Goal: Task Accomplishment & Management: Manage account settings

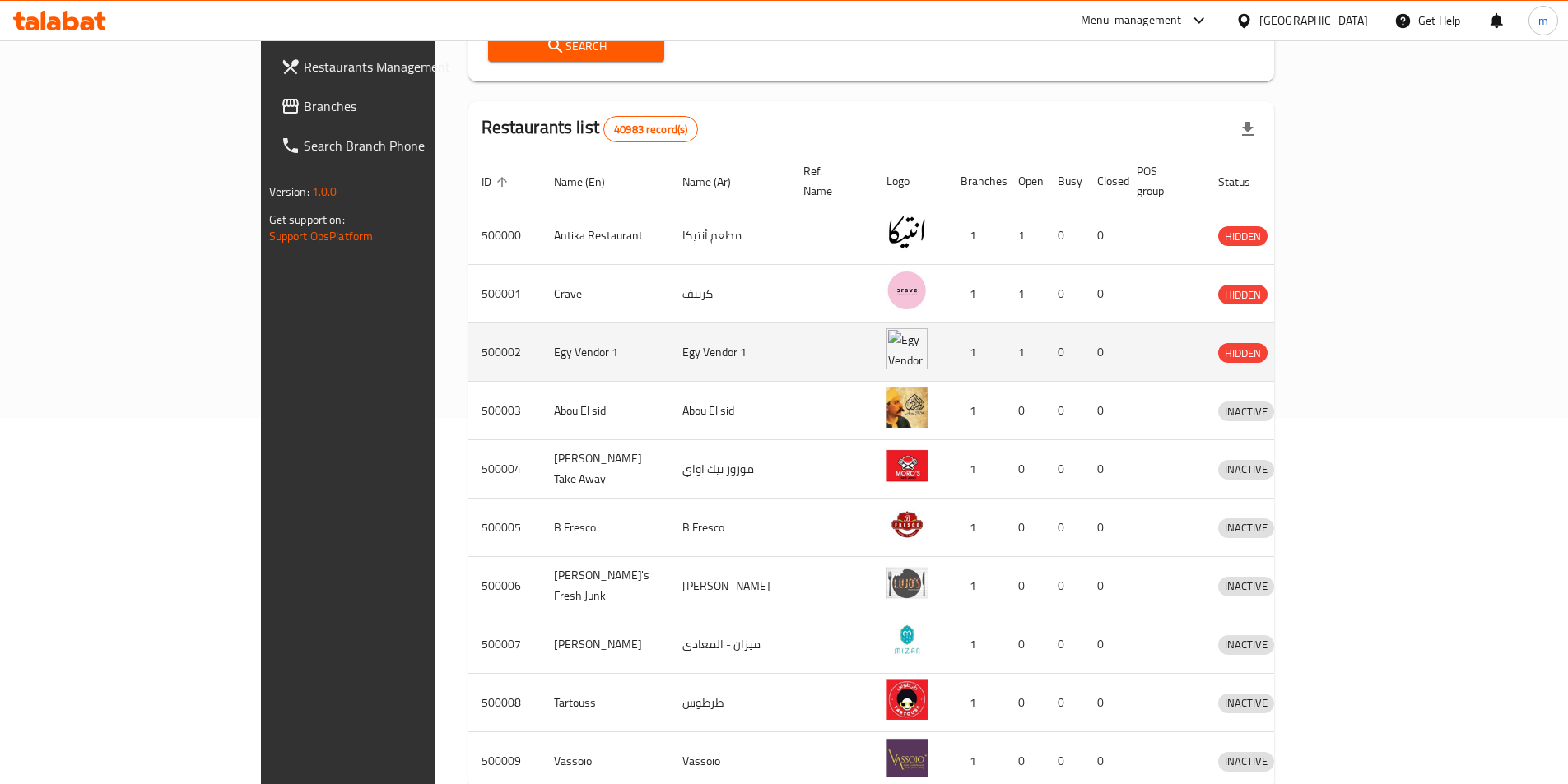
scroll to position [444, 0]
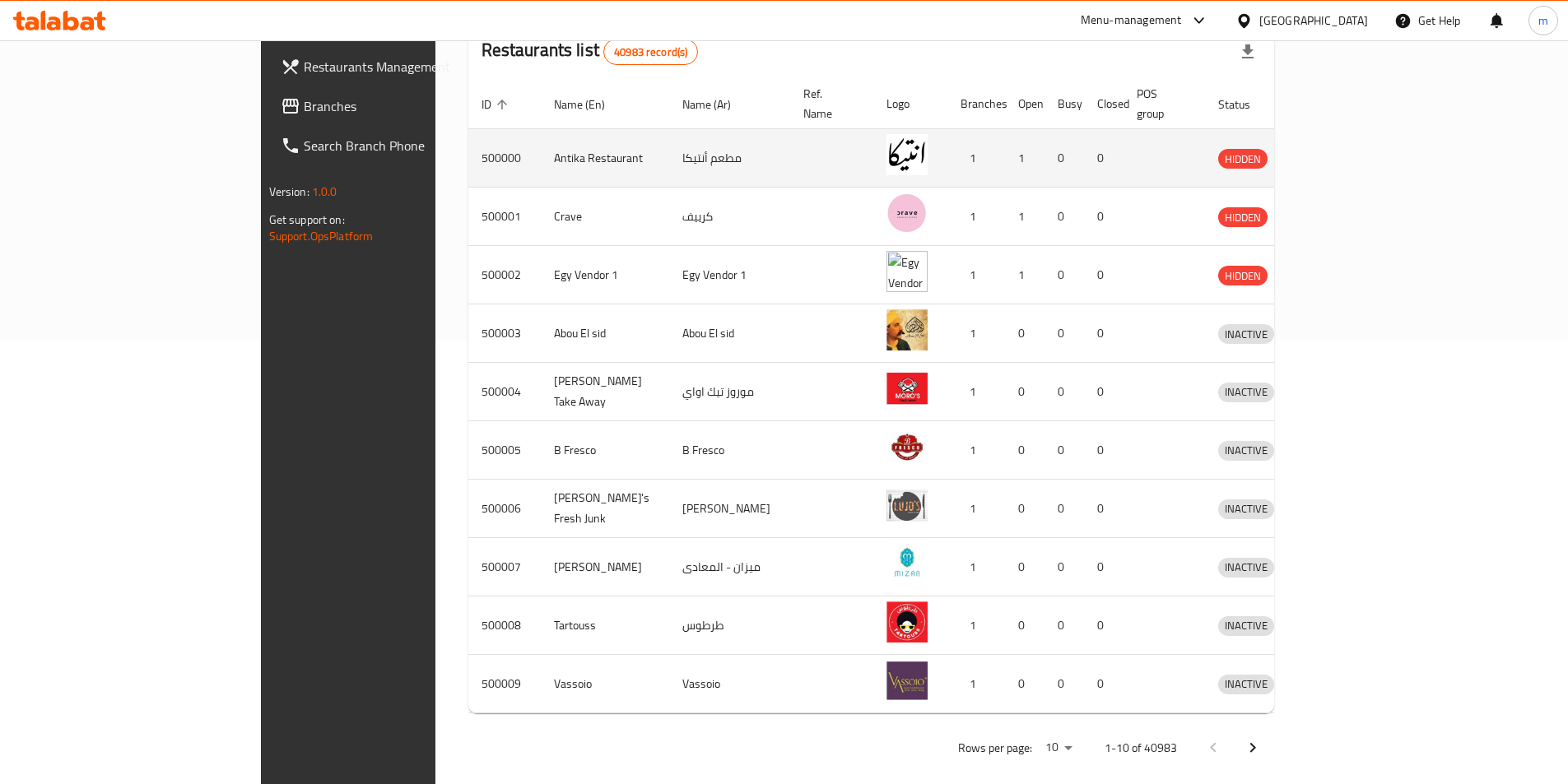
click at [1205, 138] on td "enhanced table" at bounding box center [1163, 158] width 81 height 58
click at [468, 138] on td "500000" at bounding box center [504, 158] width 72 height 58
drag, startPoint x: 366, startPoint y: 140, endPoint x: 357, endPoint y: 141, distance: 9.1
click at [468, 141] on tr "500000 Antika Restaurant مطعم أنتيكا 1 1 0 0 HIDDEN" at bounding box center [910, 158] width 883 height 58
drag, startPoint x: 339, startPoint y: 137, endPoint x: 310, endPoint y: 137, distance: 29.0
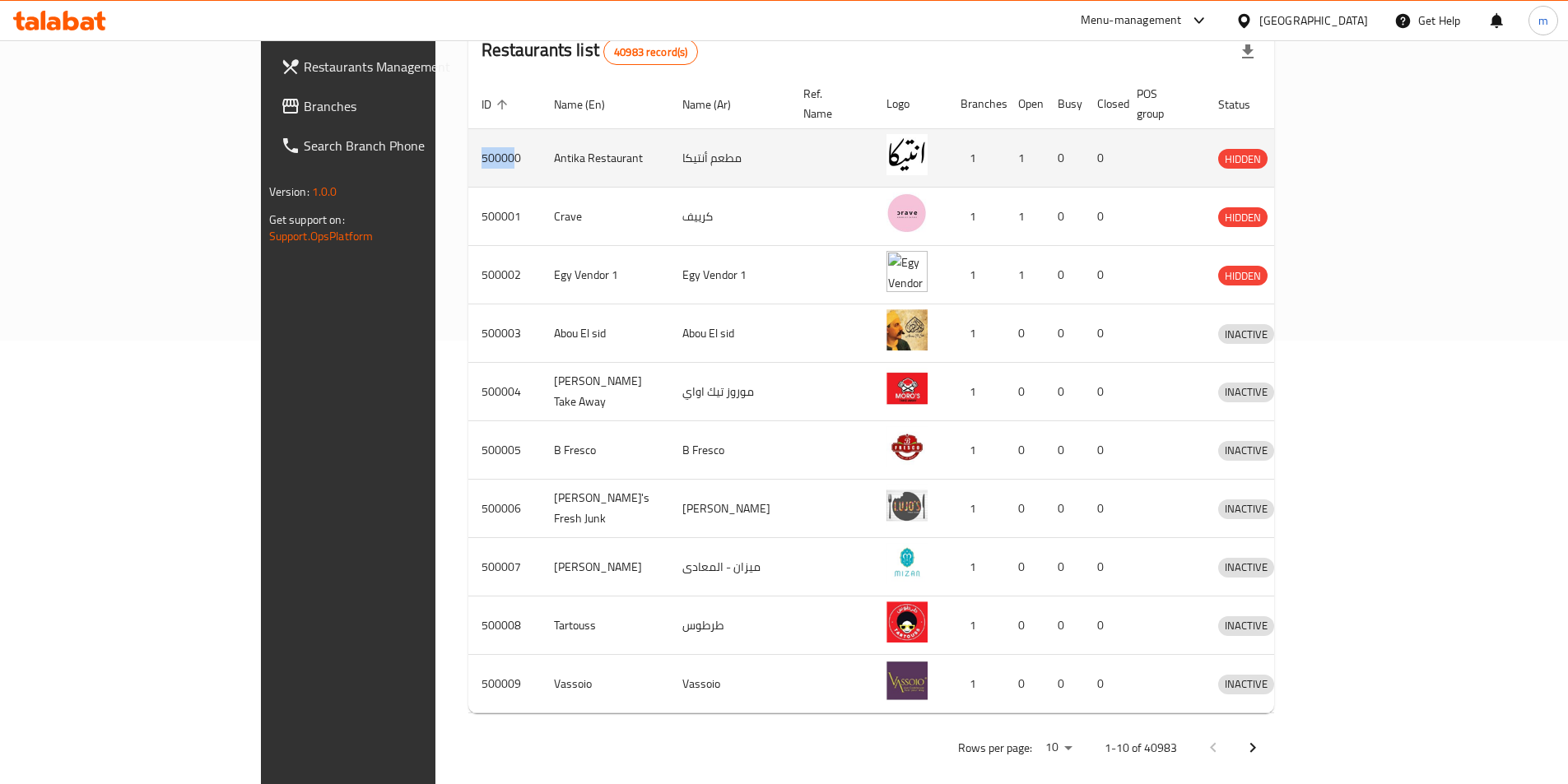
click at [468, 137] on td "500000" at bounding box center [504, 158] width 72 height 58
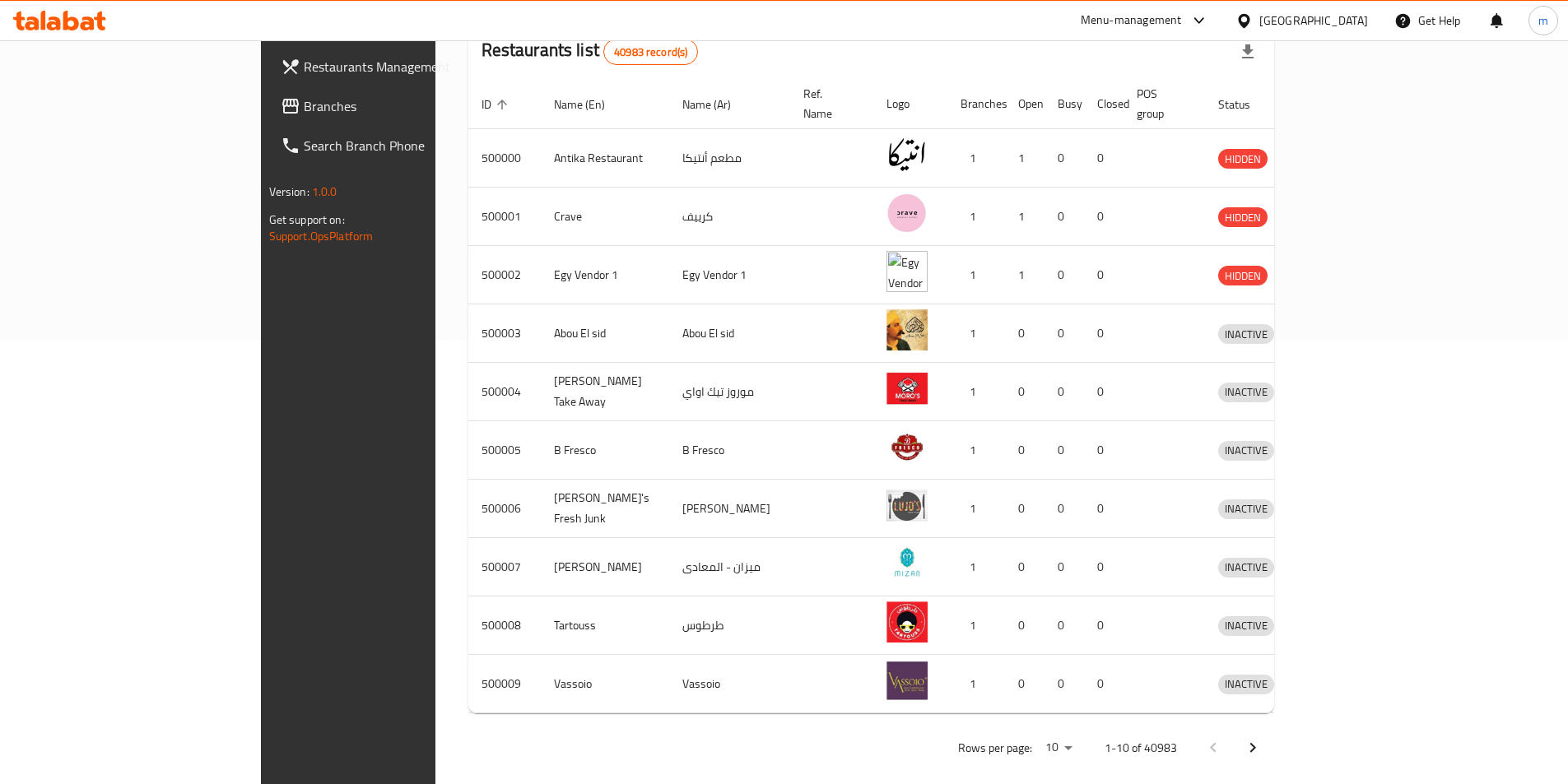
drag, startPoint x: 929, startPoint y: 130, endPoint x: 1535, endPoint y: 106, distance: 606.5
click at [1019, 132] on tr "500000 Antika Restaurant مطعم أنتيكا 1 1 0 0 HIDDEN" at bounding box center [910, 158] width 883 height 58
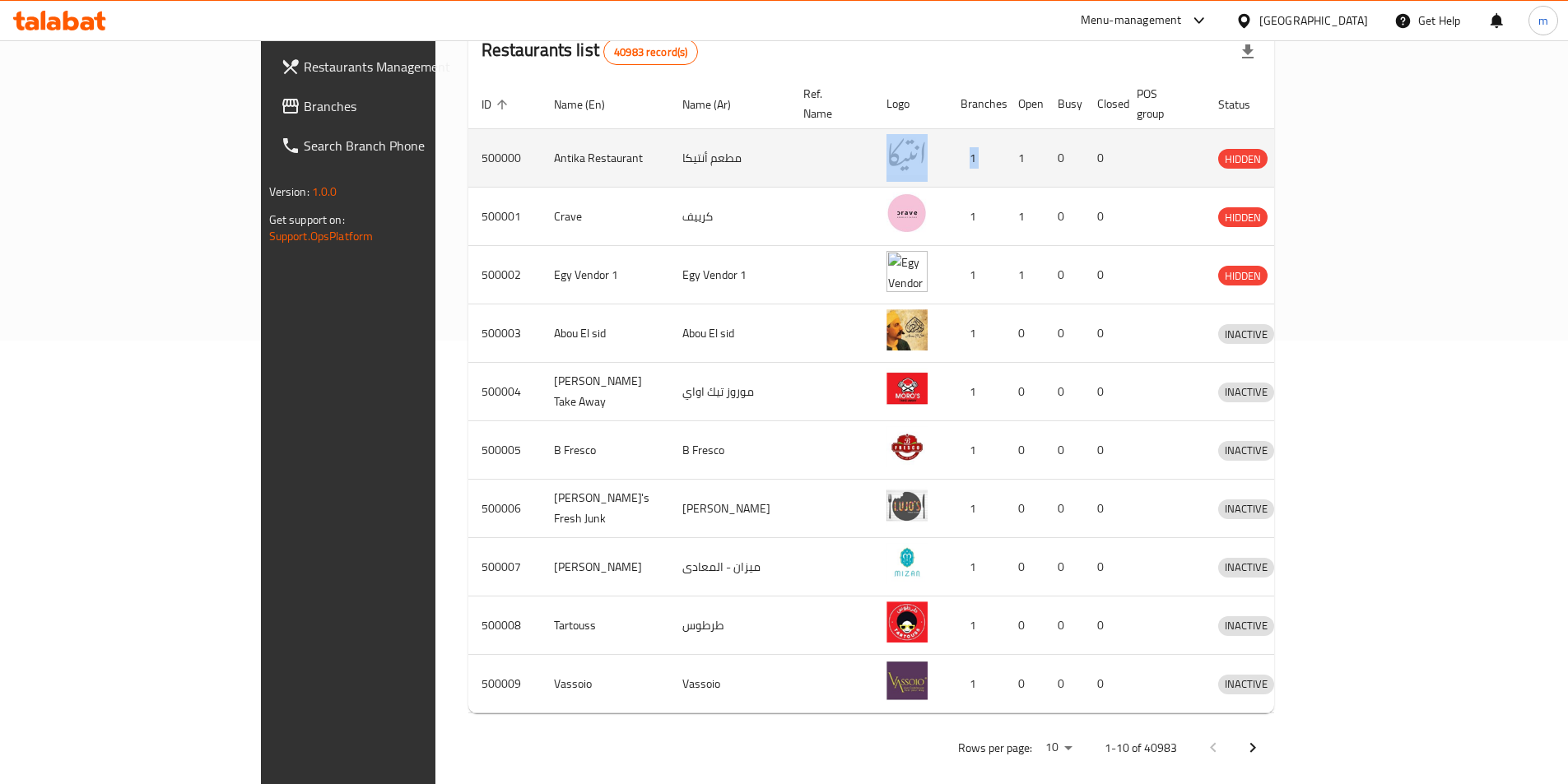
click at [1323, 155] on icon "enhanced table" at bounding box center [1321, 158] width 5 height 6
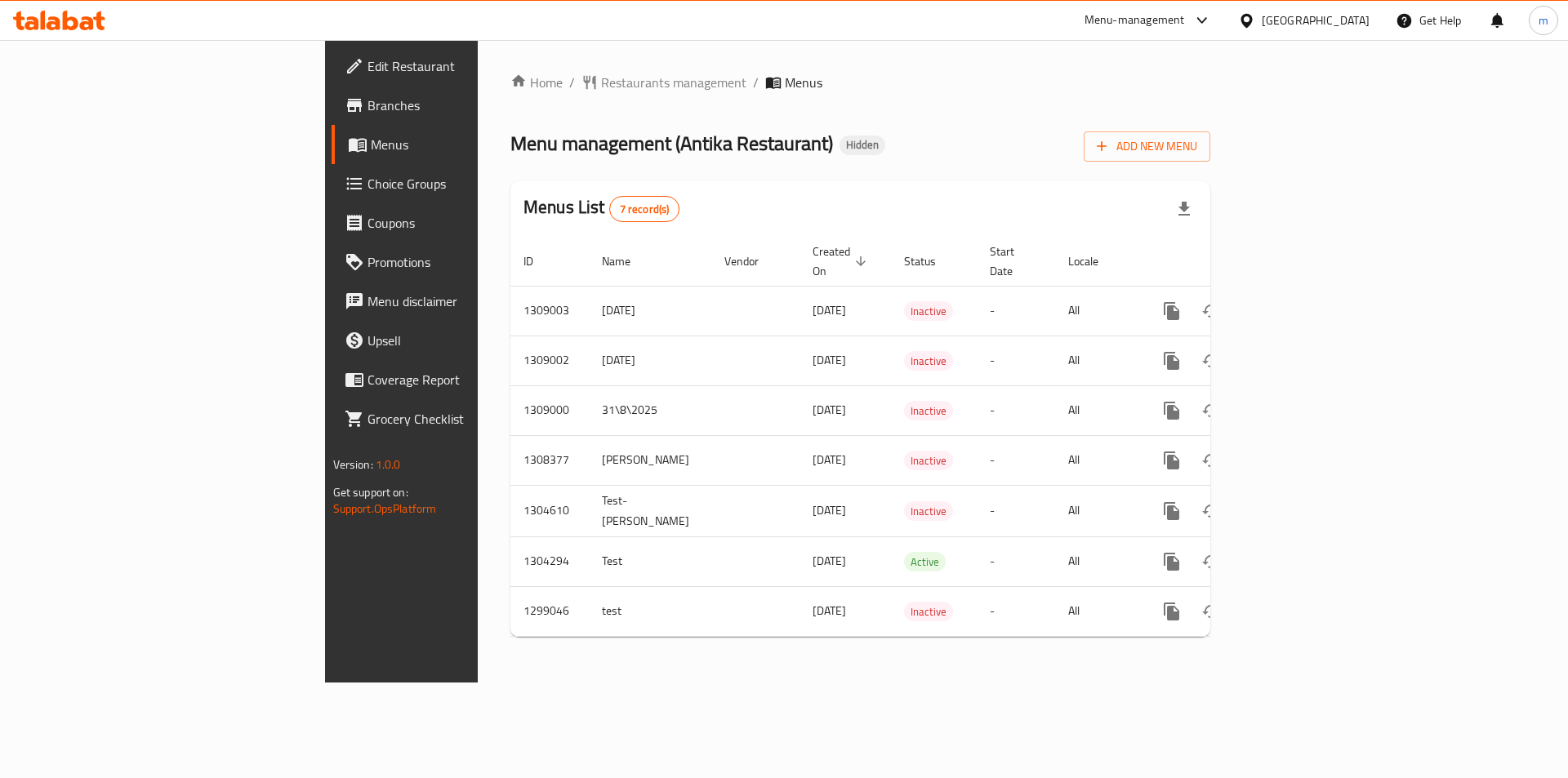
click at [371, 146] on span "Menus" at bounding box center [472, 144] width 203 height 19
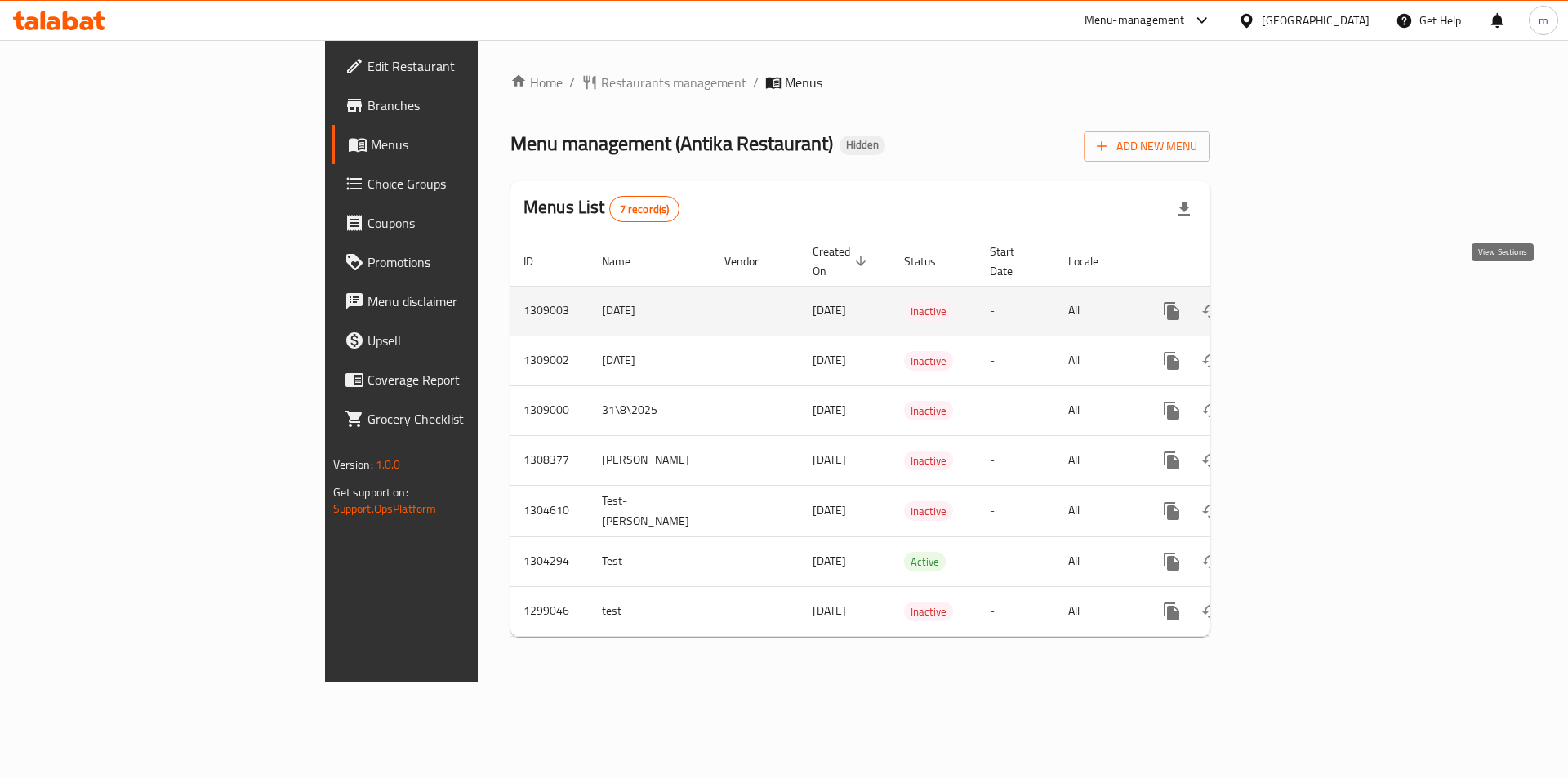
click at [1299, 301] on icon "enhanced table" at bounding box center [1290, 311] width 20 height 19
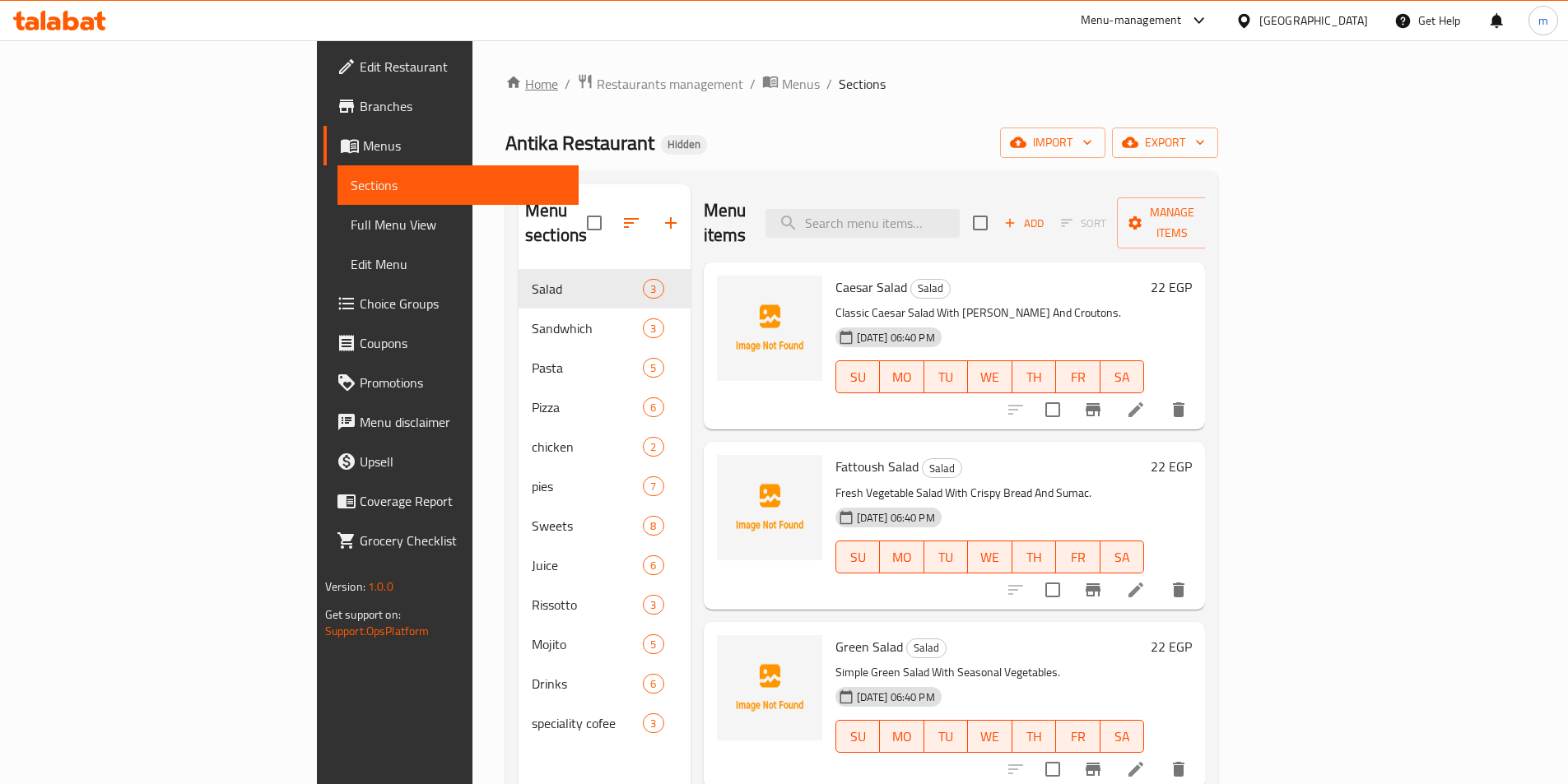
click at [506, 79] on link "Home" at bounding box center [532, 84] width 53 height 20
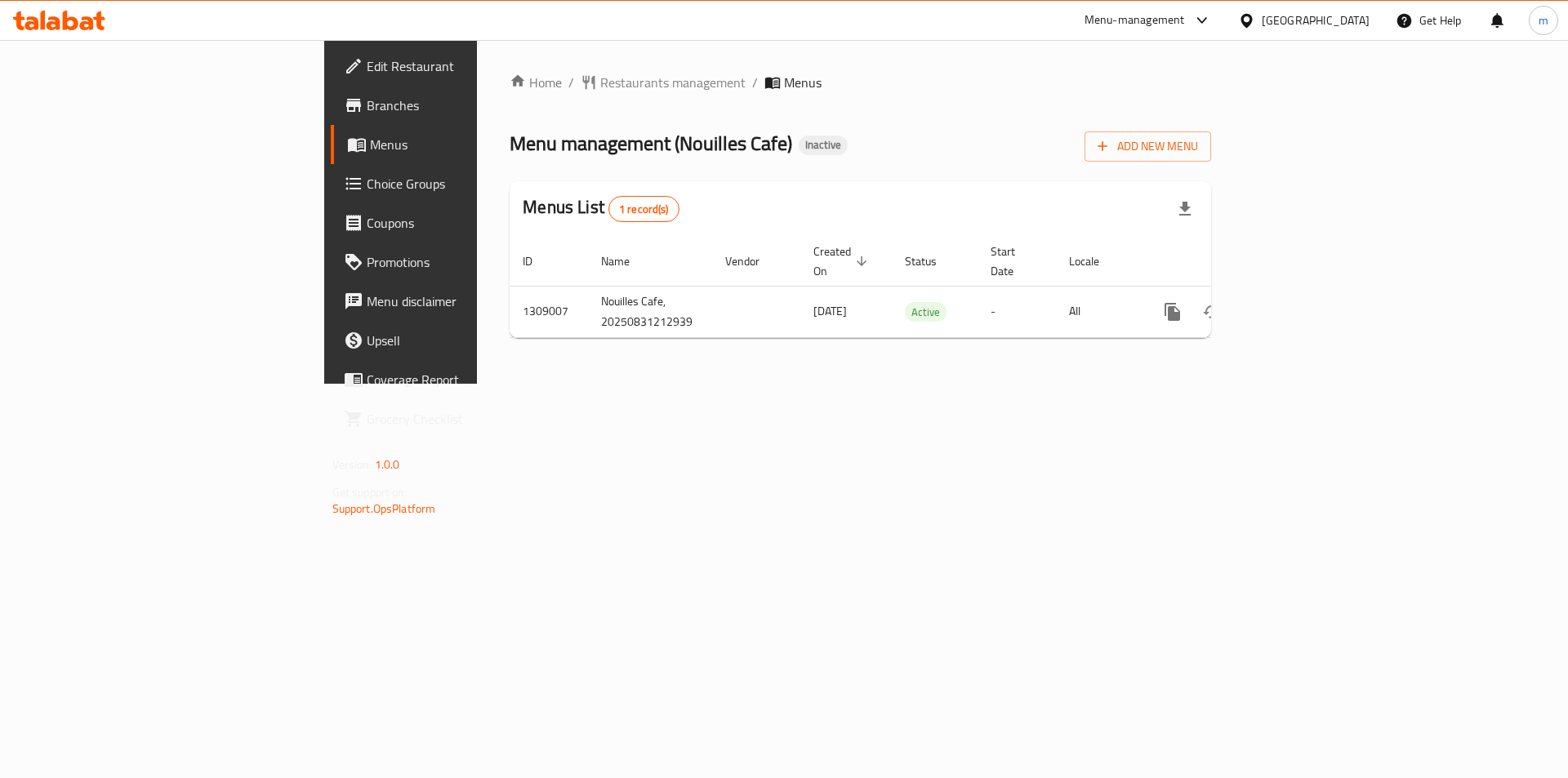
click at [367, 109] on span "Branches" at bounding box center [470, 105] width 207 height 19
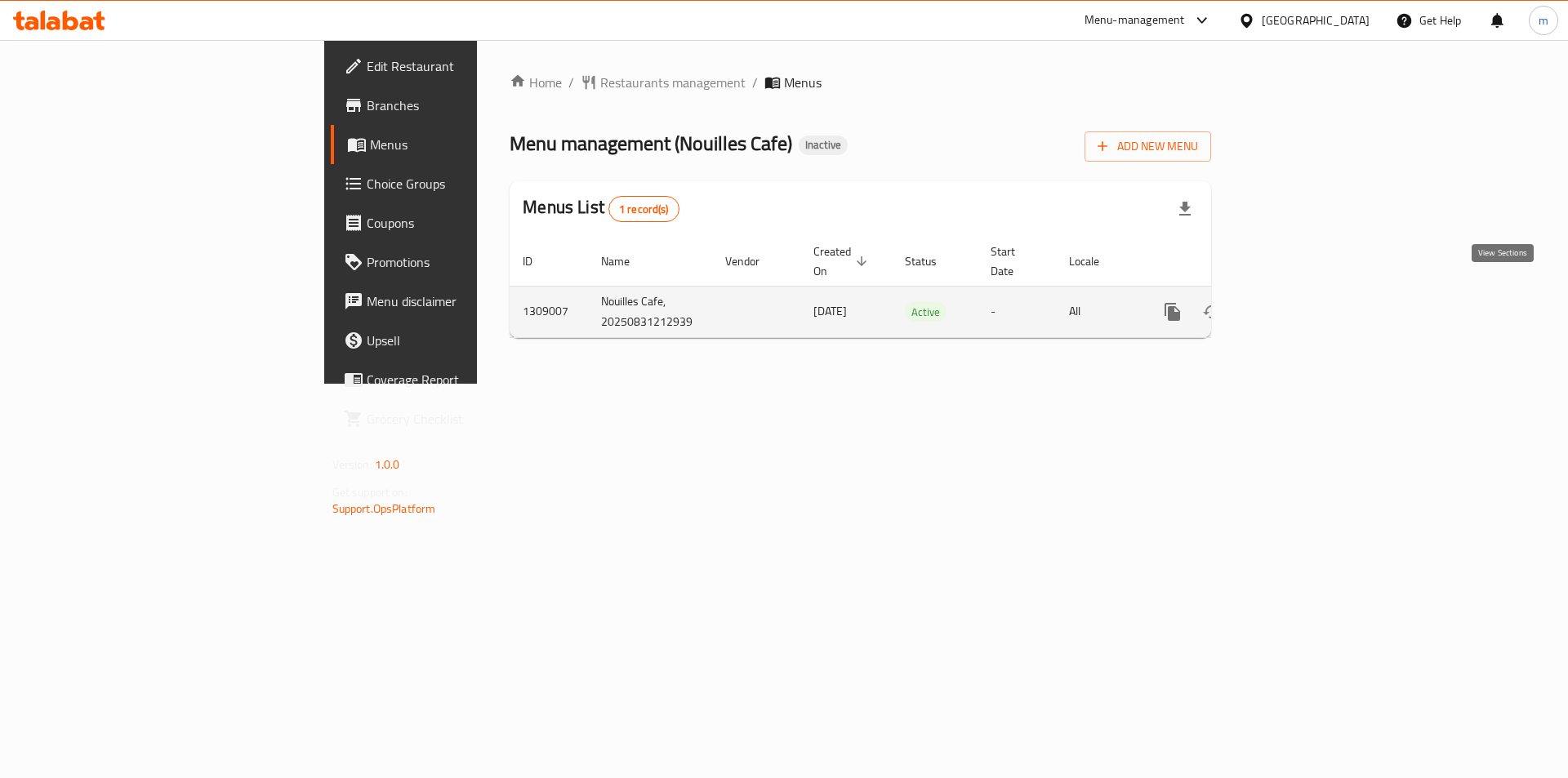
click at [1300, 302] on icon "enhanced table" at bounding box center [1290, 312] width 20 height 19
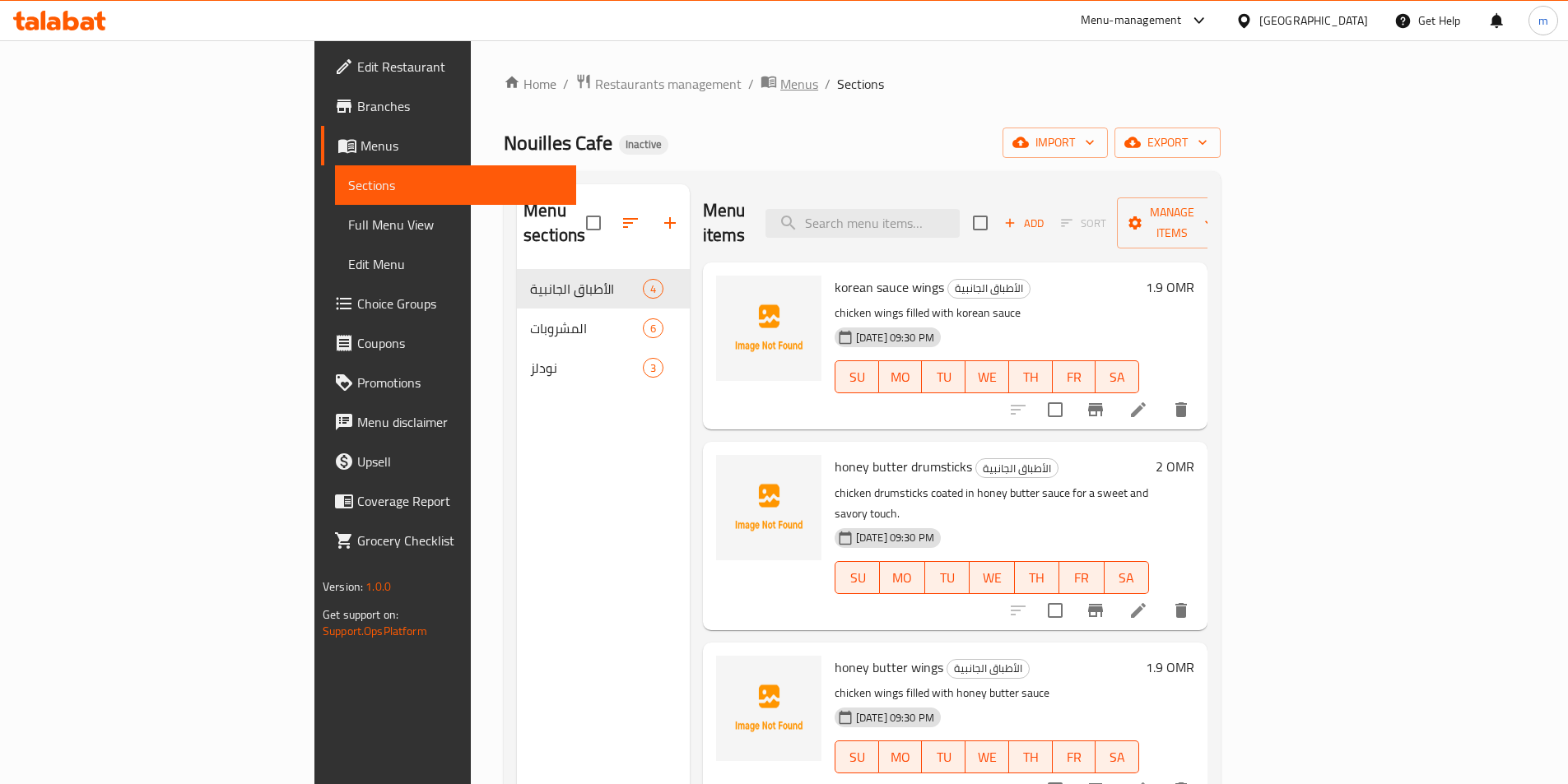
click at [780, 88] on span "Menus" at bounding box center [799, 84] width 38 height 20
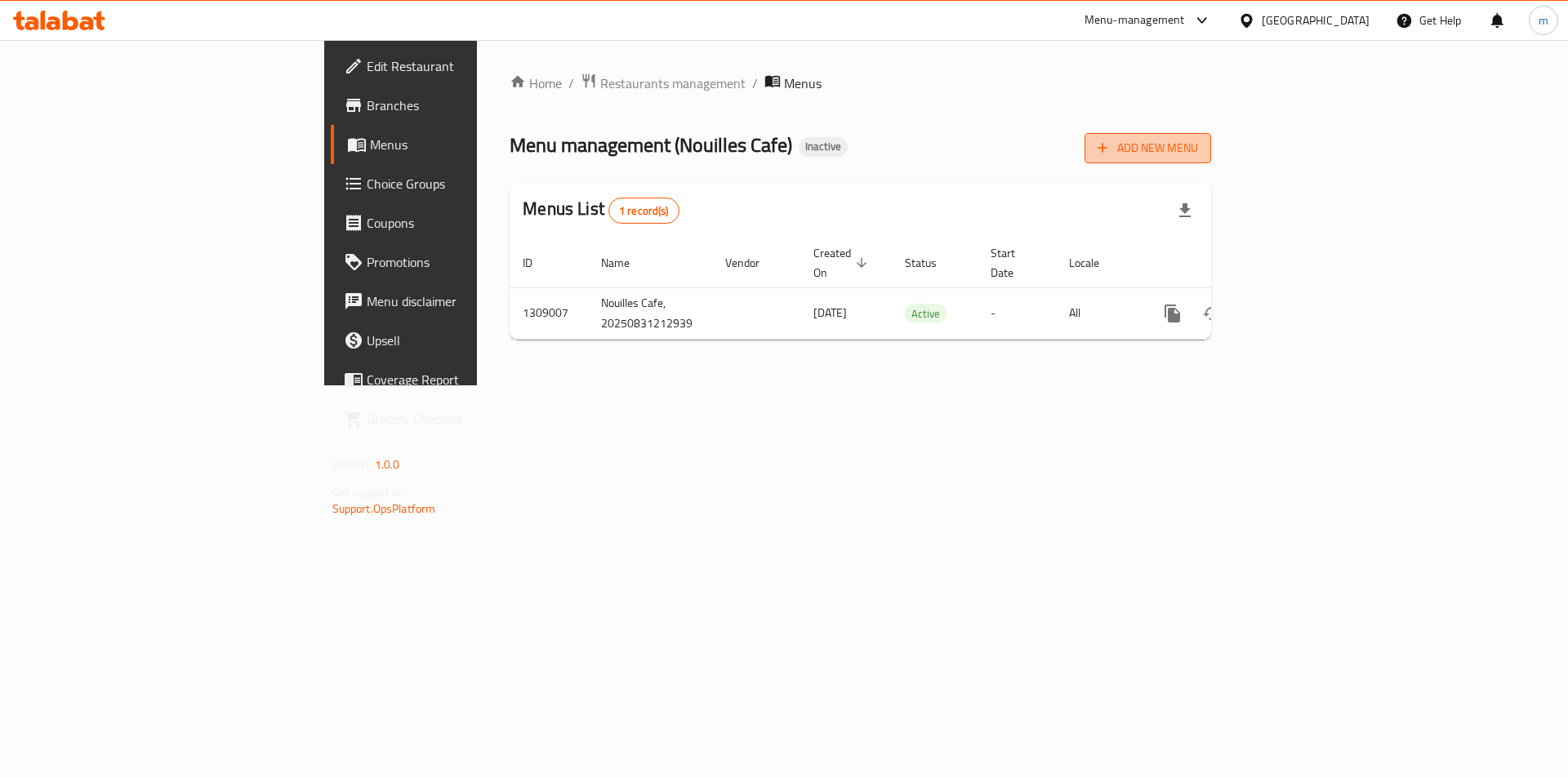
click at [1197, 139] on span "Add New Menu" at bounding box center [1147, 148] width 100 height 20
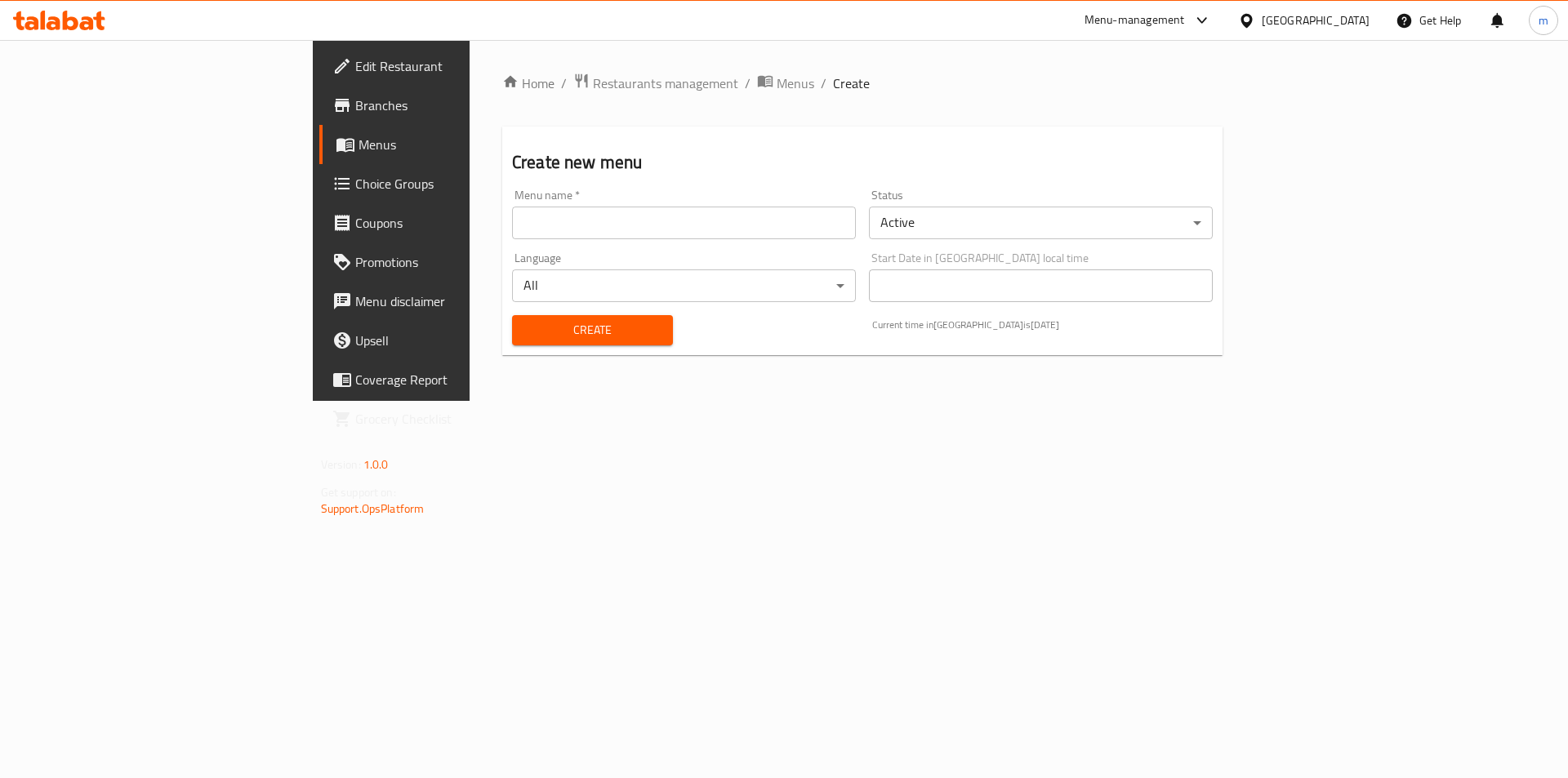
click at [616, 217] on input "text" at bounding box center [684, 222] width 344 height 33
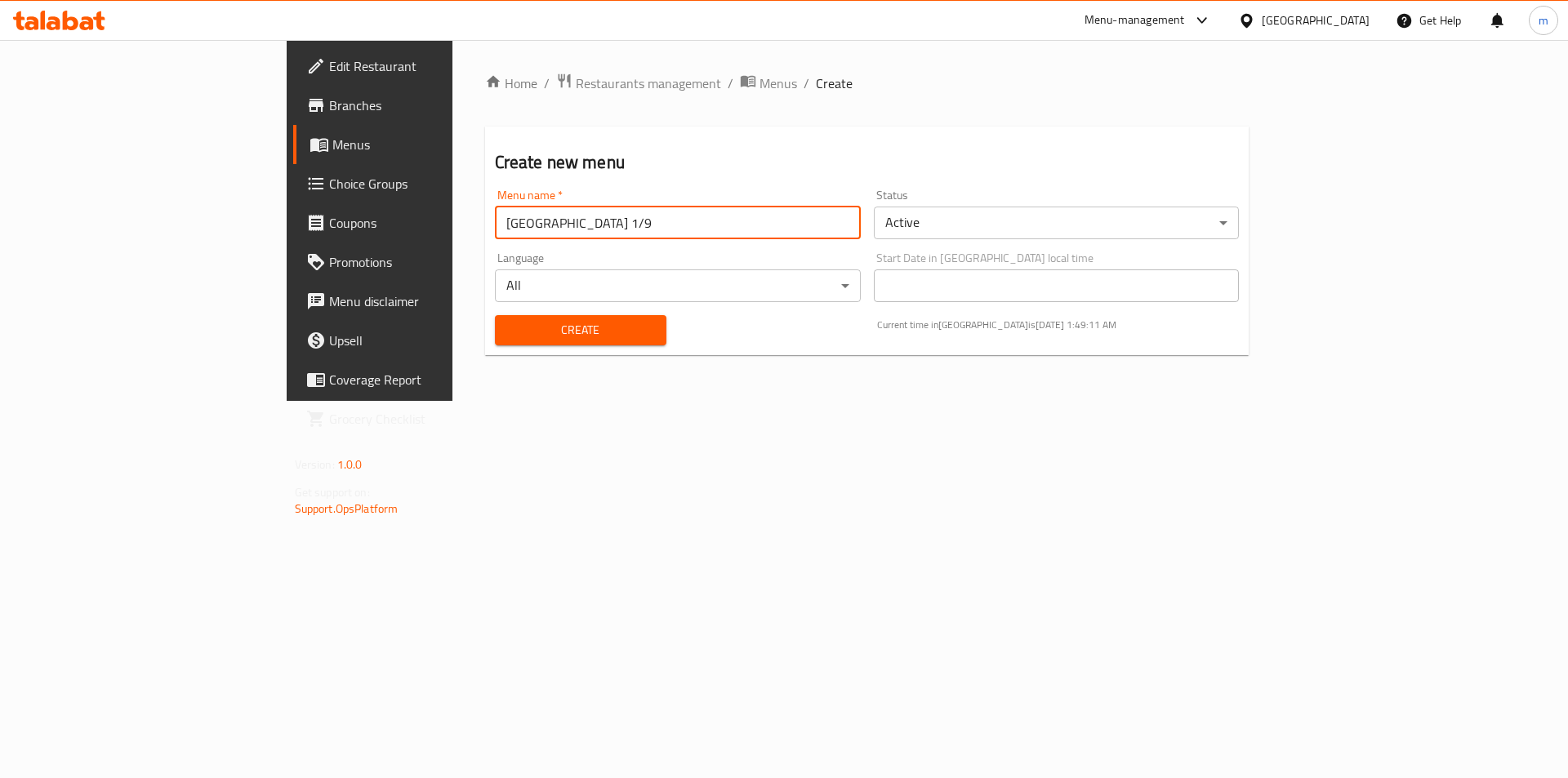
type input "[GEOGRAPHIC_DATA] 1/9"
click at [495, 315] on button "Create" at bounding box center [580, 331] width 171 height 30
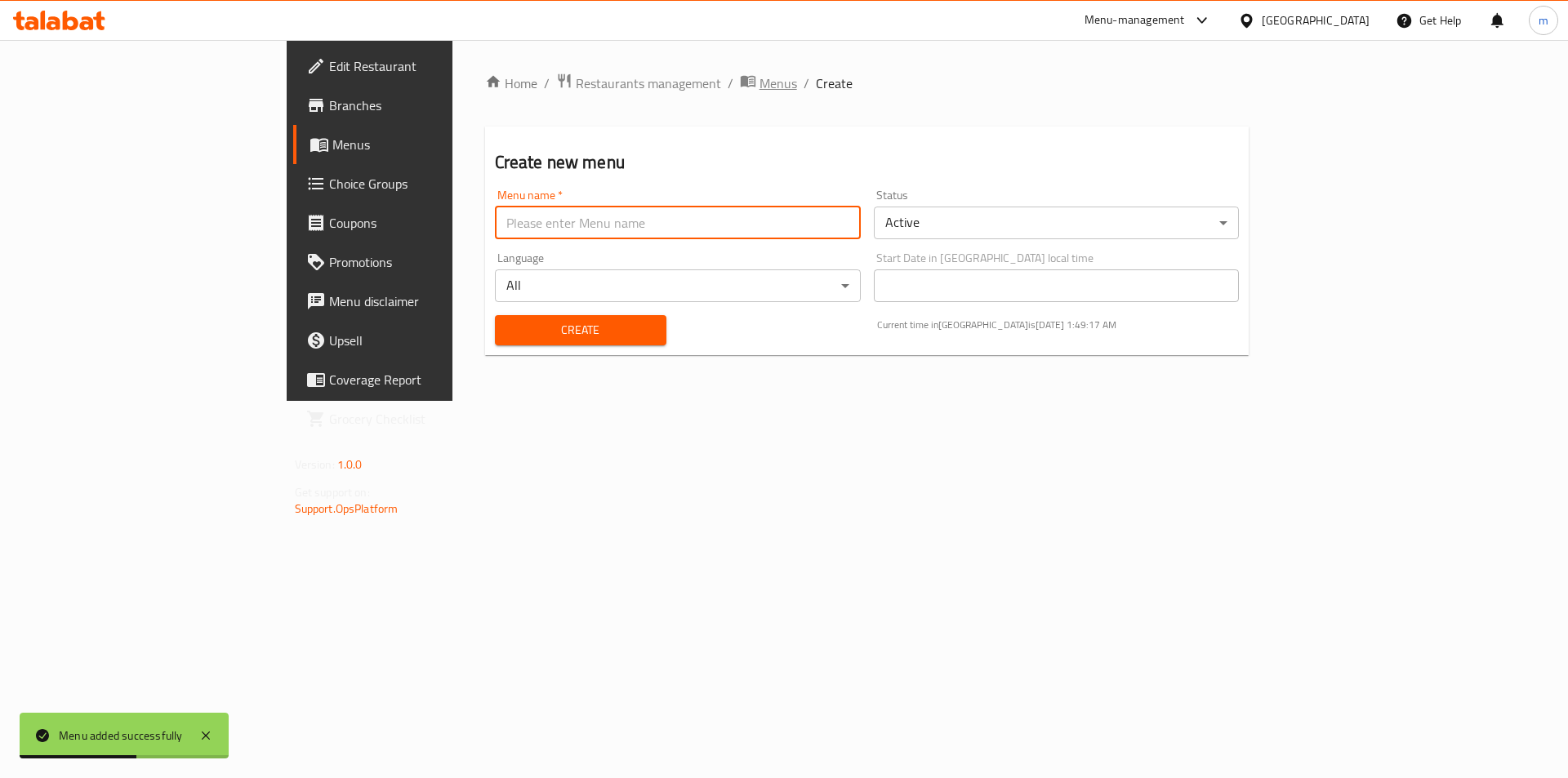
click at [760, 90] on span "Menus" at bounding box center [778, 83] width 37 height 19
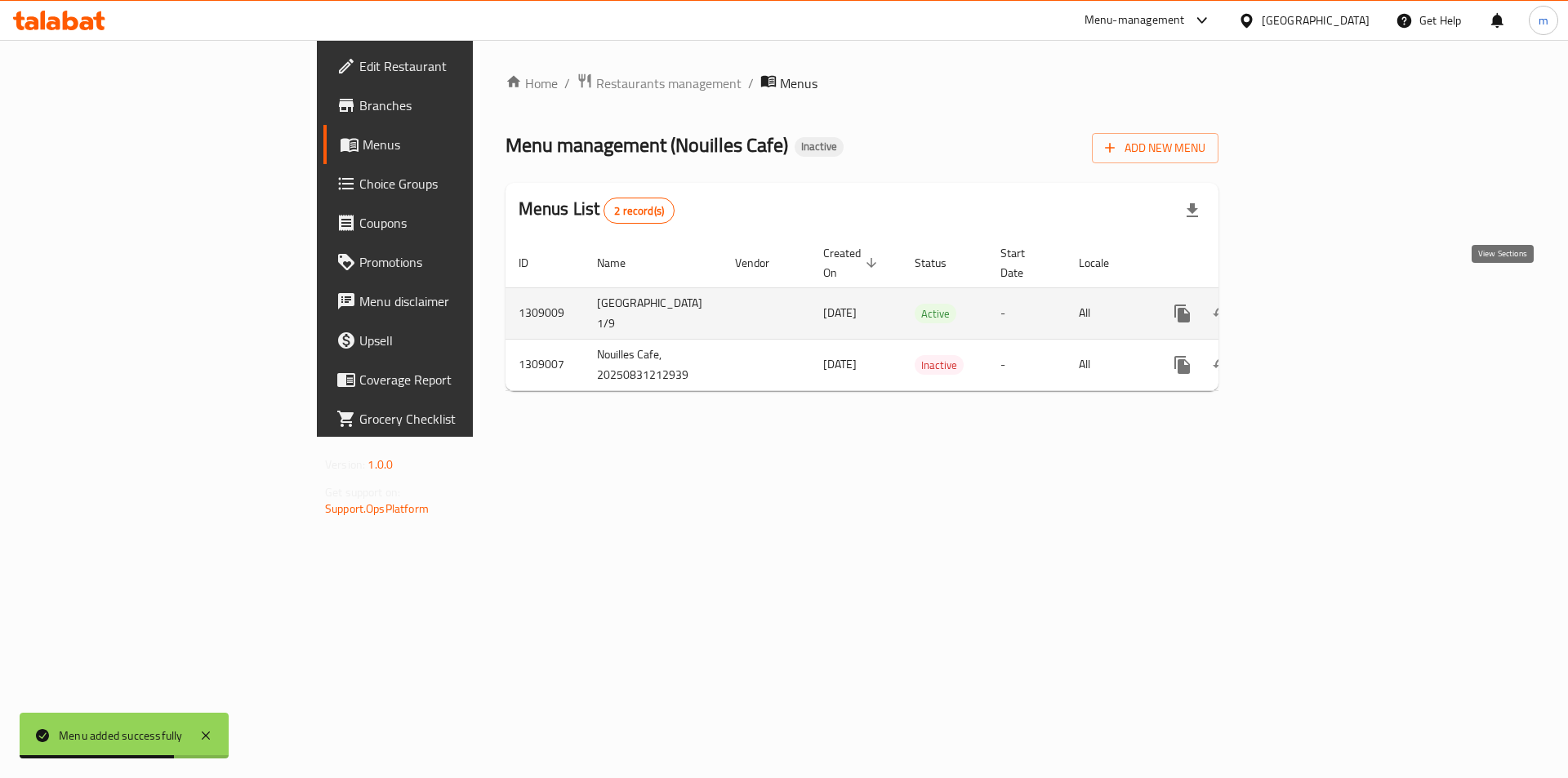
click at [1320, 300] on link "enhanced table" at bounding box center [1299, 314] width 39 height 39
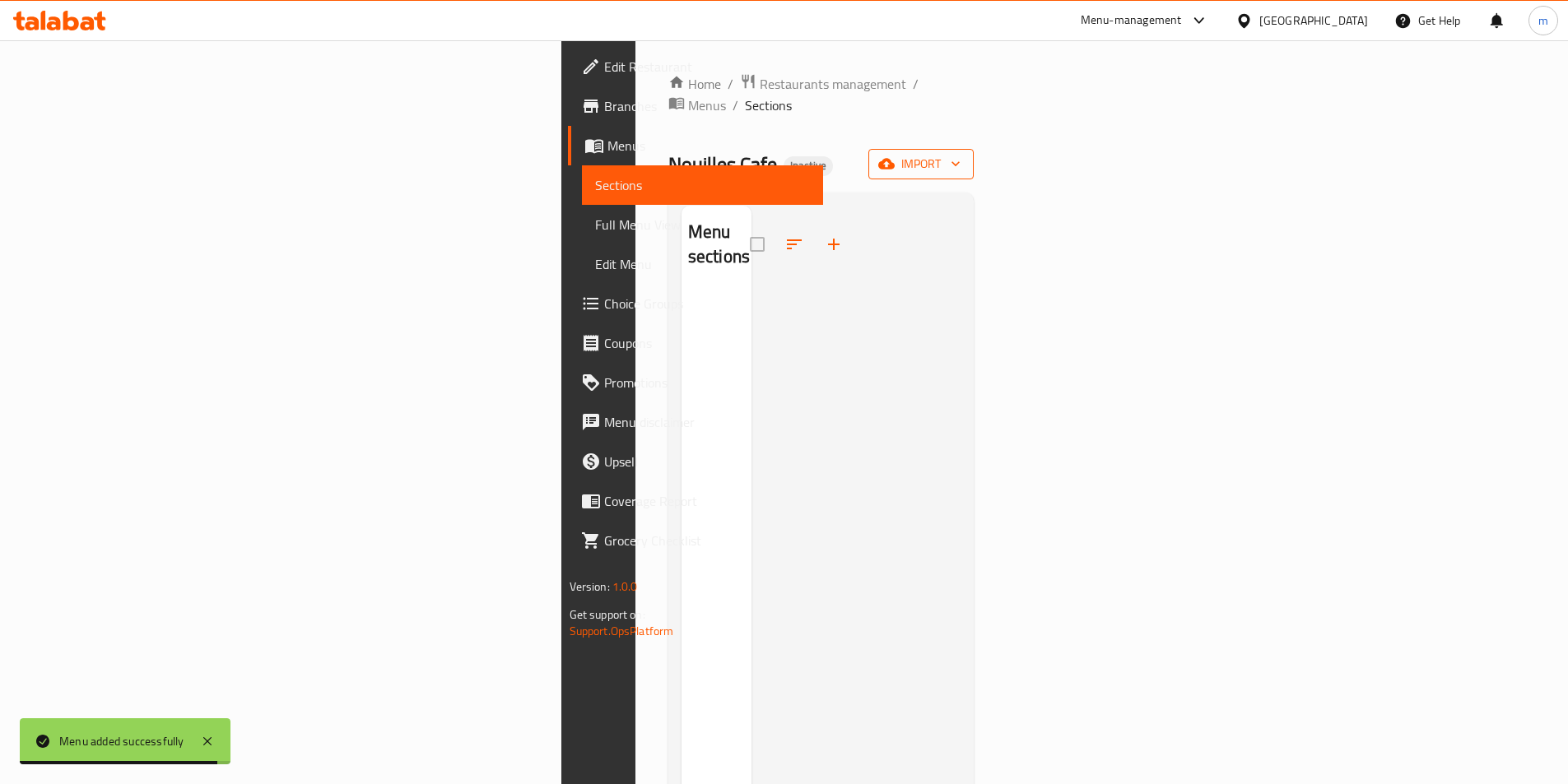
click at [974, 149] on button "import" at bounding box center [921, 164] width 105 height 30
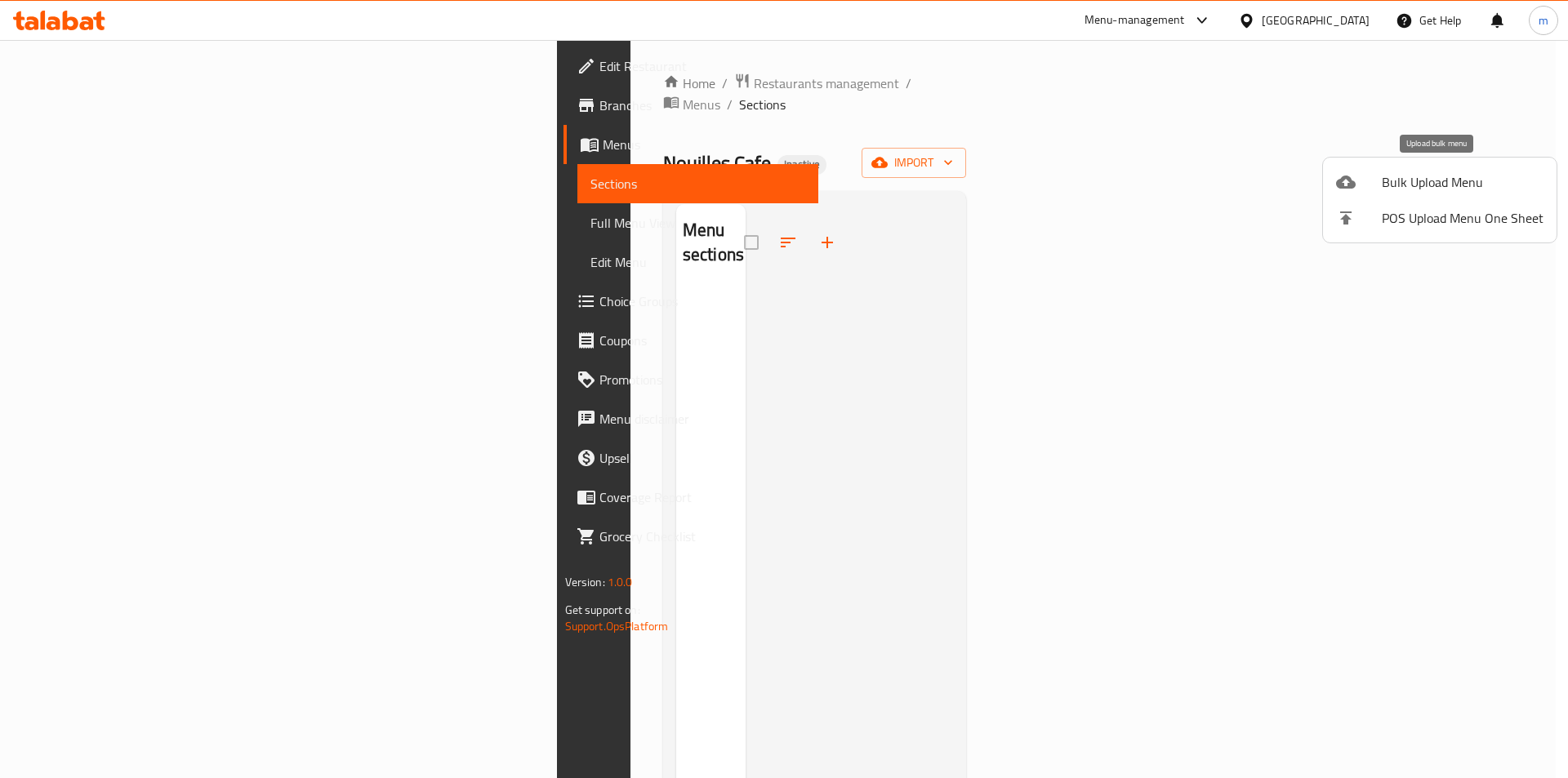
click at [1444, 178] on span "Bulk Upload Menu" at bounding box center [1463, 182] width 161 height 19
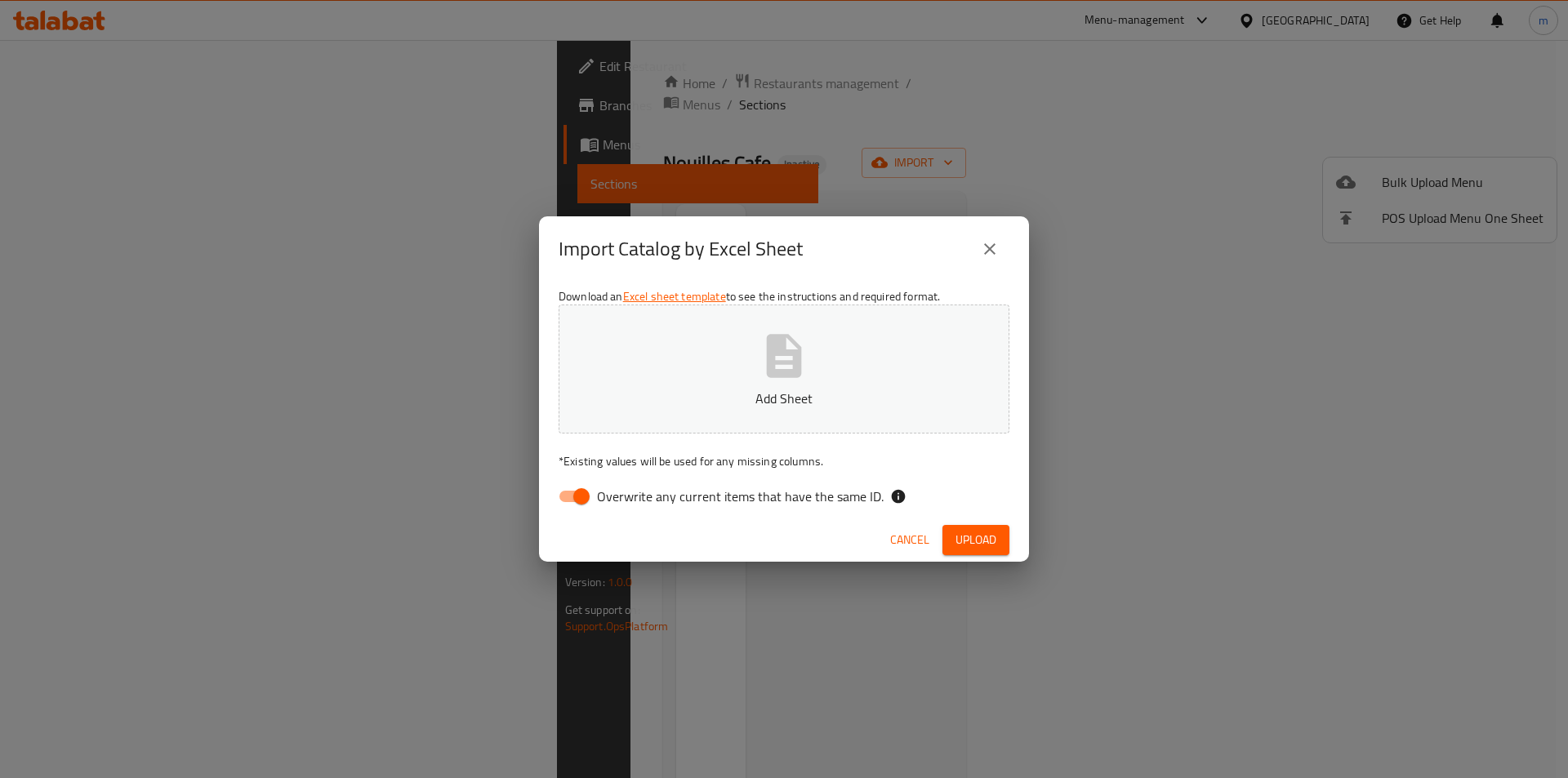
click at [567, 499] on input "Overwrite any current items that have the same ID." at bounding box center [581, 496] width 93 height 31
checkbox input "false"
click at [976, 540] on span "Upload" at bounding box center [976, 540] width 41 height 20
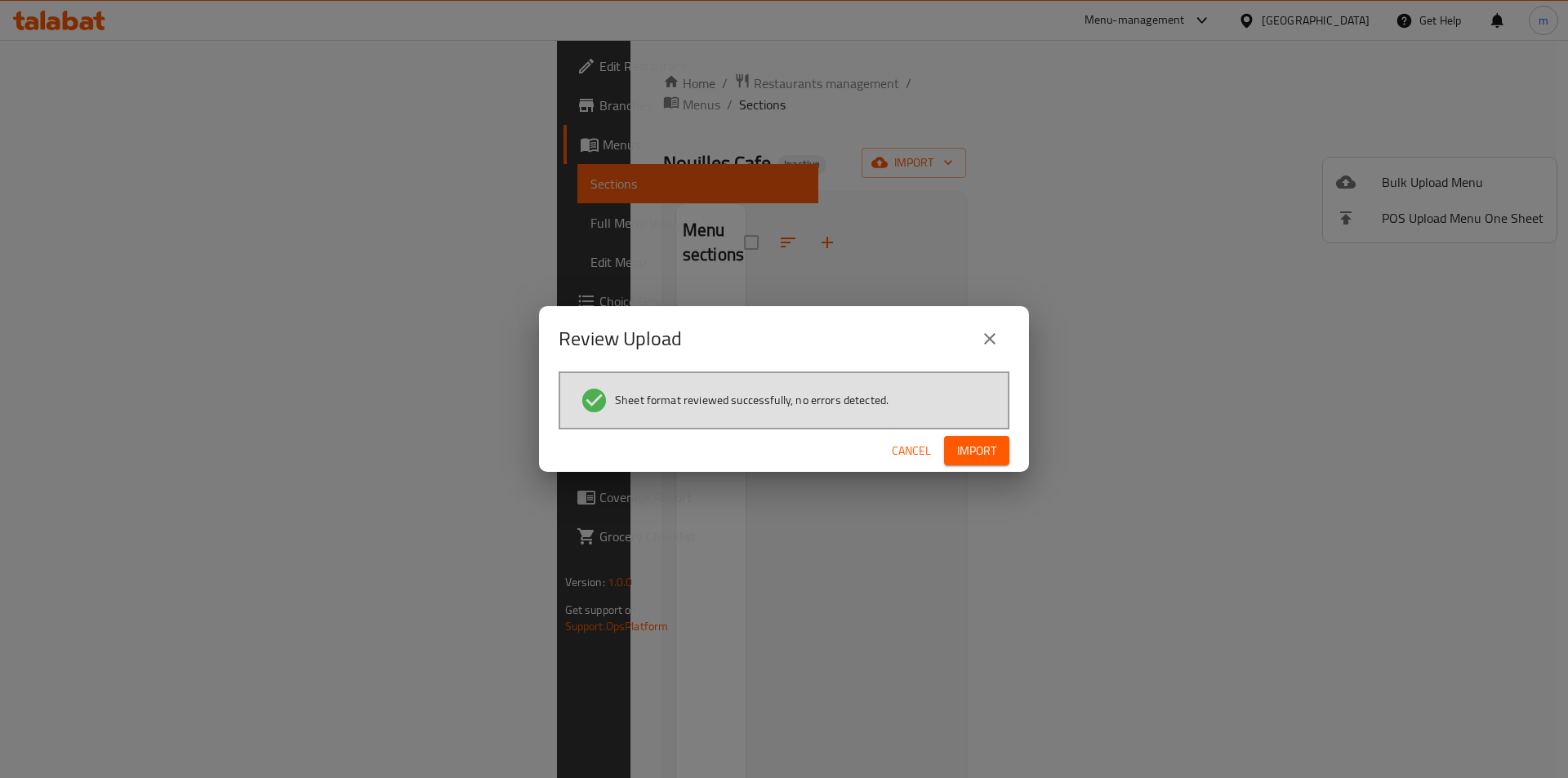
click at [985, 453] on span "Import" at bounding box center [977, 450] width 39 height 20
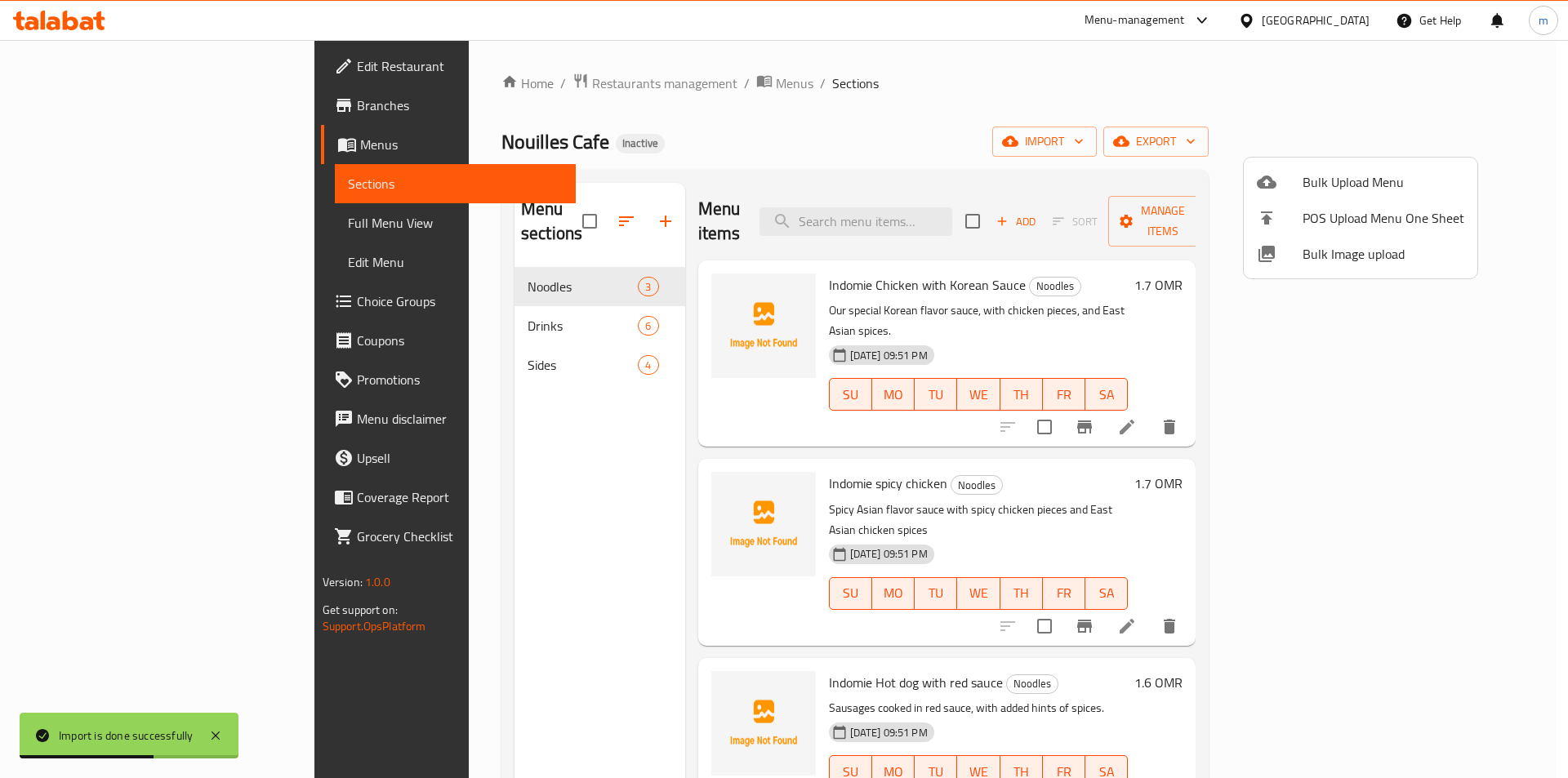
click at [1007, 83] on div at bounding box center [784, 389] width 1568 height 778
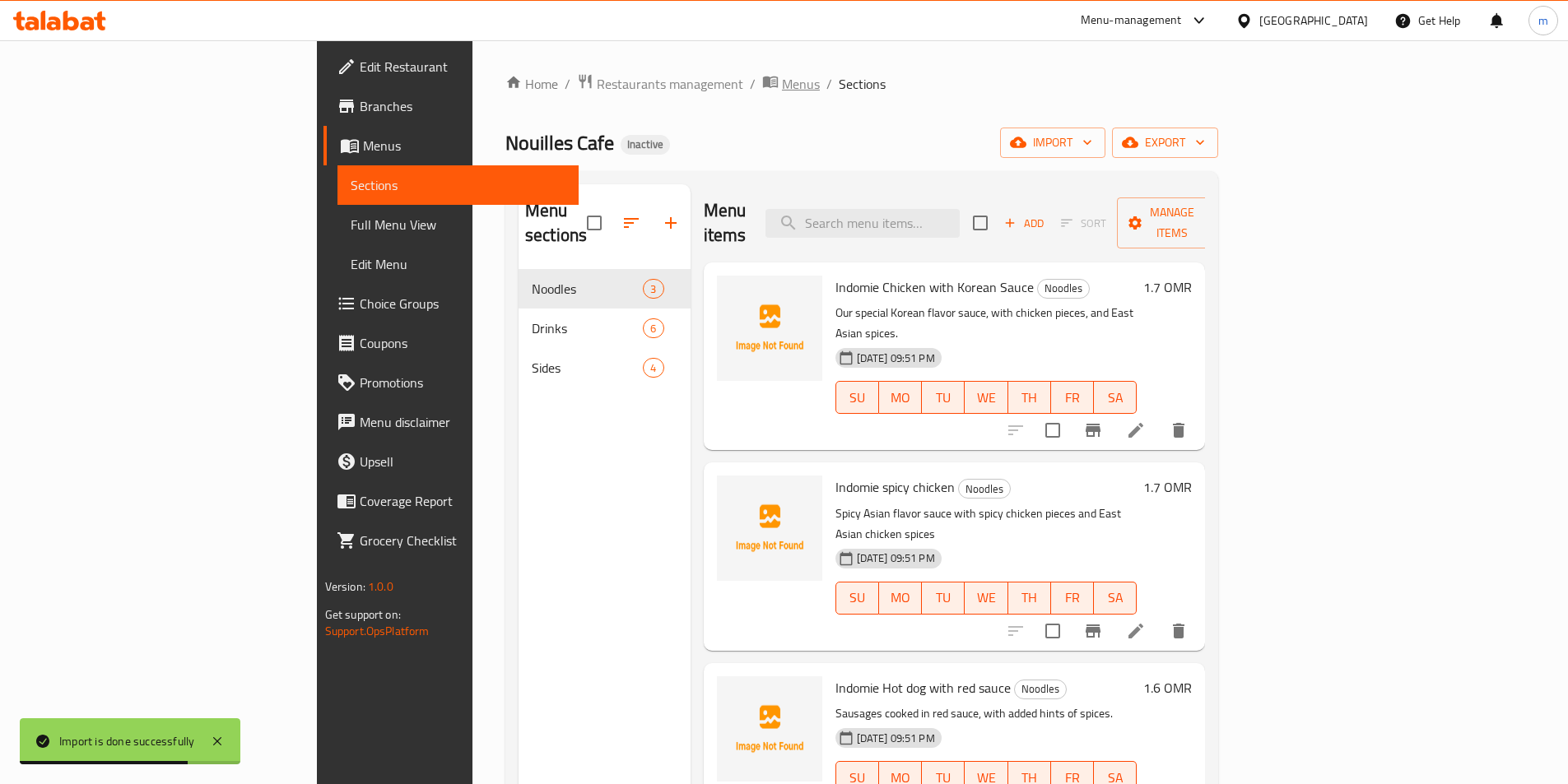
click at [782, 75] on span "Menus" at bounding box center [801, 84] width 38 height 20
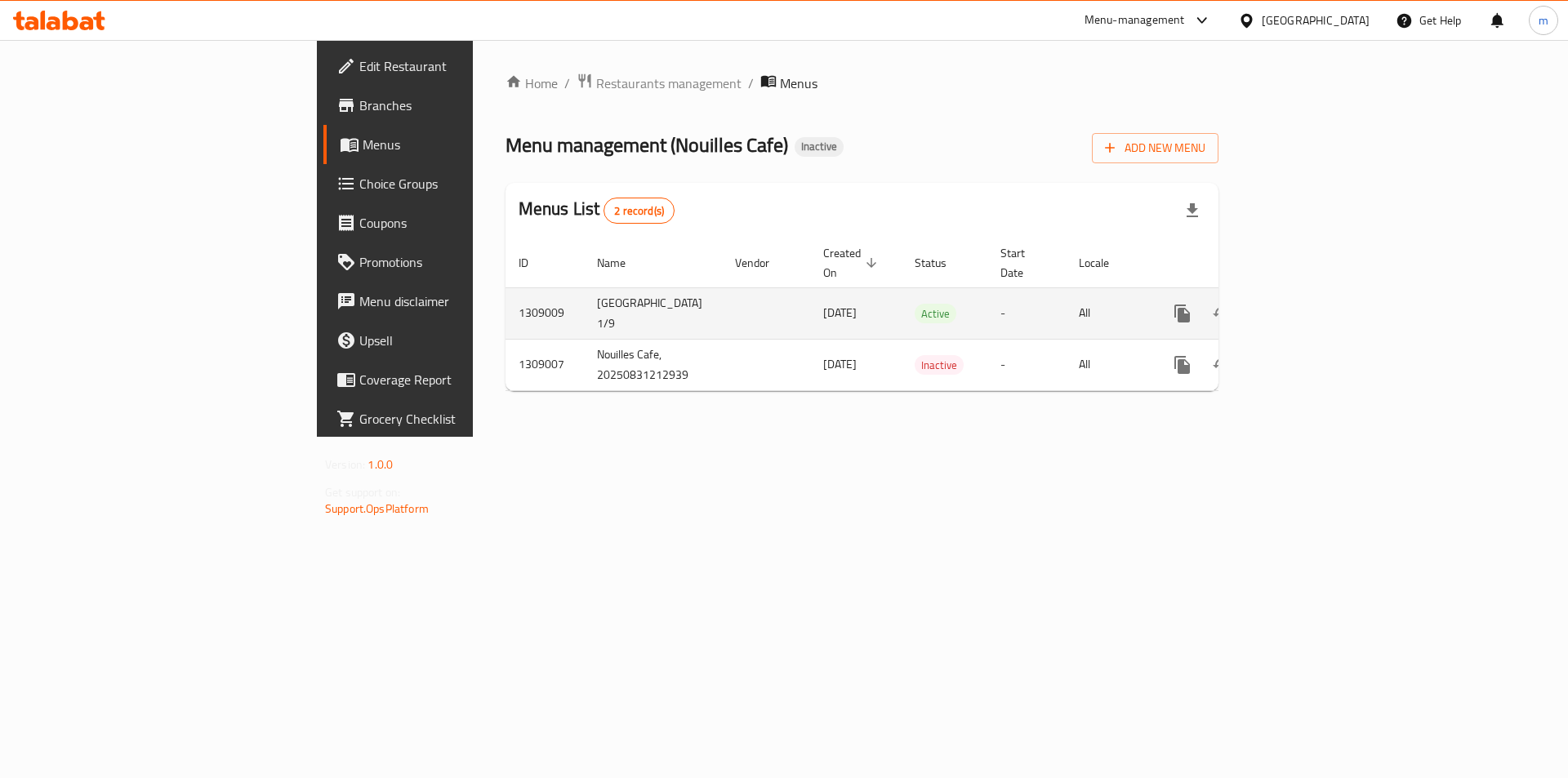
click at [1310, 304] on icon "enhanced table" at bounding box center [1300, 314] width 20 height 19
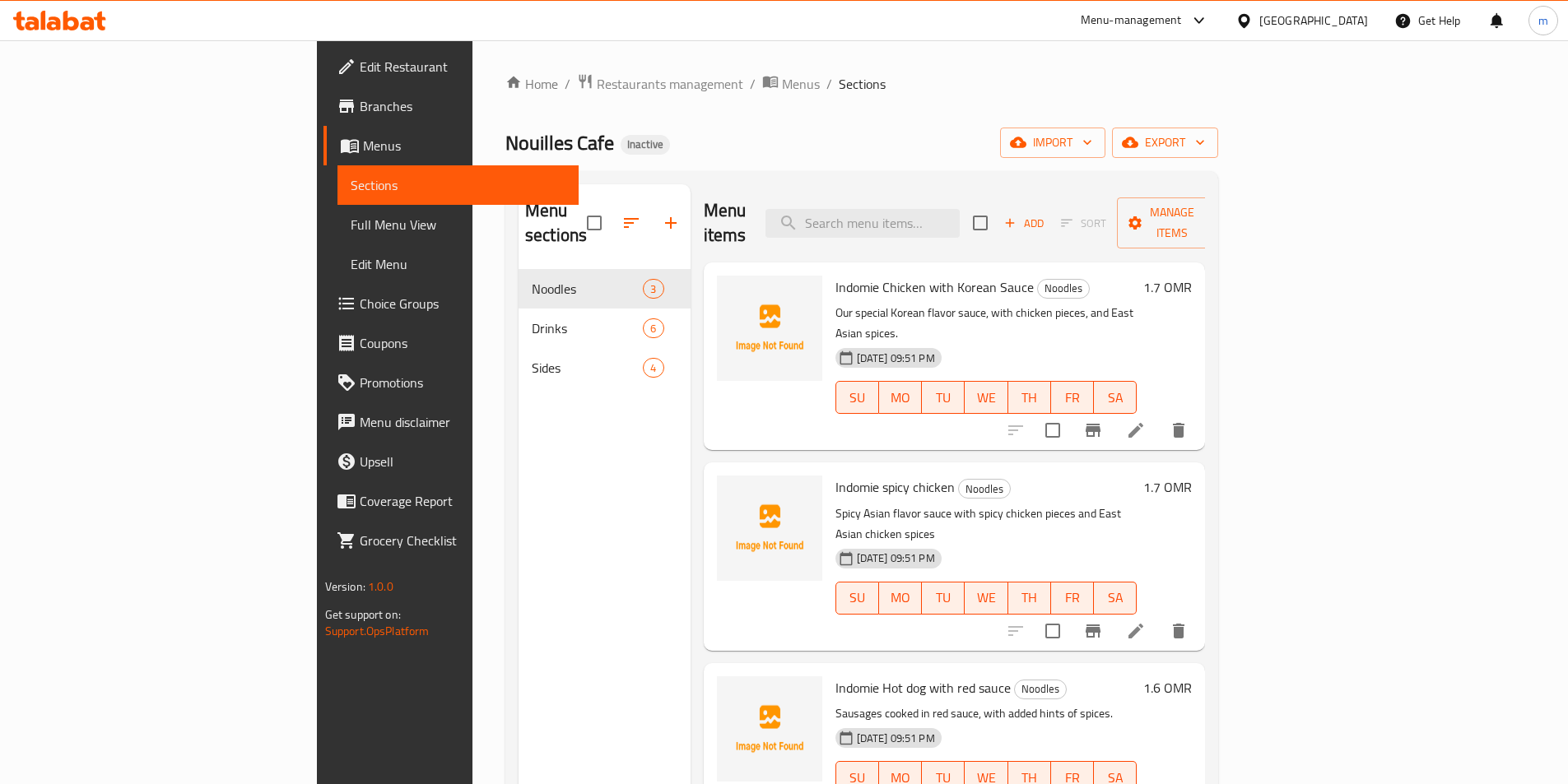
click at [350, 214] on span "Full Menu View" at bounding box center [457, 224] width 214 height 20
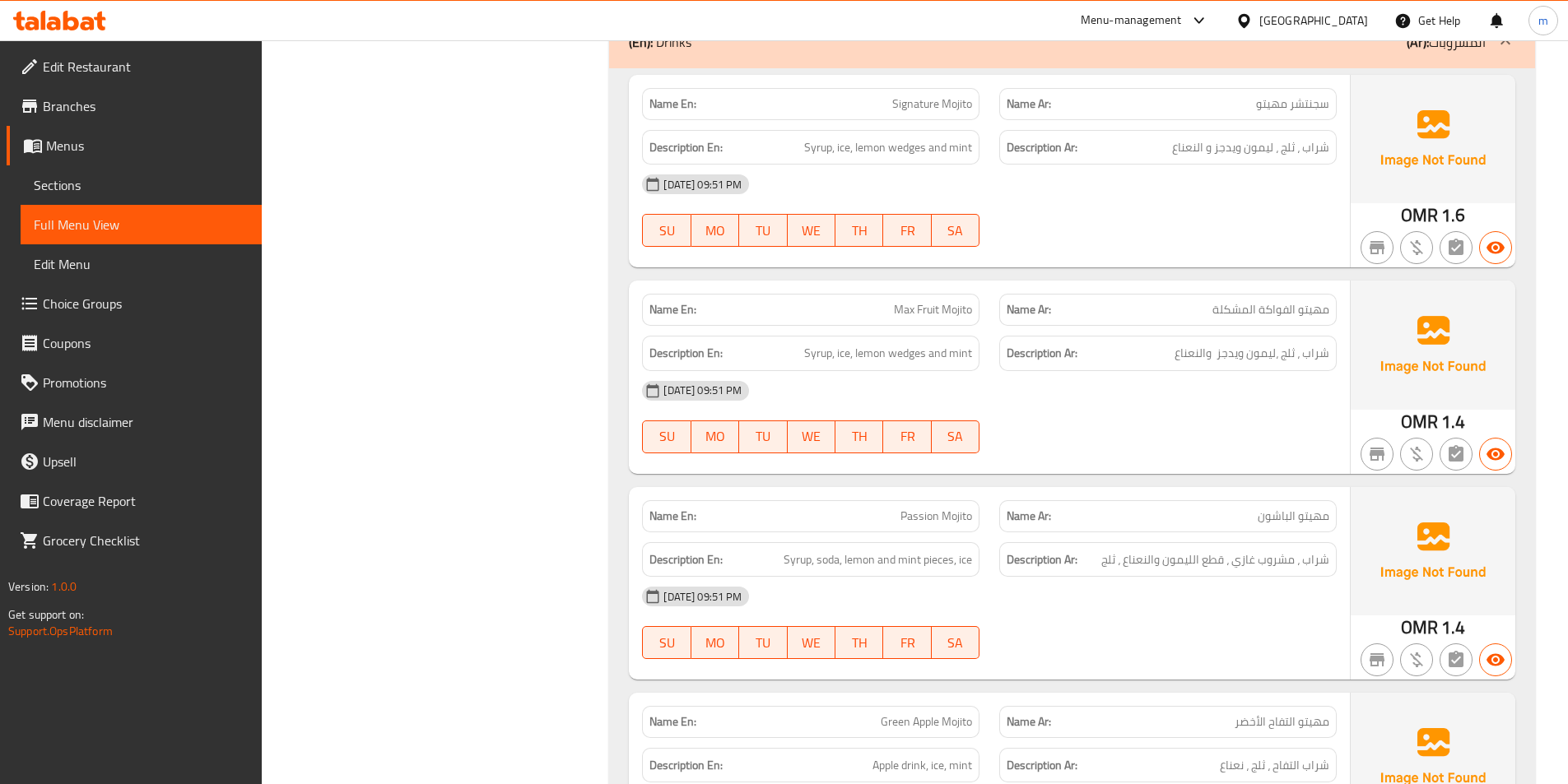
scroll to position [987, 0]
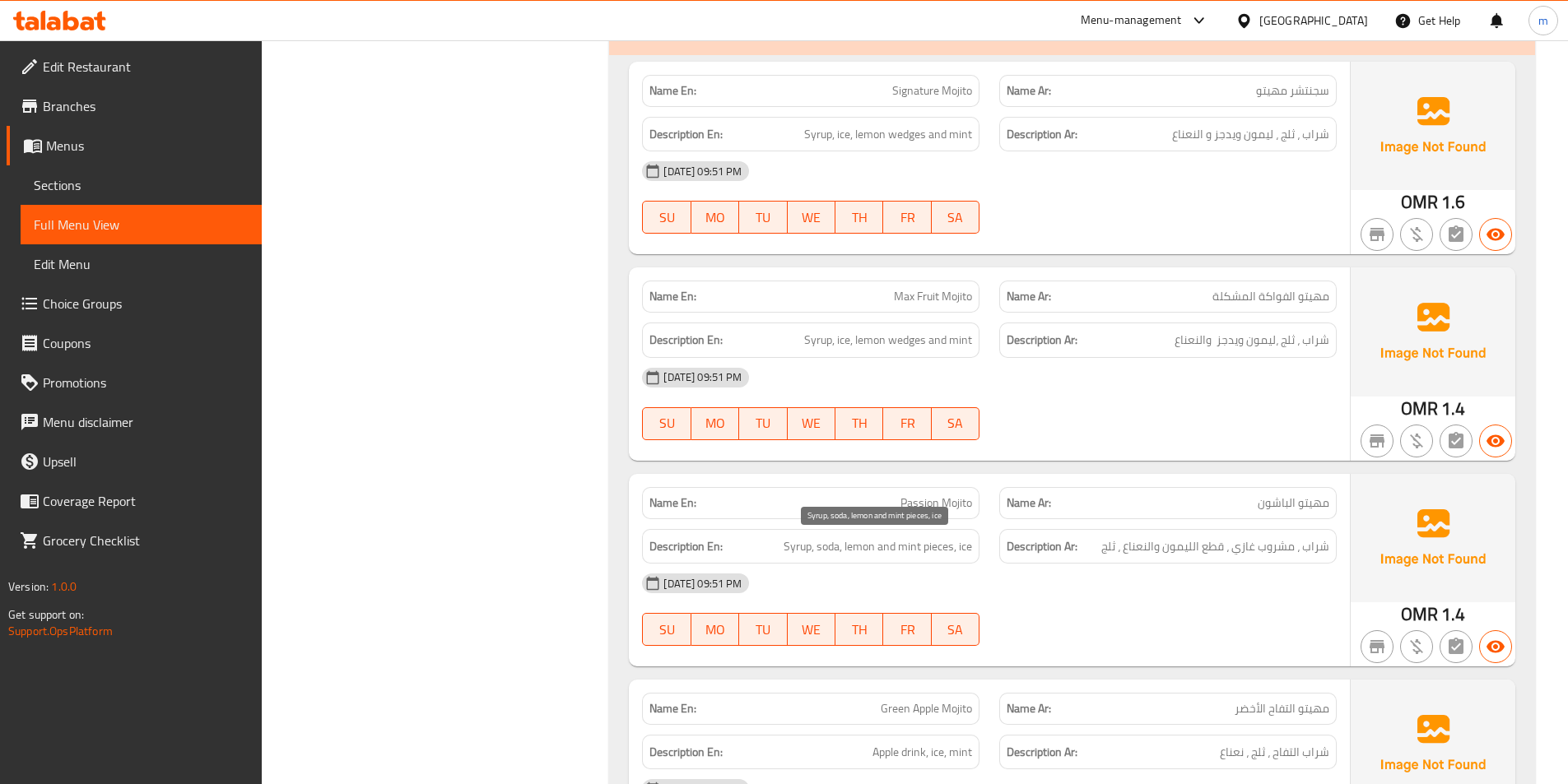
click at [840, 544] on span "Syrup, soda, lemon and mint pieces, ice" at bounding box center [877, 546] width 189 height 21
click at [829, 548] on span "Syrup, soda, lemon and mint pieces, ice" at bounding box center [877, 546] width 189 height 21
click at [927, 495] on span "Passion Mojito" at bounding box center [936, 503] width 71 height 17
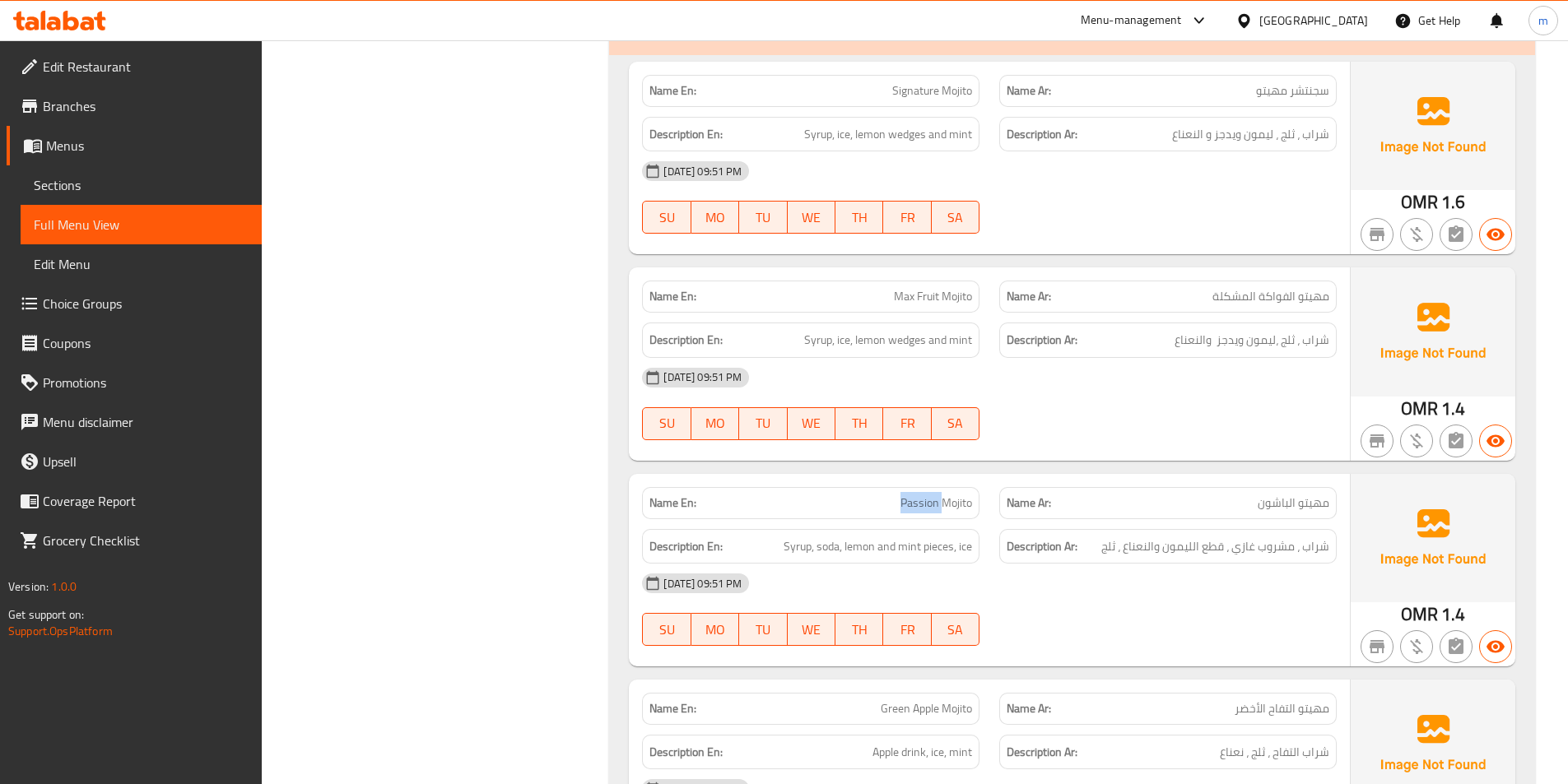
click at [927, 495] on span "Passion Mojito" at bounding box center [936, 503] width 71 height 17
copy span "Passion Mojito"
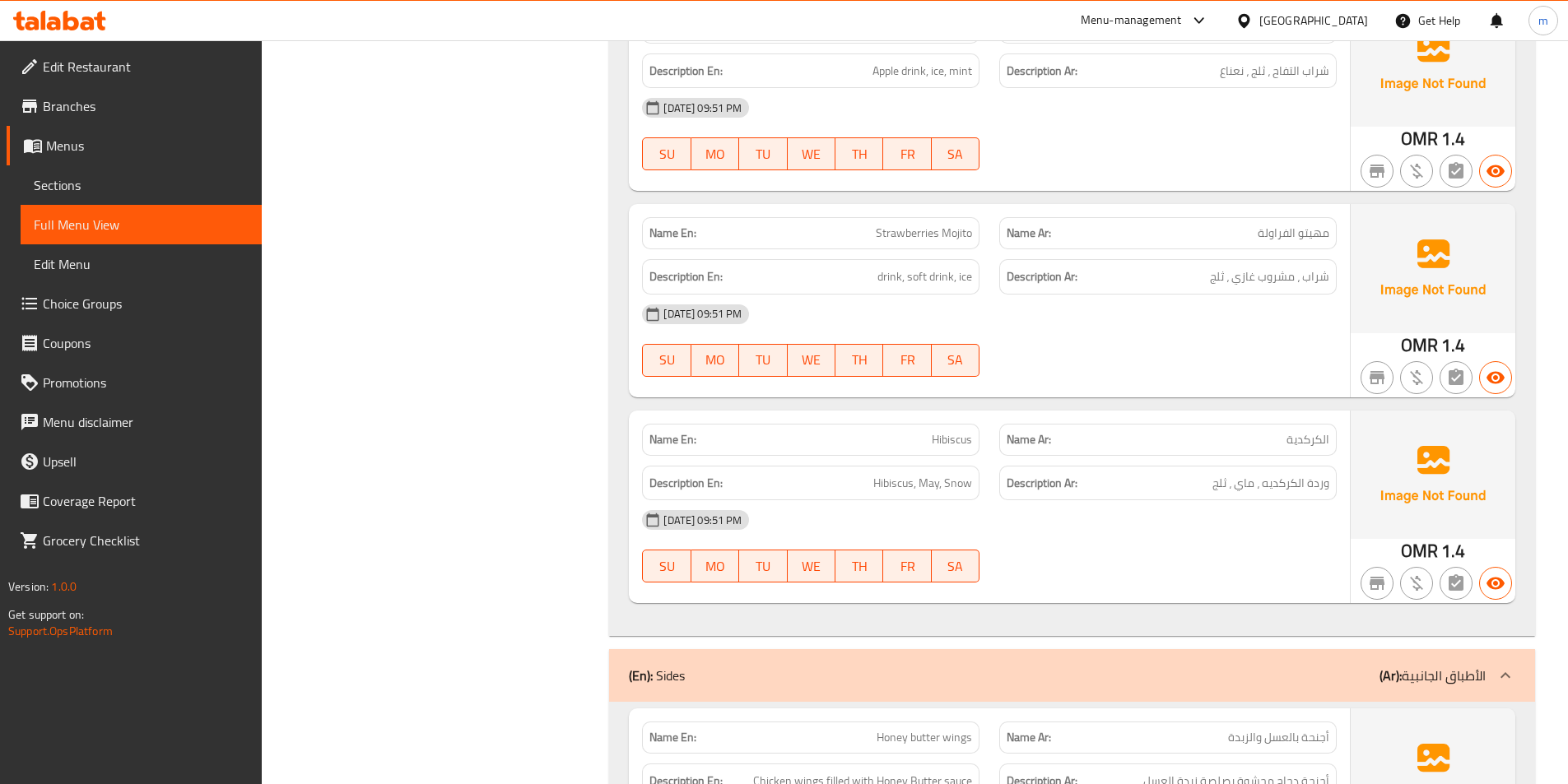
scroll to position [1728, 0]
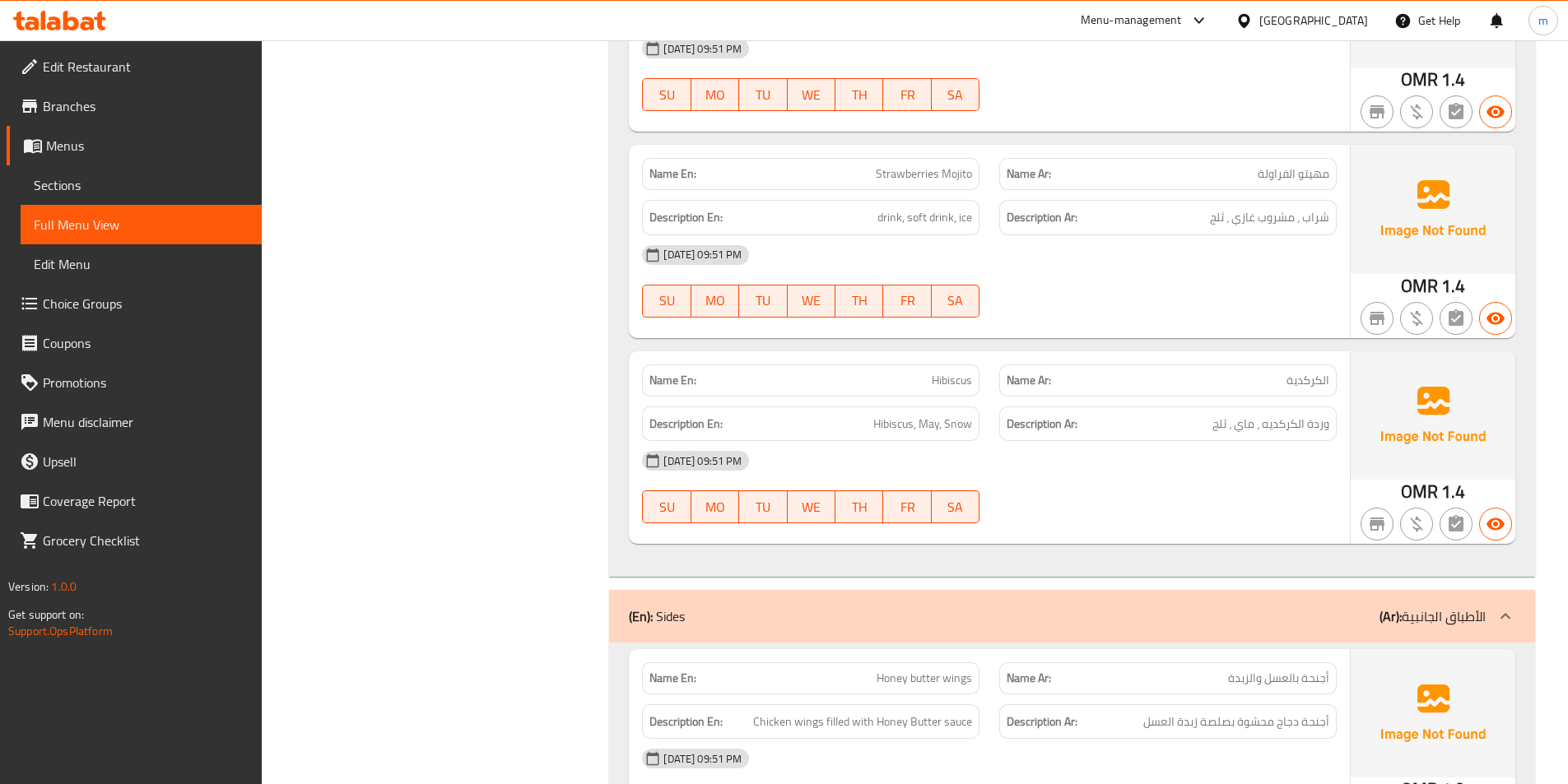
click at [967, 378] on span "Hibiscus" at bounding box center [952, 379] width 40 height 17
copy span "Hibiscus"
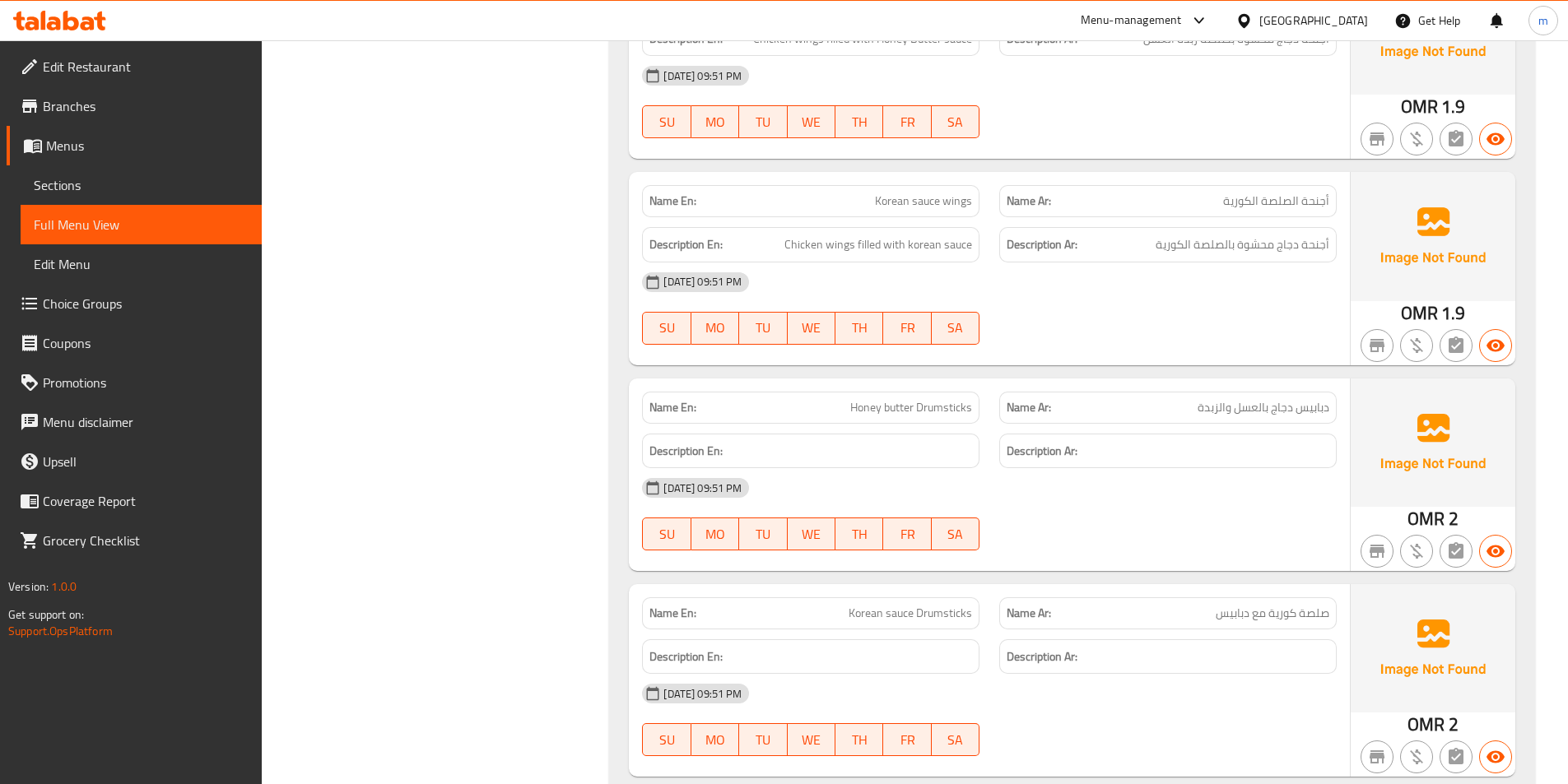
scroll to position [2468, 0]
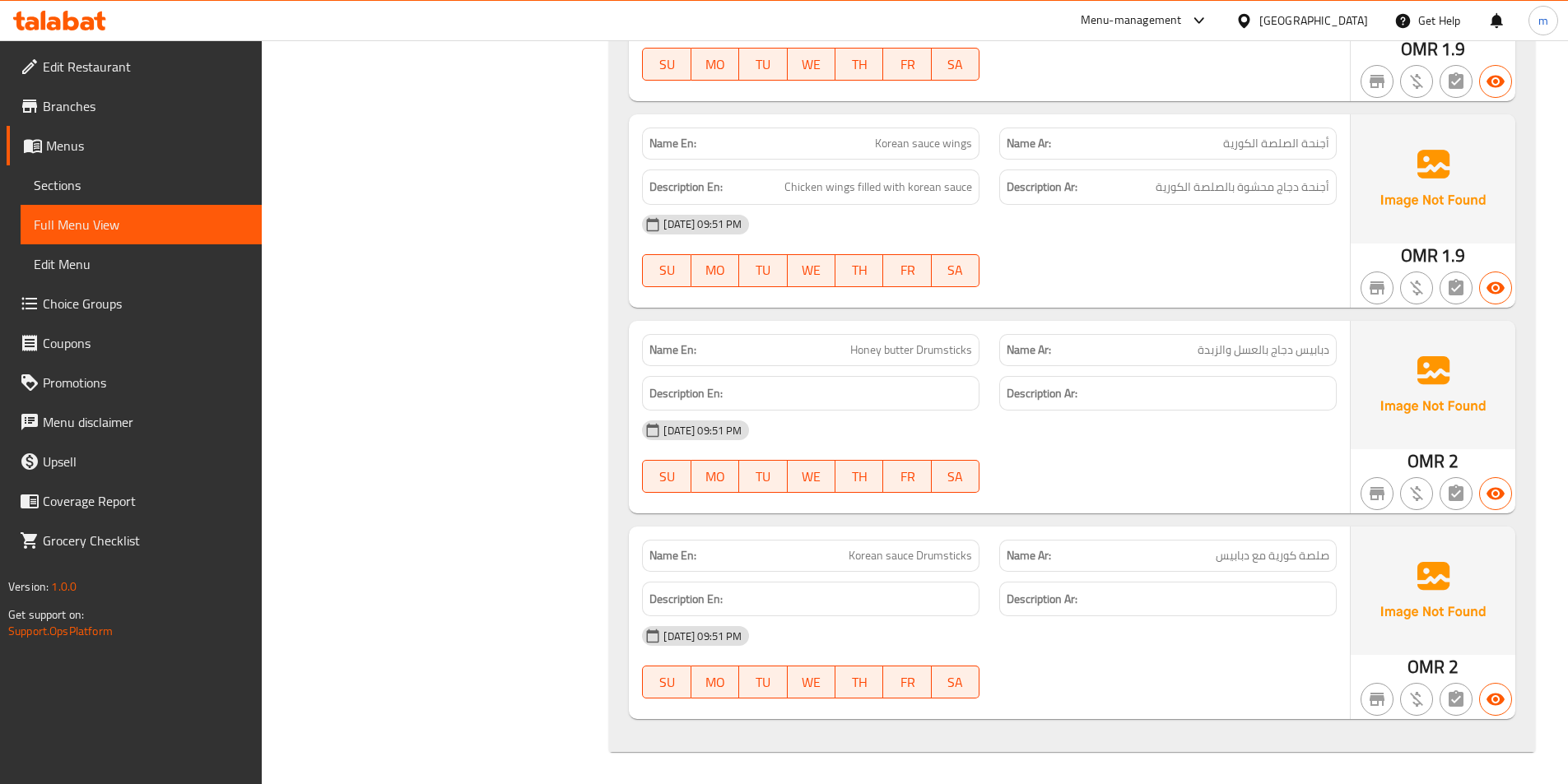
click at [922, 352] on span "Honey butter Drumsticks" at bounding box center [911, 349] width 122 height 17
copy span "Honey butter Drumsticks"
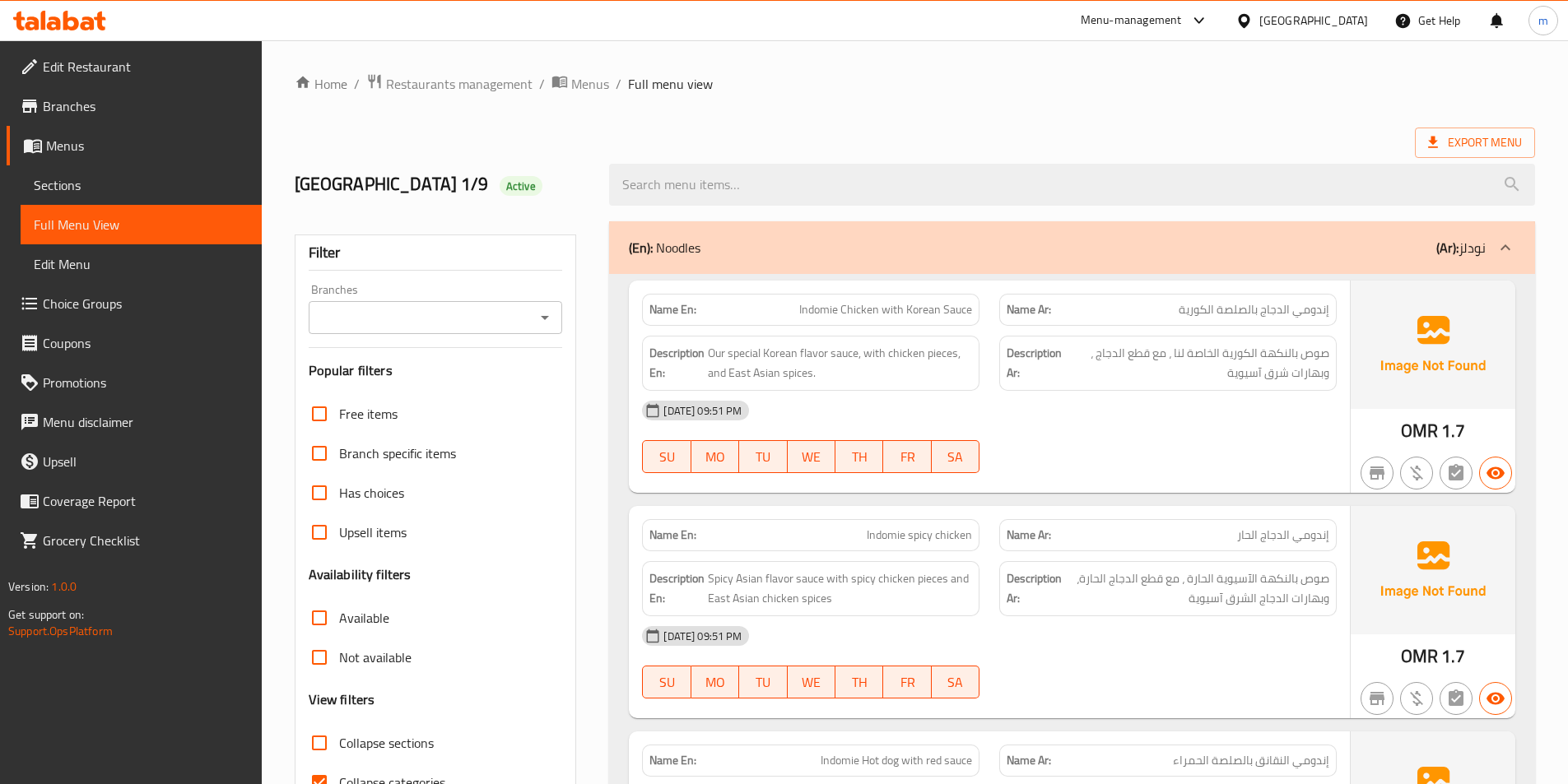
click at [54, 176] on span "Sections" at bounding box center [141, 185] width 214 height 20
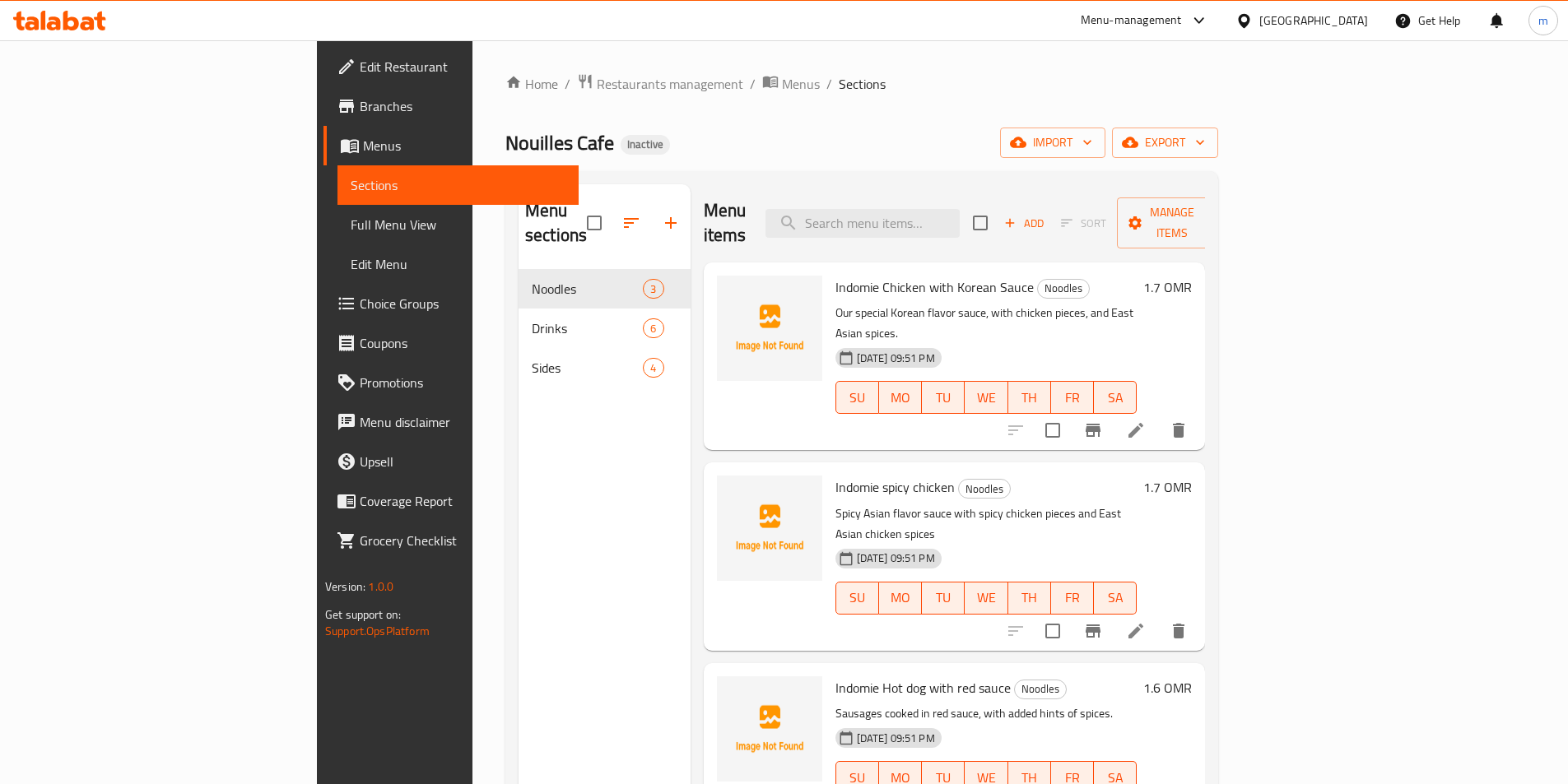
click at [625, 146] on div "Nouilles Cafe Inactive import export" at bounding box center [862, 143] width 713 height 30
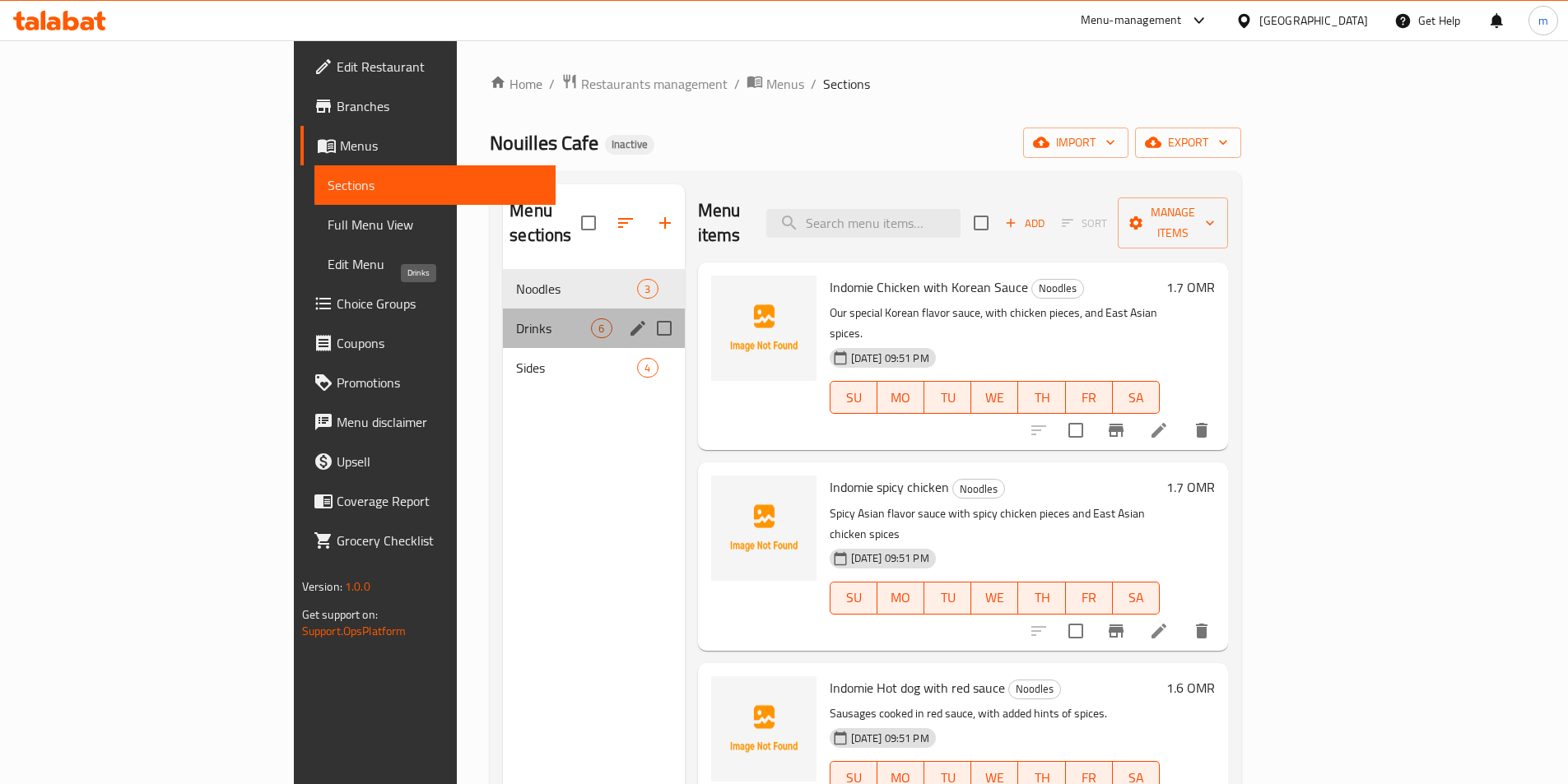
click at [516, 319] on span "Drinks" at bounding box center [554, 329] width 75 height 20
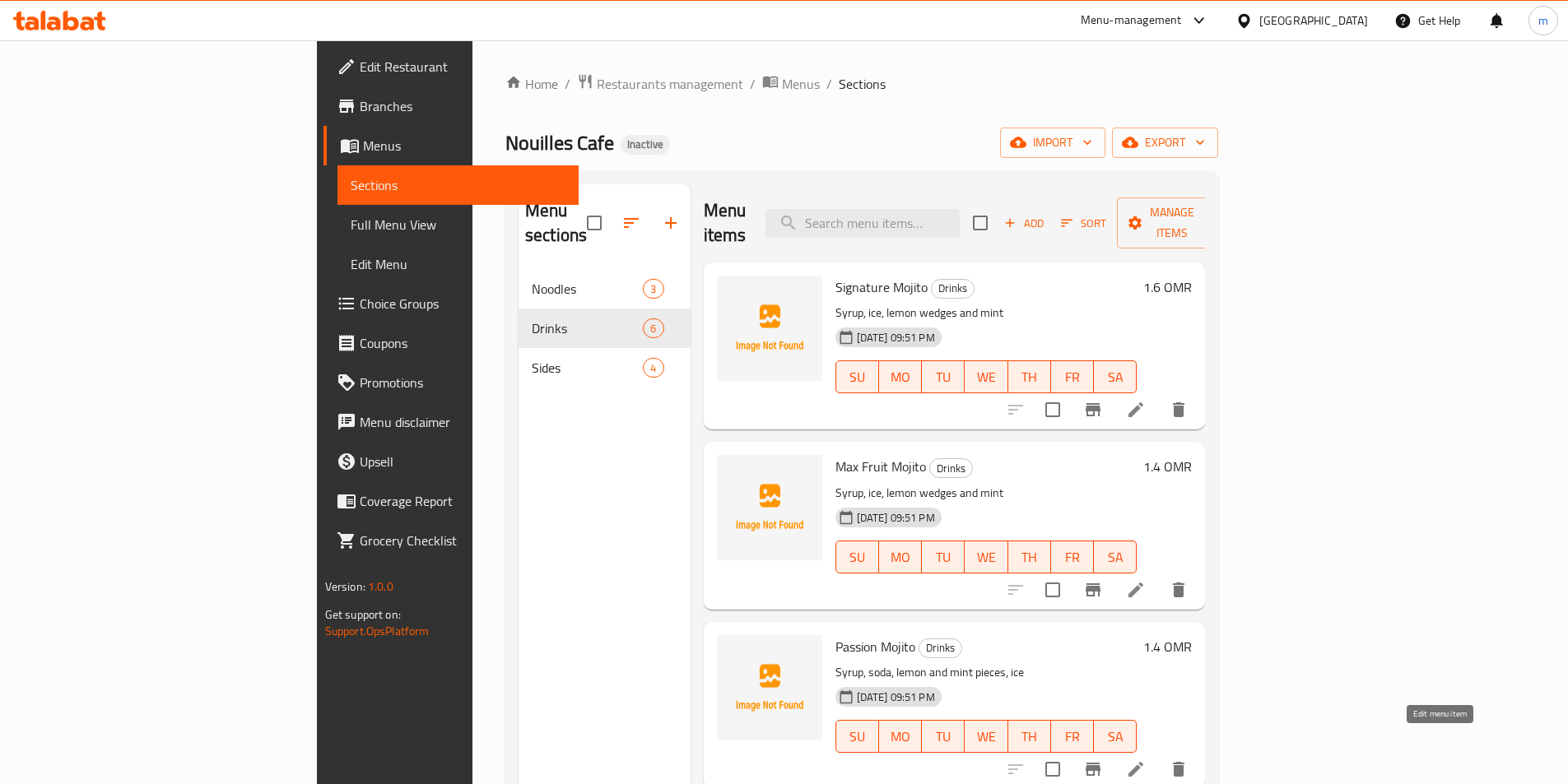
click at [1145, 759] on icon at bounding box center [1136, 769] width 20 height 20
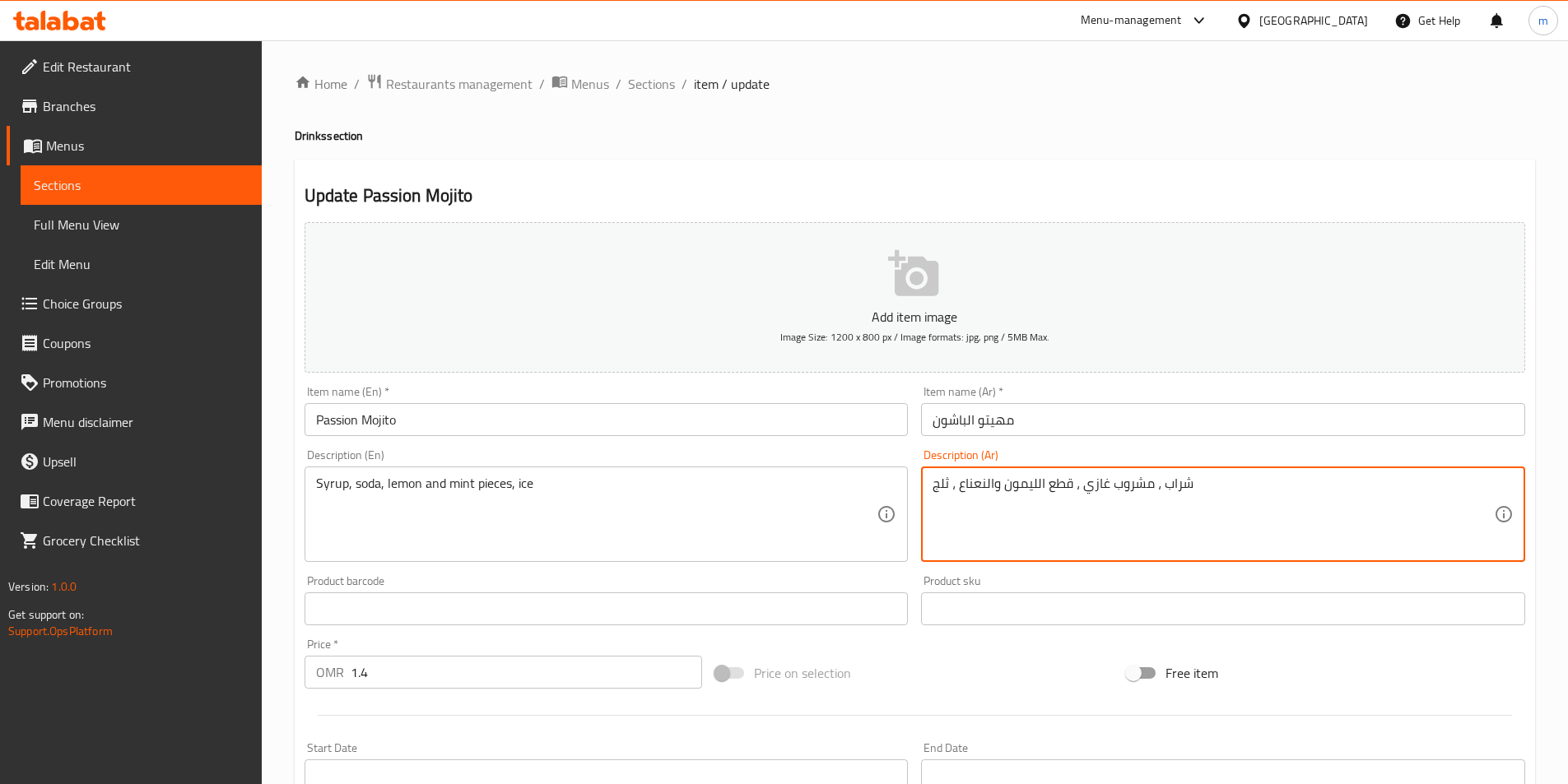
drag, startPoint x: 1081, startPoint y: 486, endPoint x: 1152, endPoint y: 490, distance: 71.1
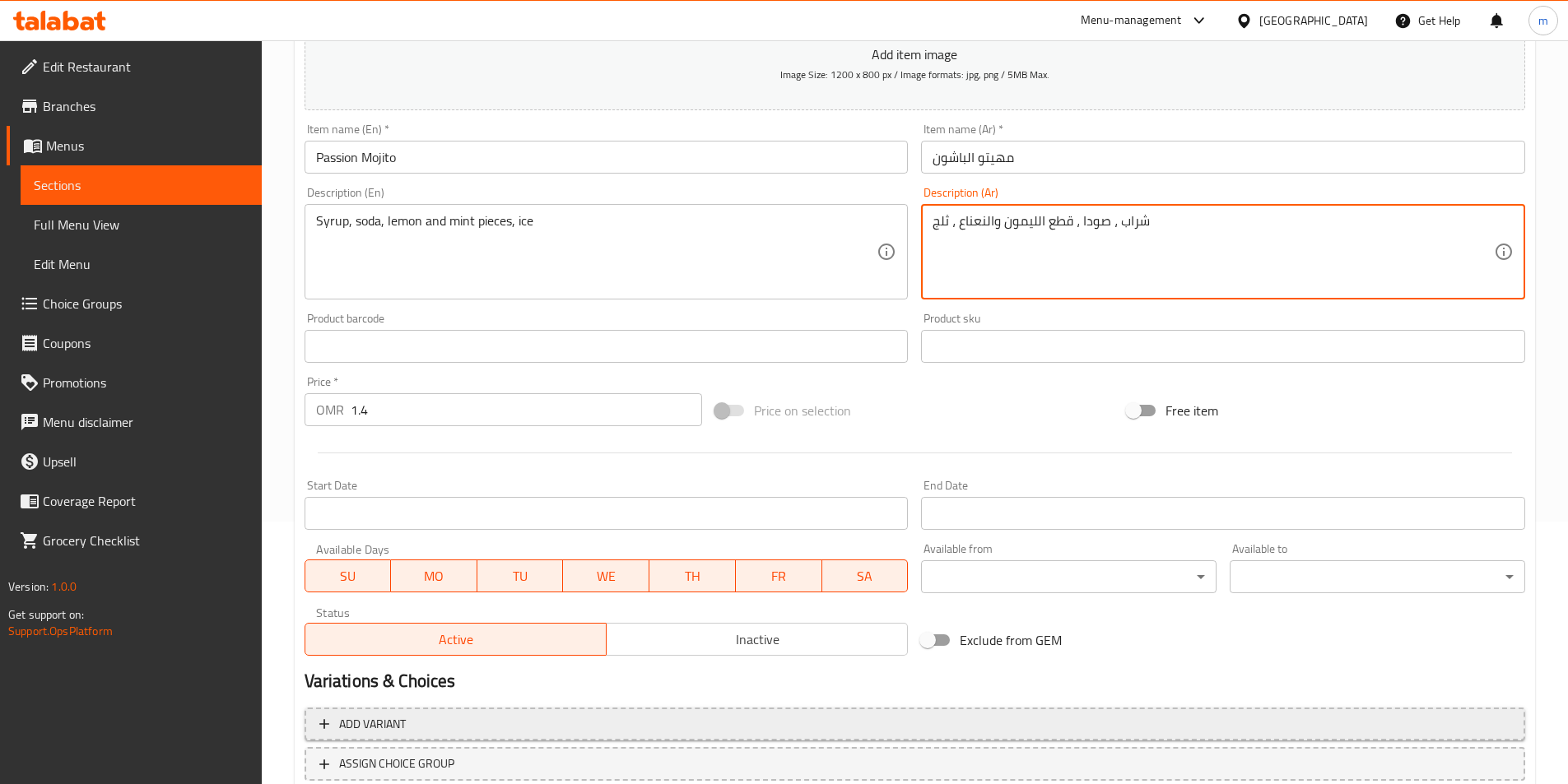
scroll to position [329, 0]
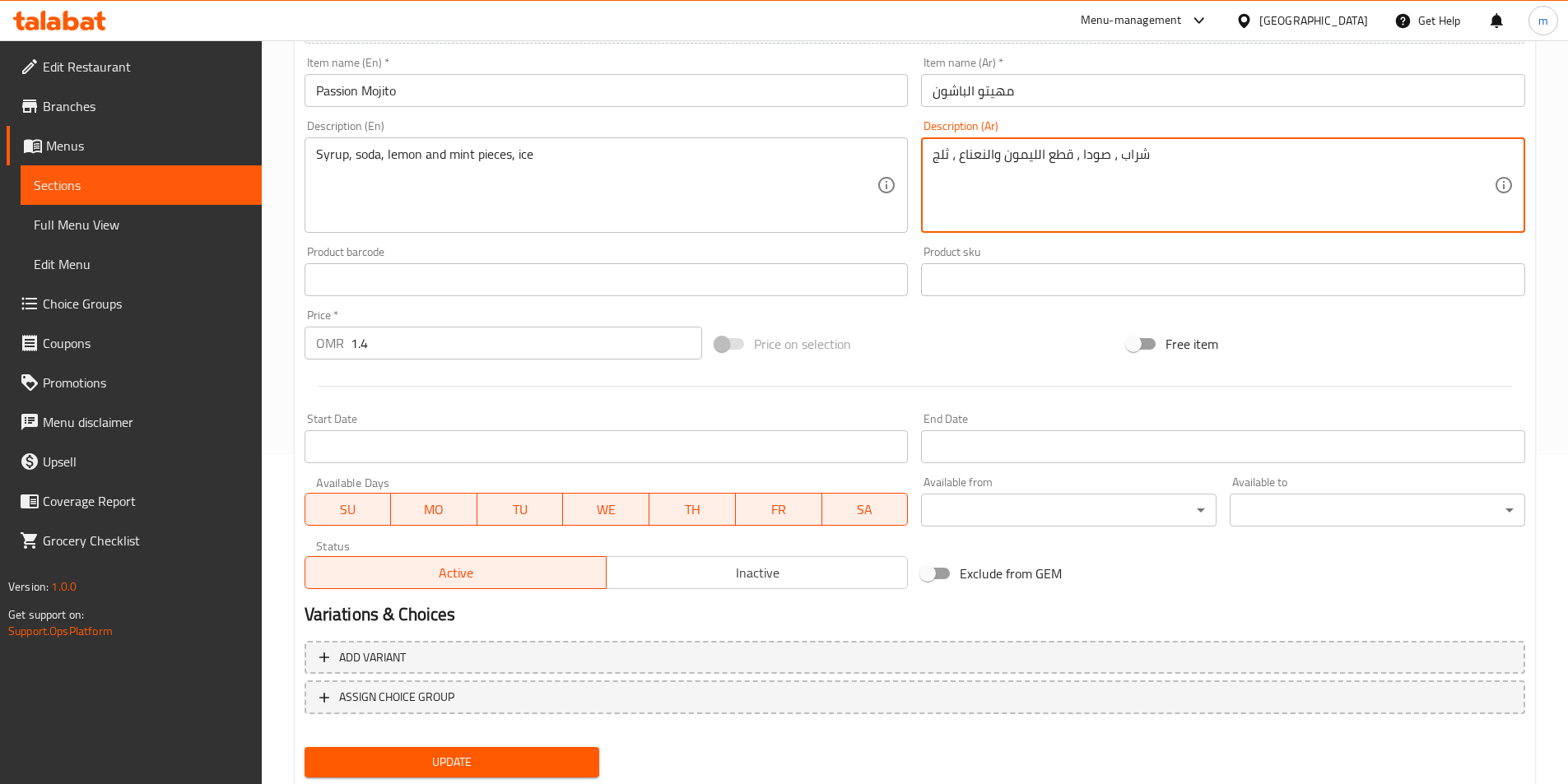
type textarea "شراب ، صودا ، قطع الليمون والنعناع ، ثلج"
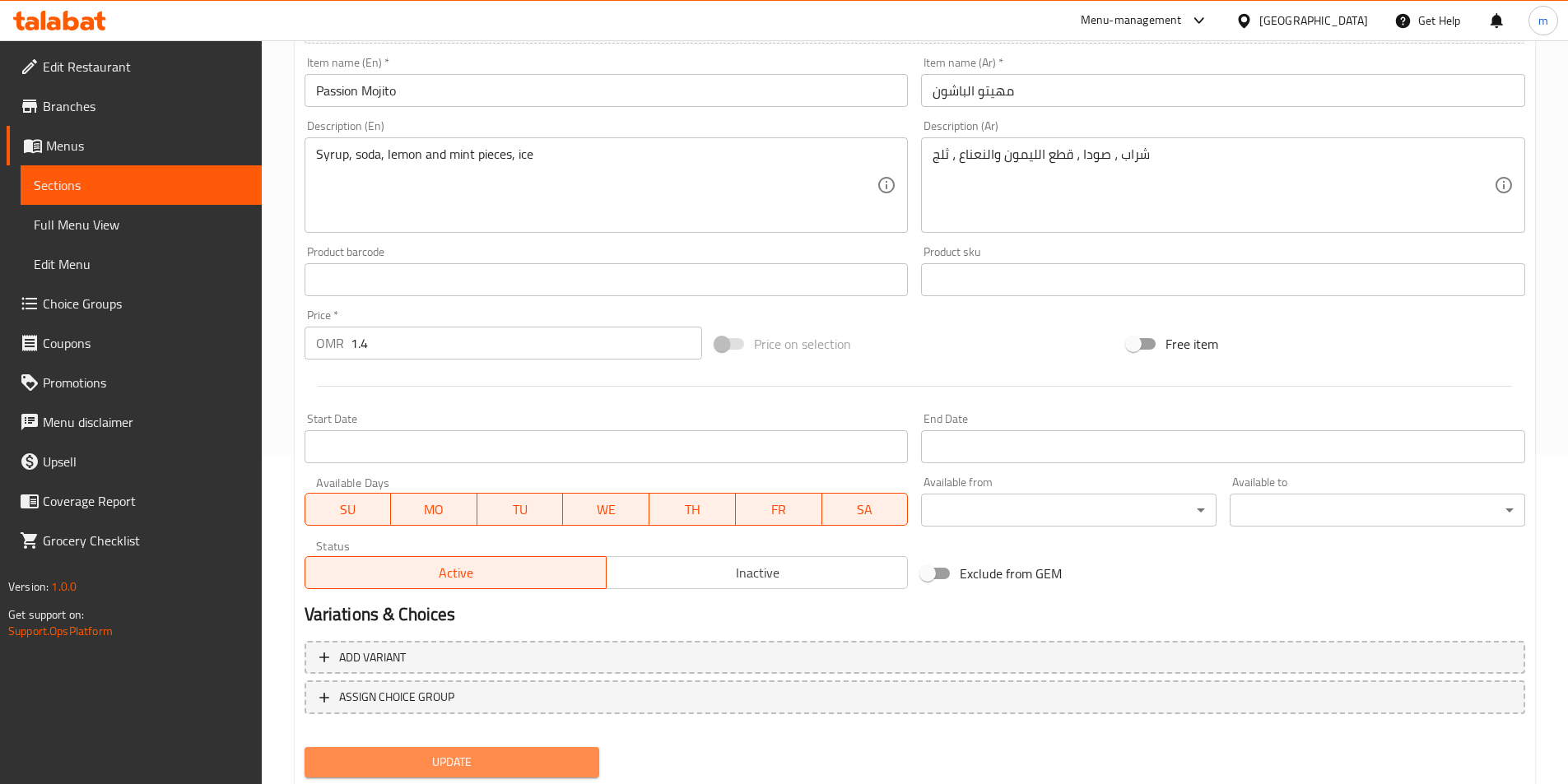
click at [524, 762] on span "Update" at bounding box center [452, 762] width 269 height 21
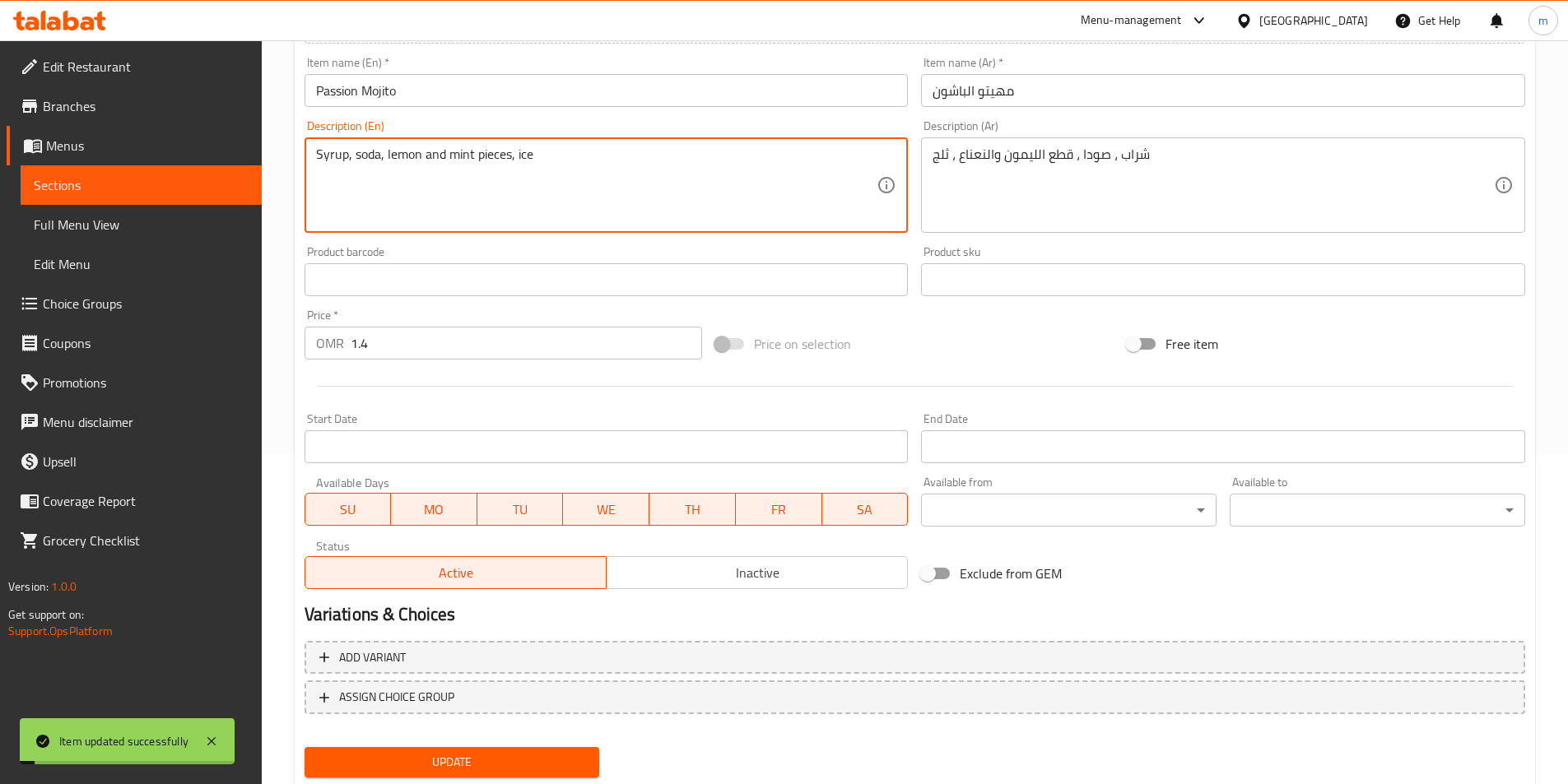
click at [371, 162] on textarea "Syrup, soda, lemon and mint pieces, ice" at bounding box center [597, 186] width 561 height 79
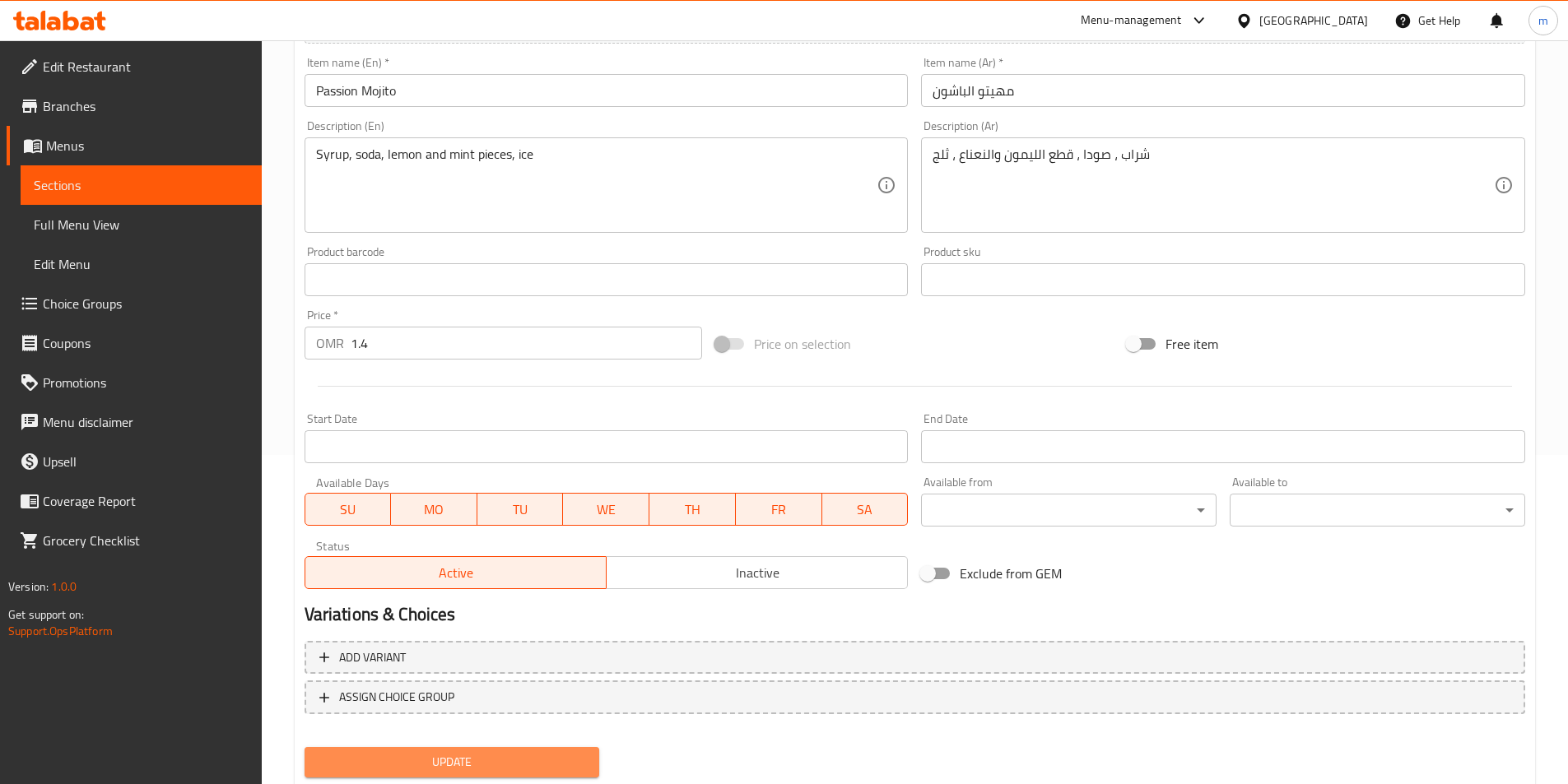
click at [531, 759] on span "Update" at bounding box center [452, 762] width 269 height 21
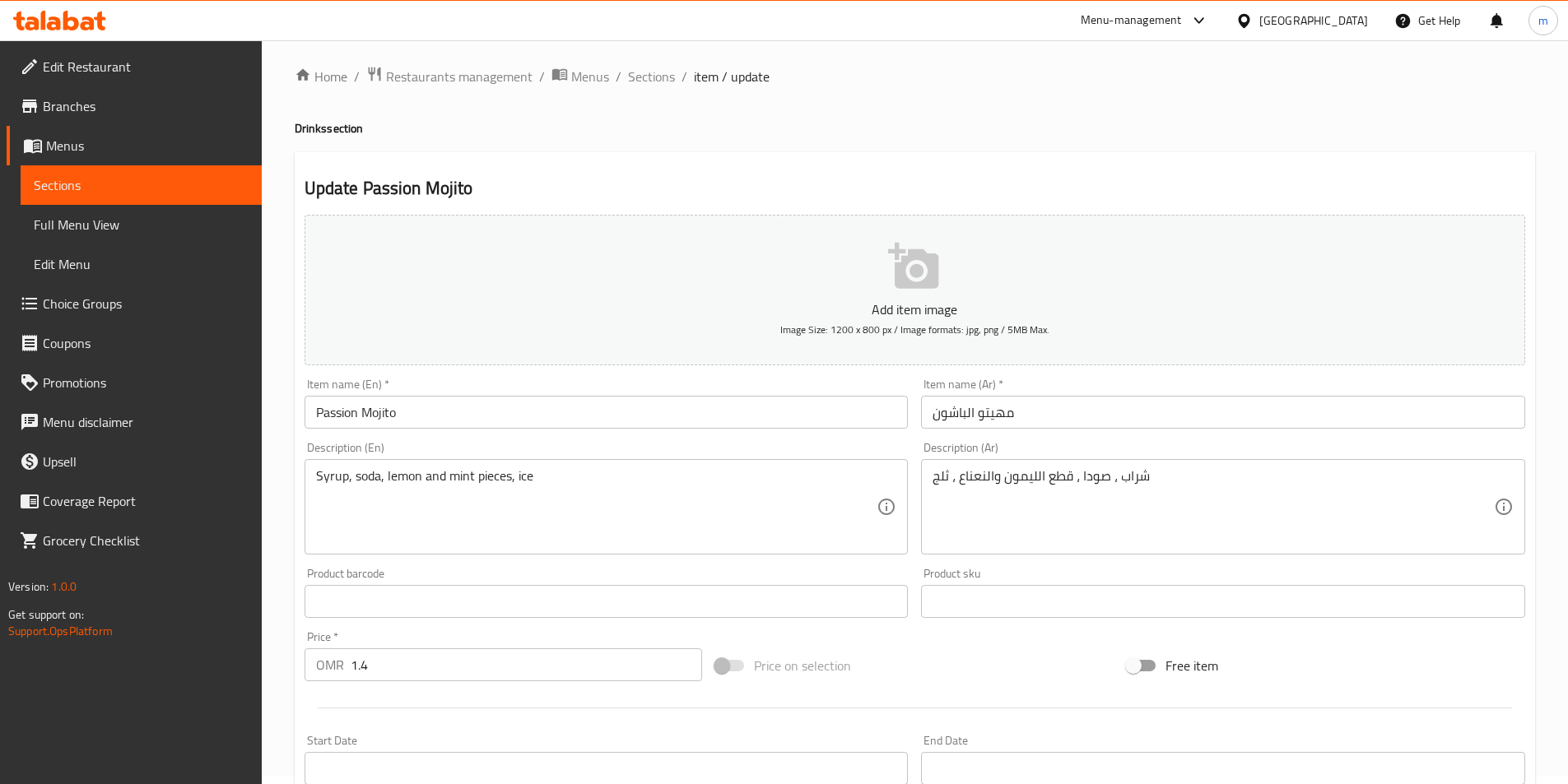
scroll to position [0, 0]
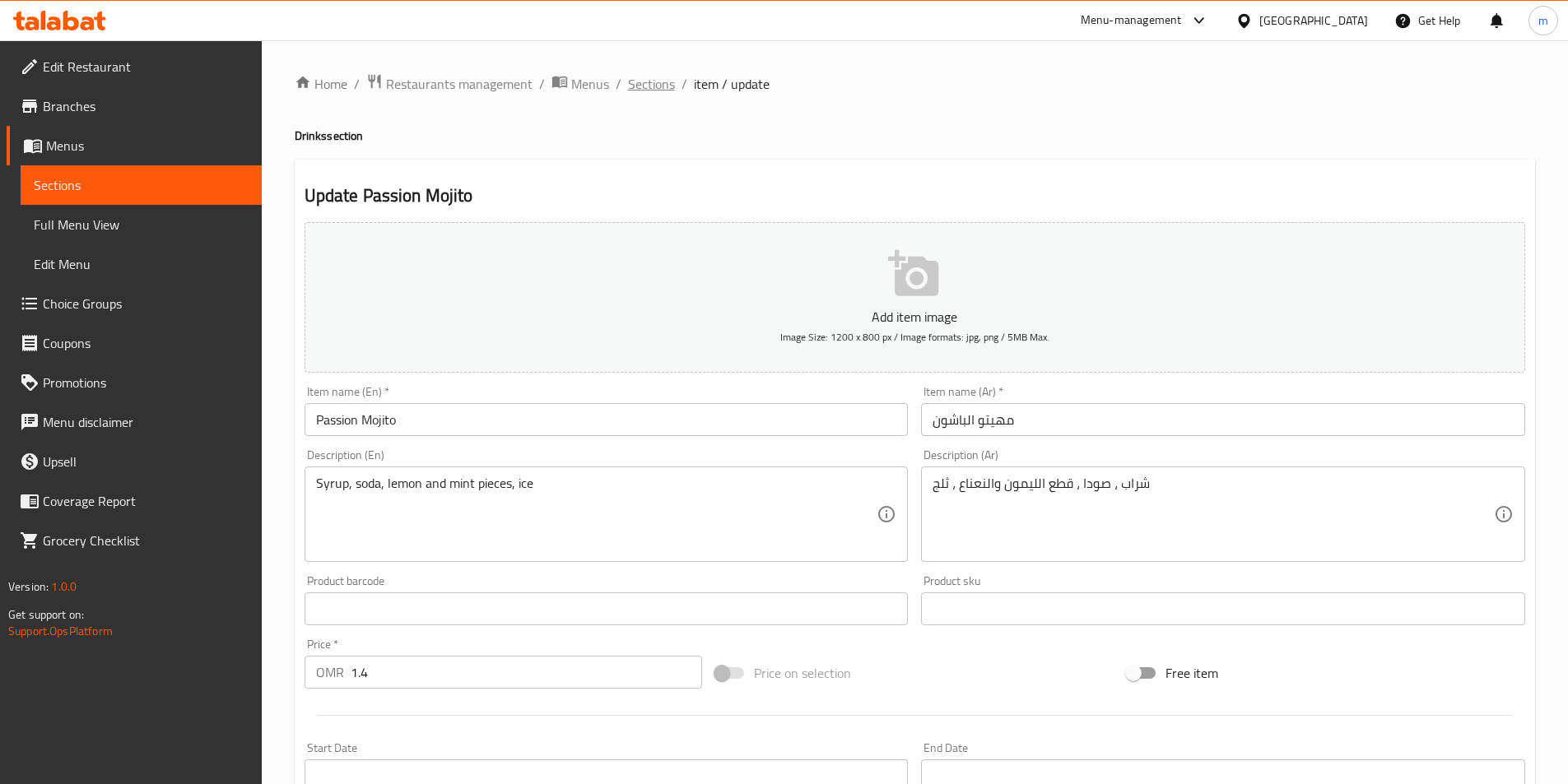
click at [659, 86] on span "Sections" at bounding box center [651, 84] width 47 height 20
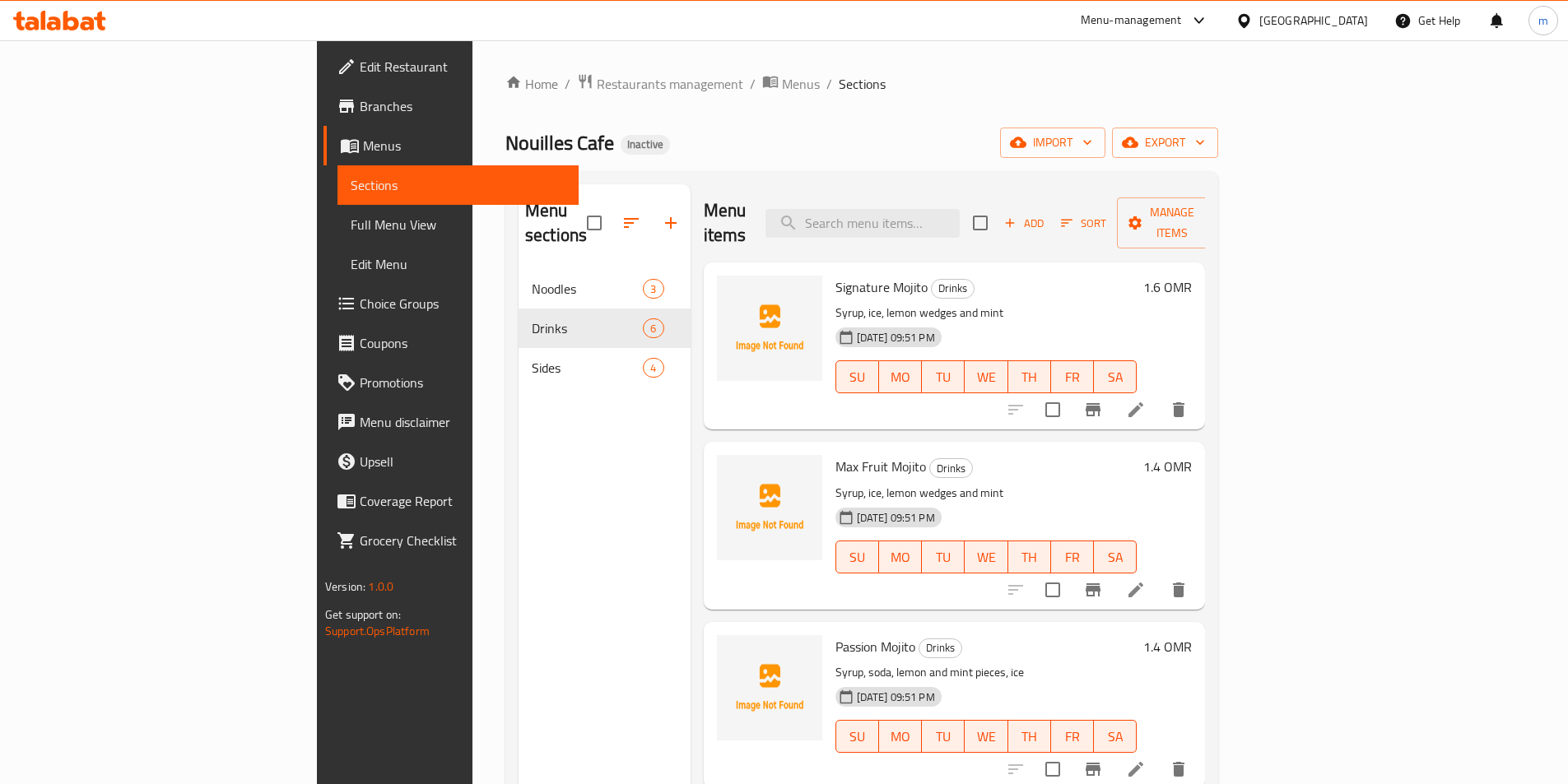
click at [925, 136] on div "Nouilles Cafe Inactive import export" at bounding box center [862, 143] width 713 height 30
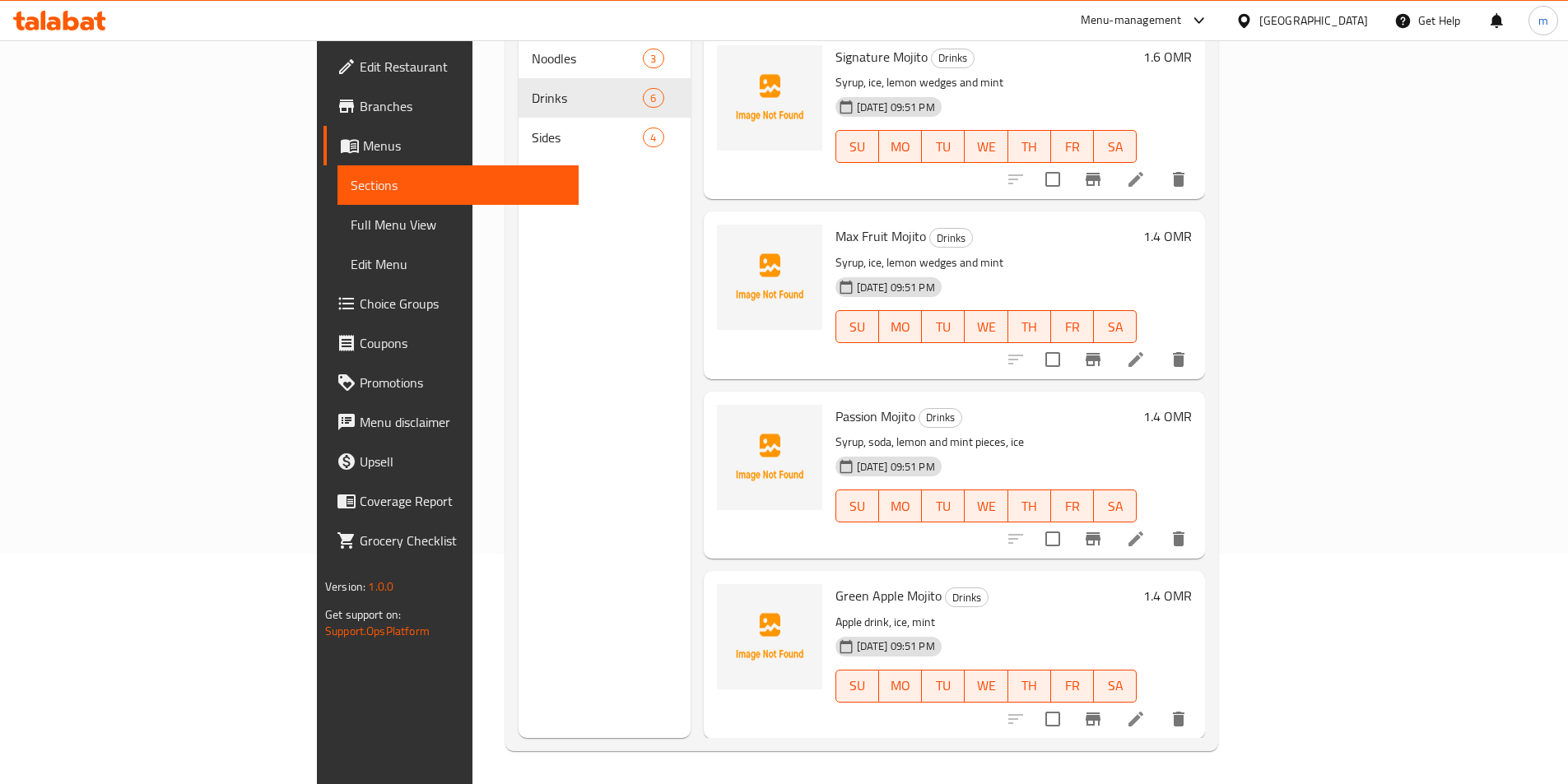
scroll to position [336, 0]
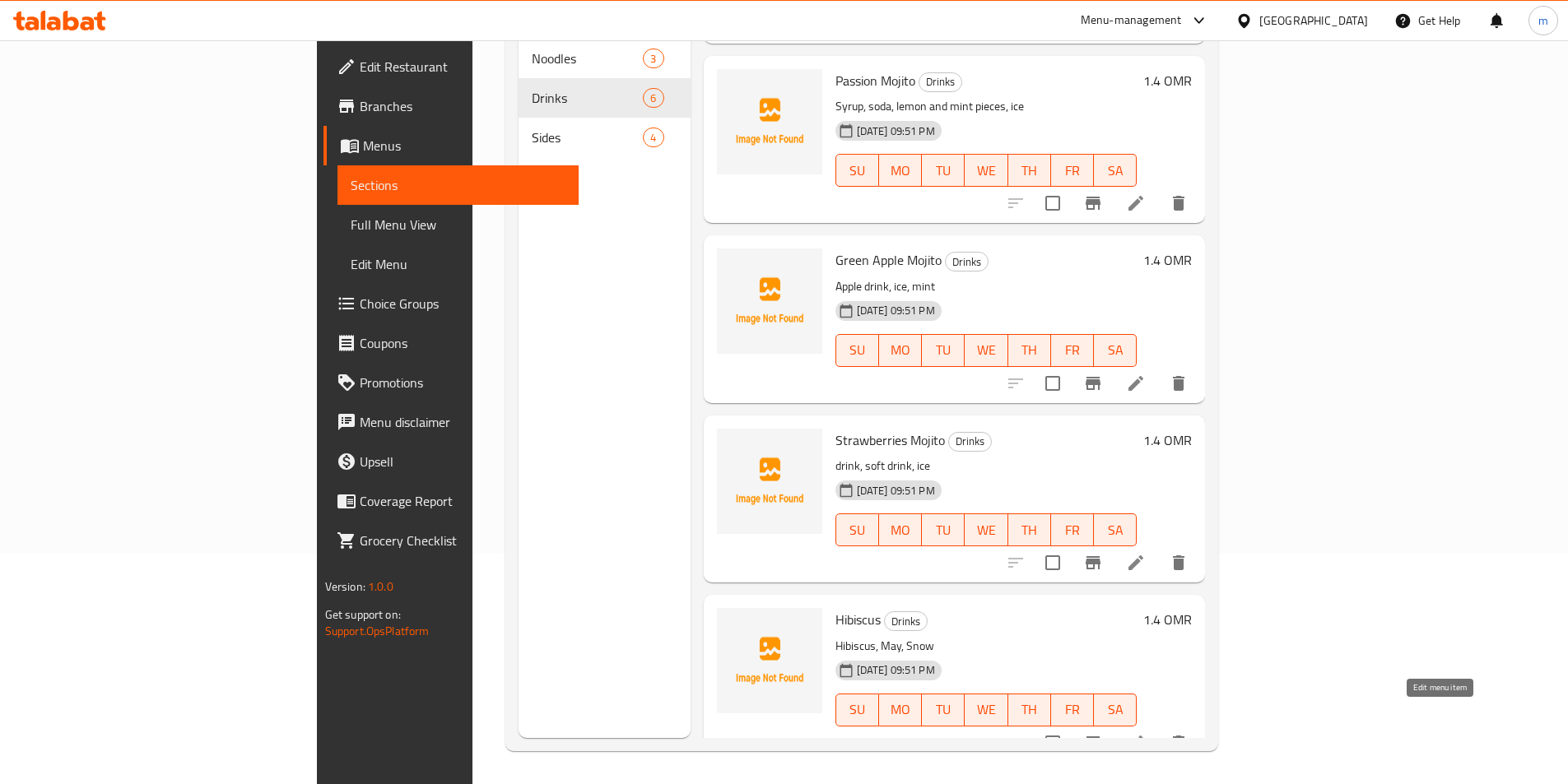
click at [1144, 736] on icon at bounding box center [1136, 743] width 15 height 15
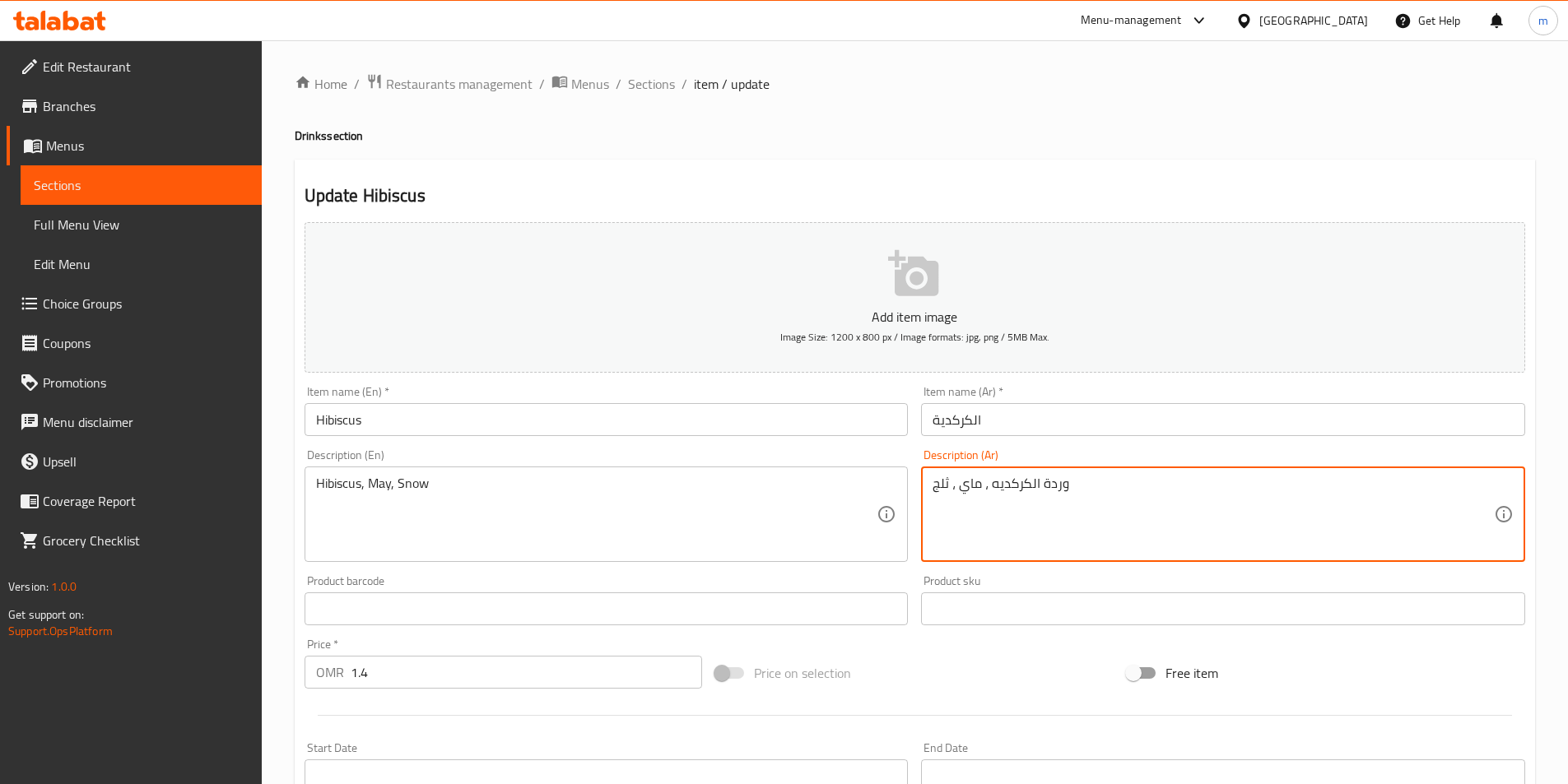
click at [1052, 482] on textarea "وردة الكركديه ، ماي ، ثلج" at bounding box center [1213, 514] width 561 height 79
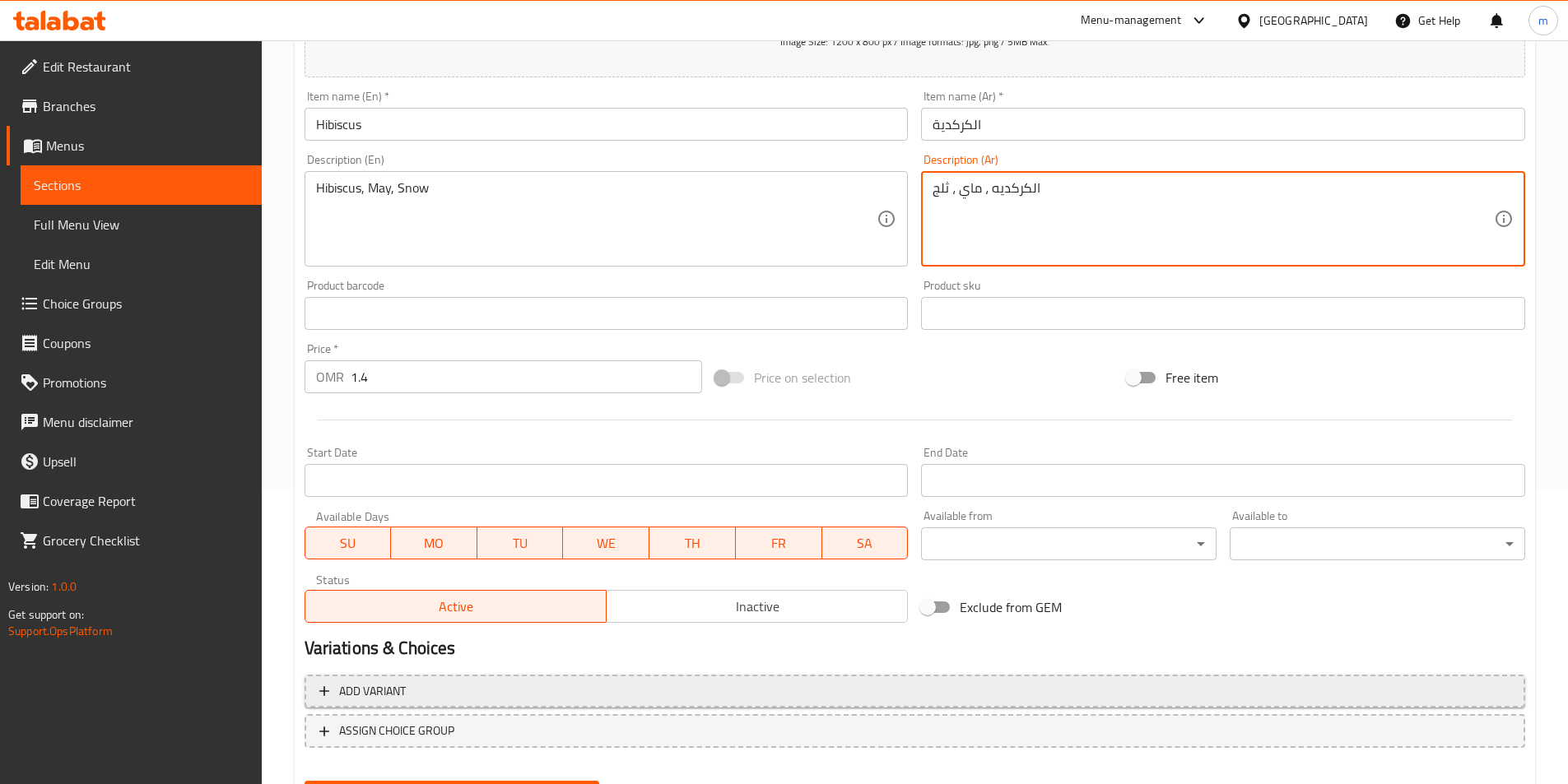
scroll to position [379, 0]
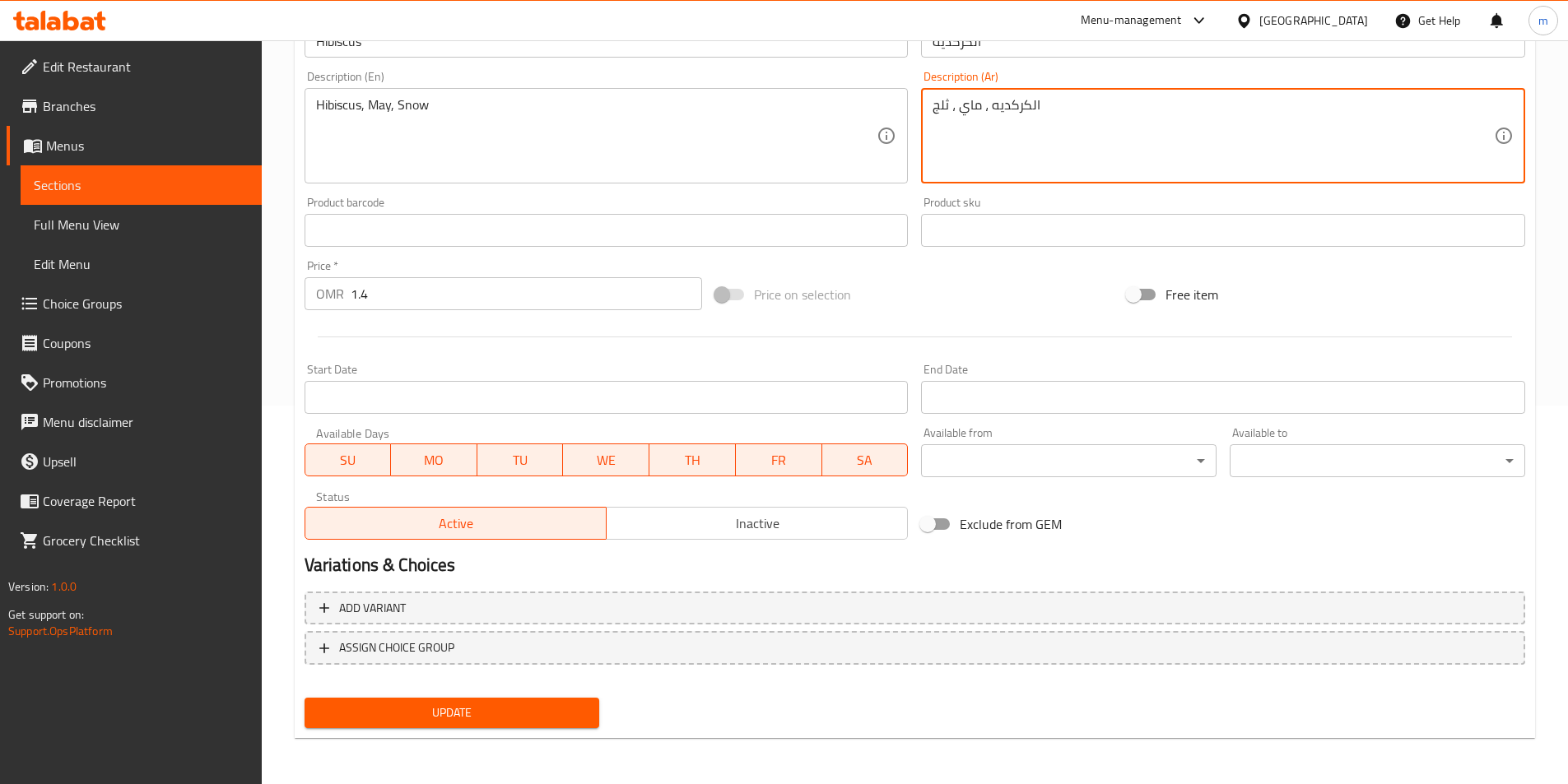
type textarea "الكركديه ، ماي ، ثلج"
click at [516, 718] on span "Update" at bounding box center [452, 713] width 269 height 21
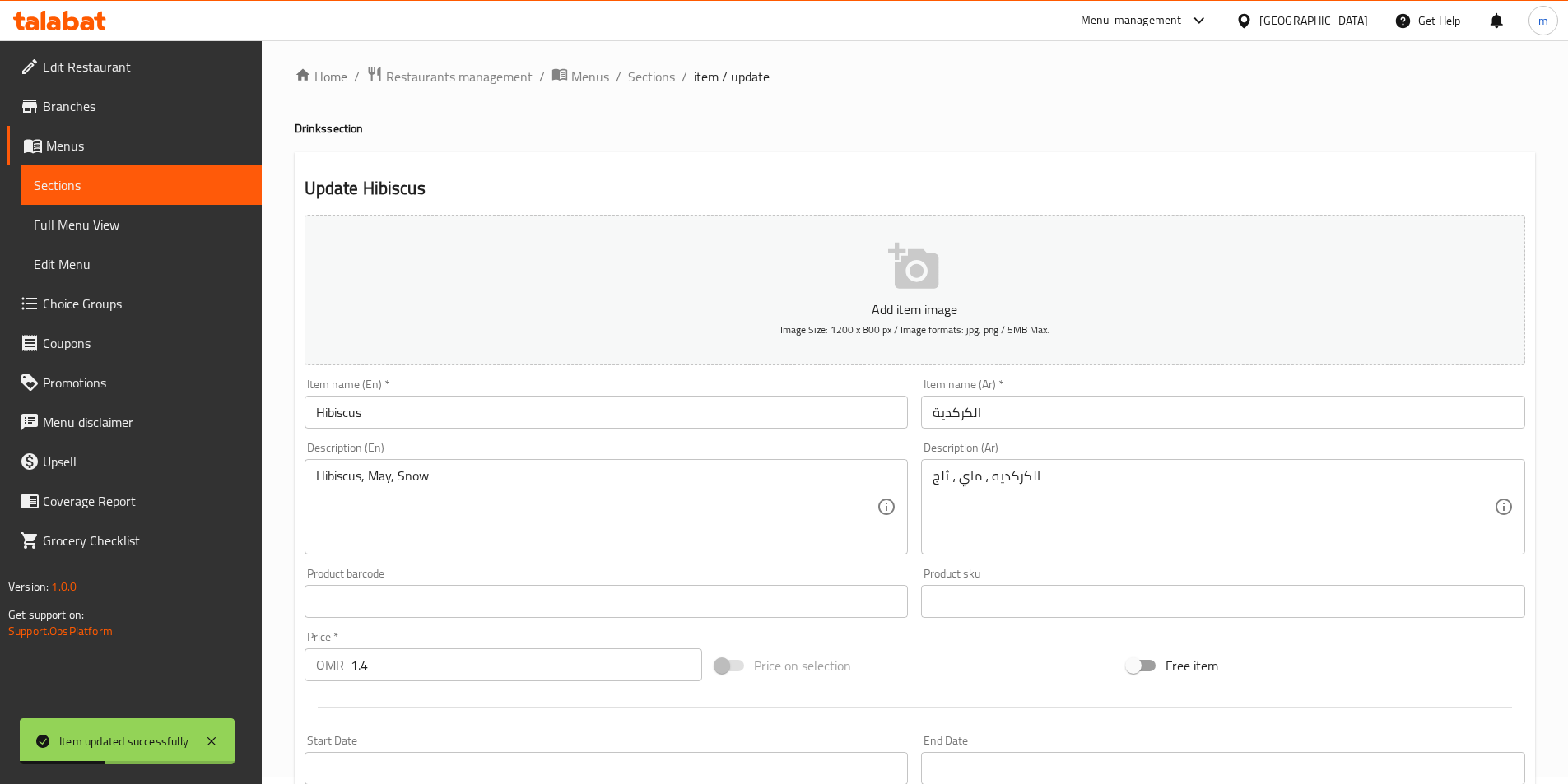
scroll to position [0, 0]
click at [638, 77] on span "Sections" at bounding box center [651, 84] width 47 height 20
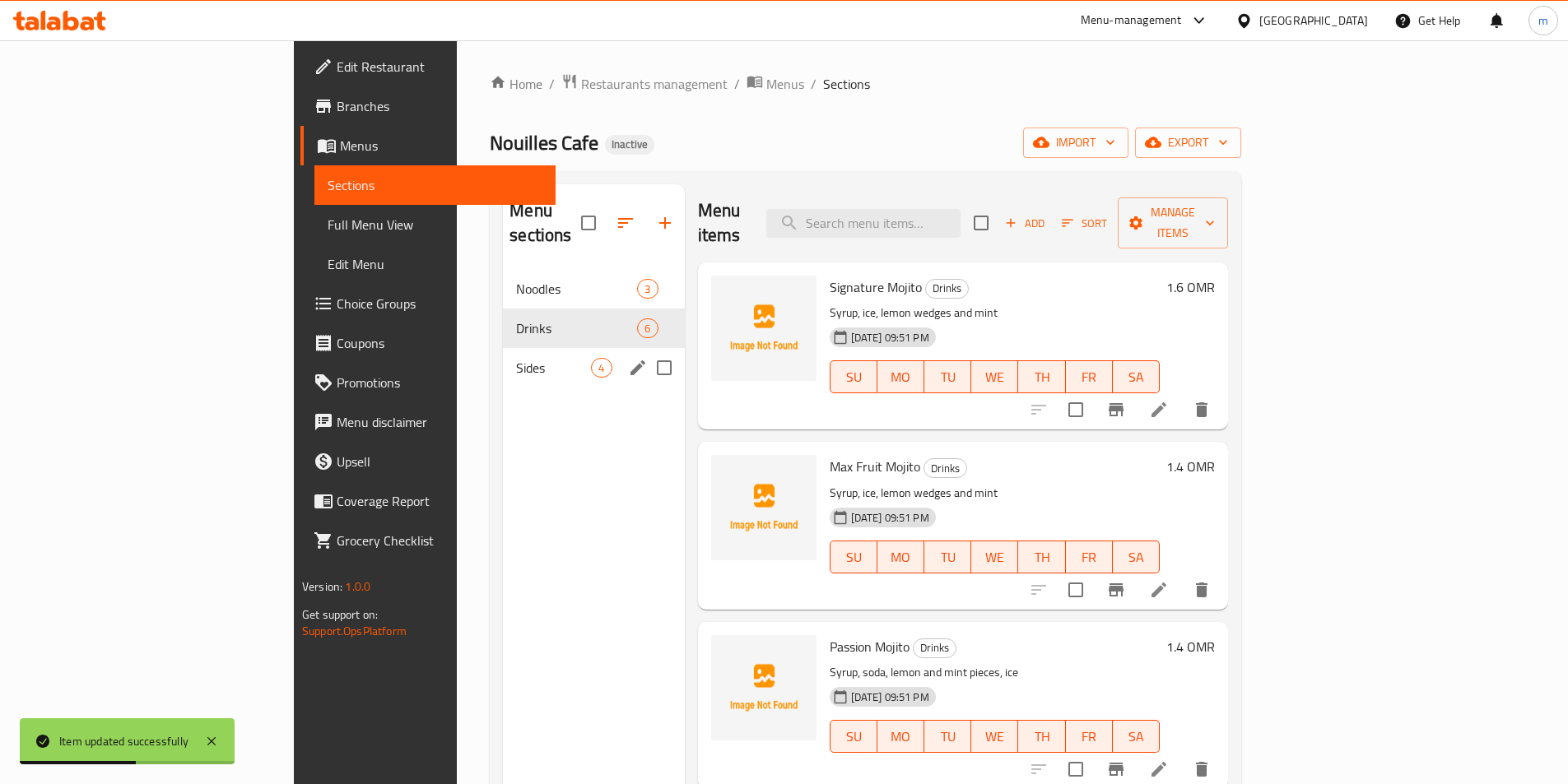
click at [503, 354] on div "Sides 4" at bounding box center [593, 368] width 181 height 39
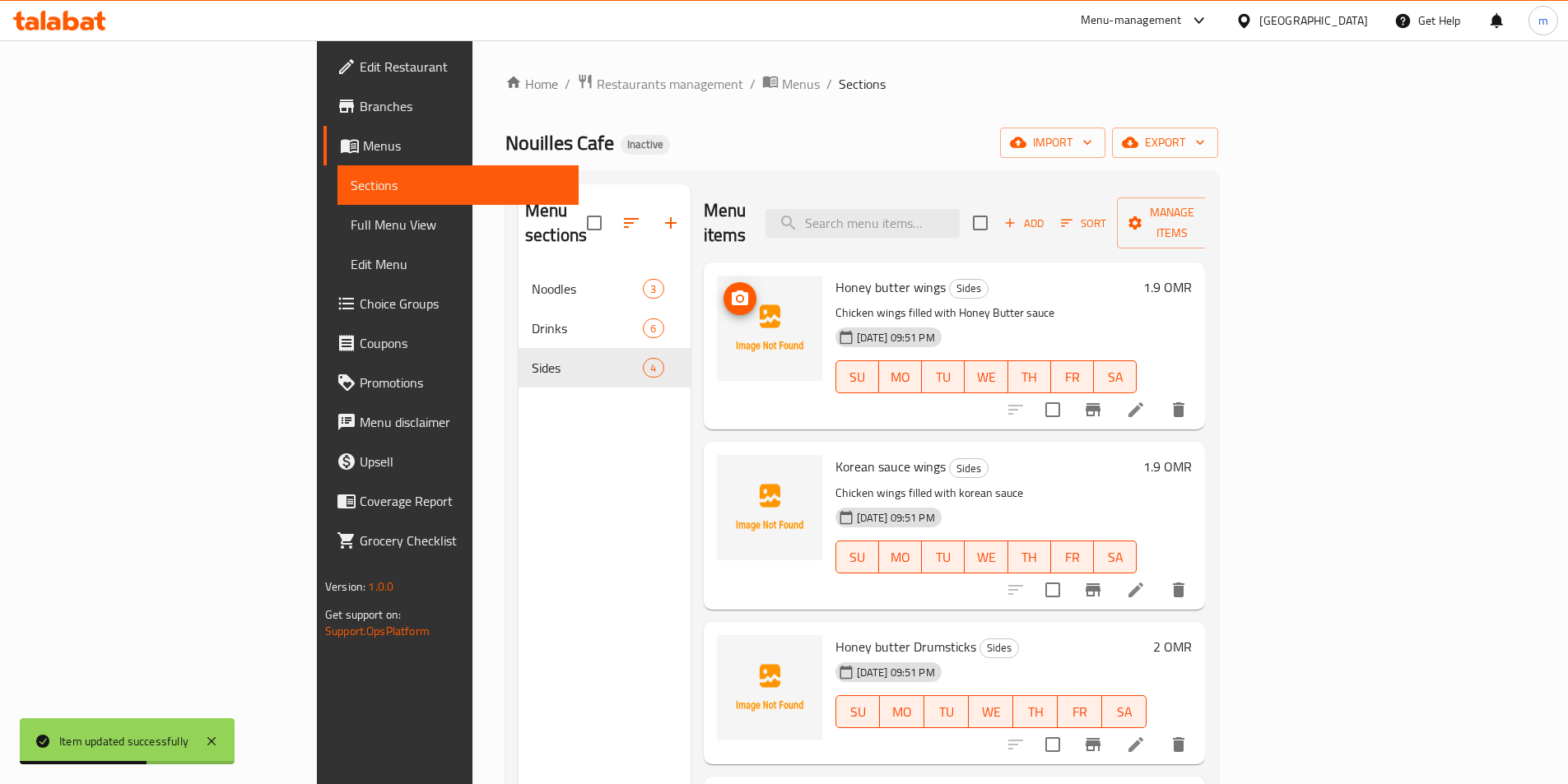
click at [842, 137] on div "Nouilles Cafe Inactive import export" at bounding box center [862, 143] width 713 height 30
click at [1159, 730] on li at bounding box center [1136, 744] width 46 height 29
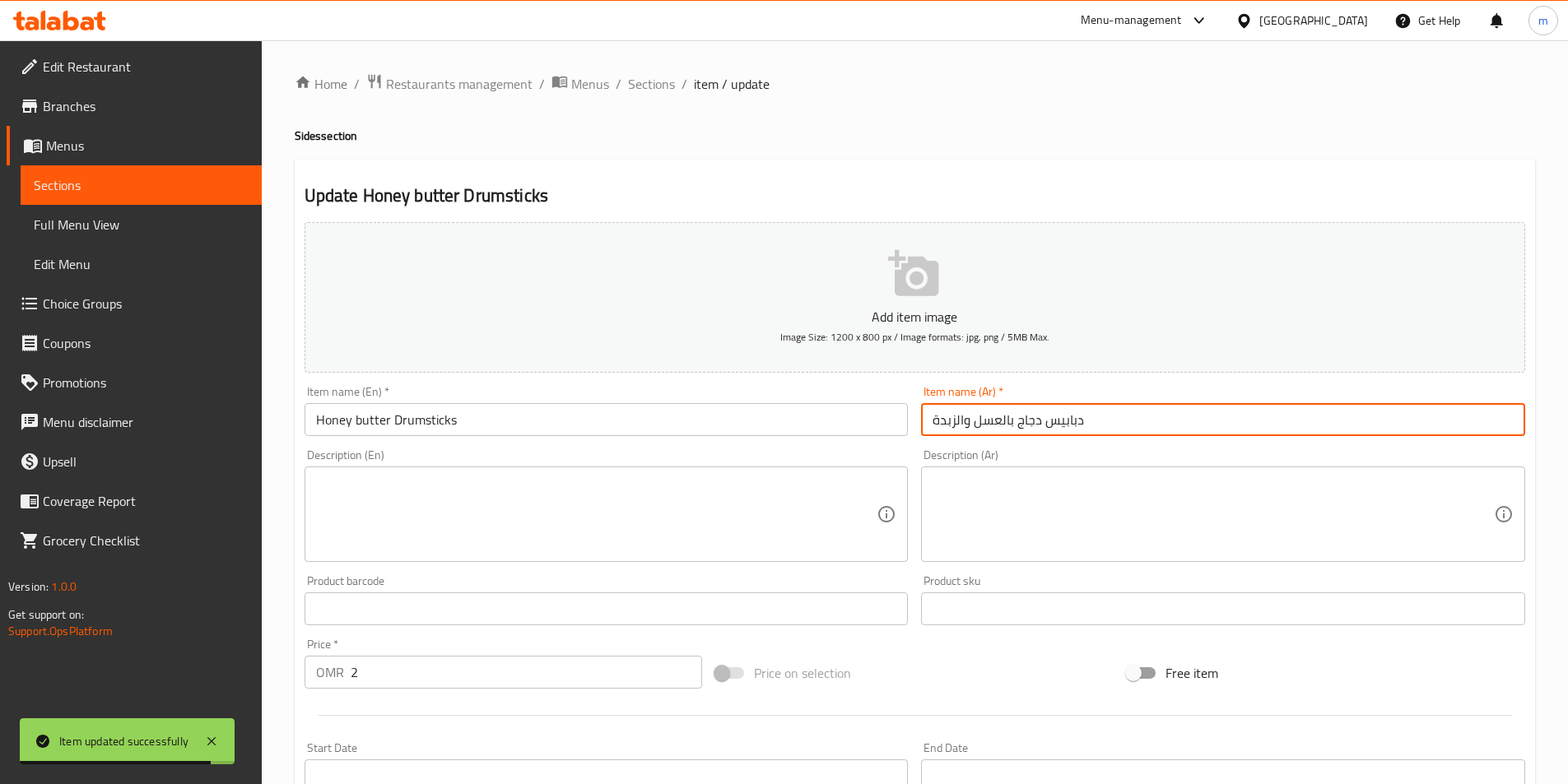
click at [1032, 426] on input "دبابيس دجاج بالعسل والزبدة" at bounding box center [1223, 419] width 604 height 33
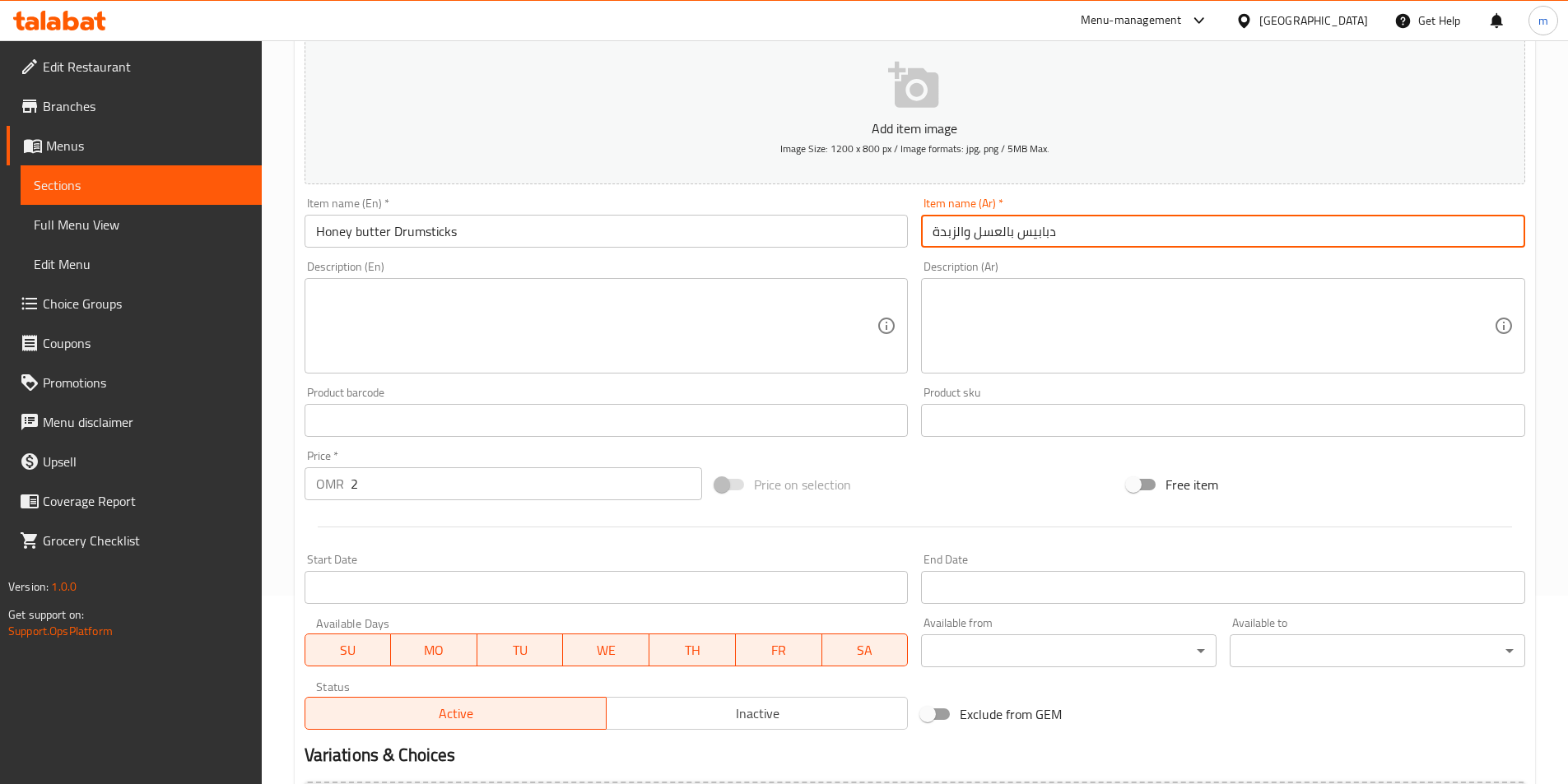
scroll to position [329, 0]
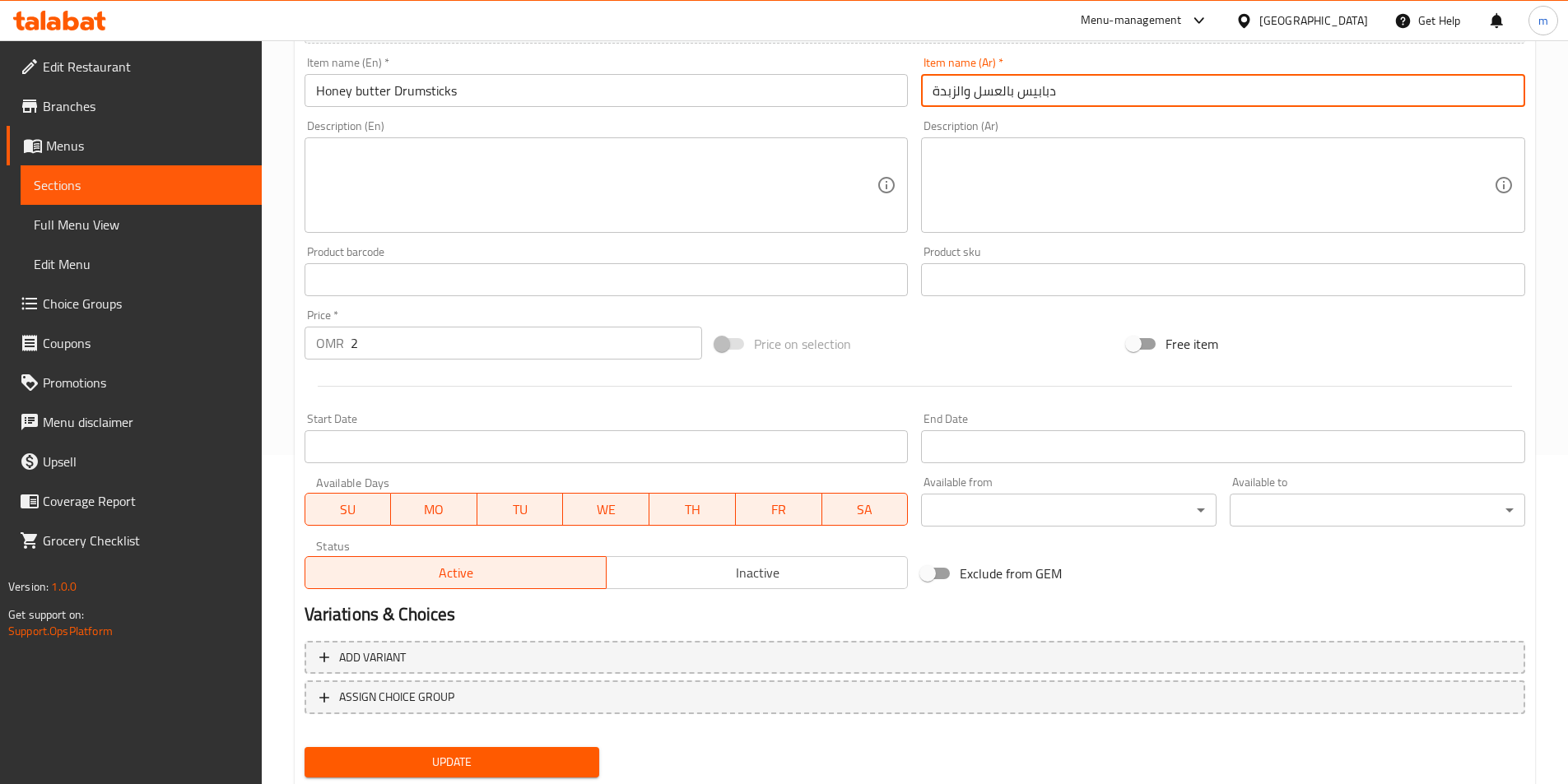
type input "دبابيس بالعسل والزبدة"
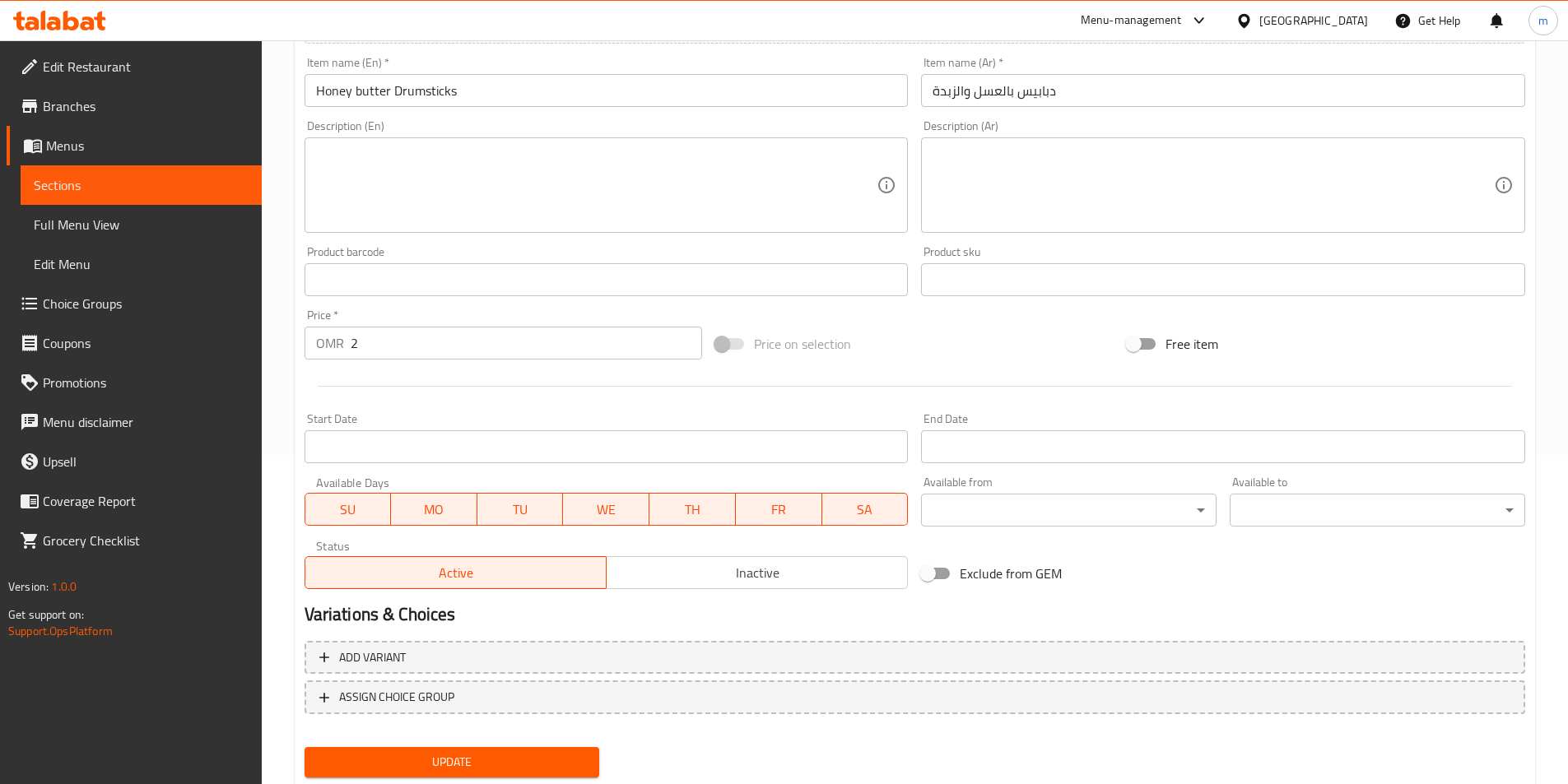
click at [444, 82] on input "Honey butter Drumsticks" at bounding box center [607, 90] width 604 height 33
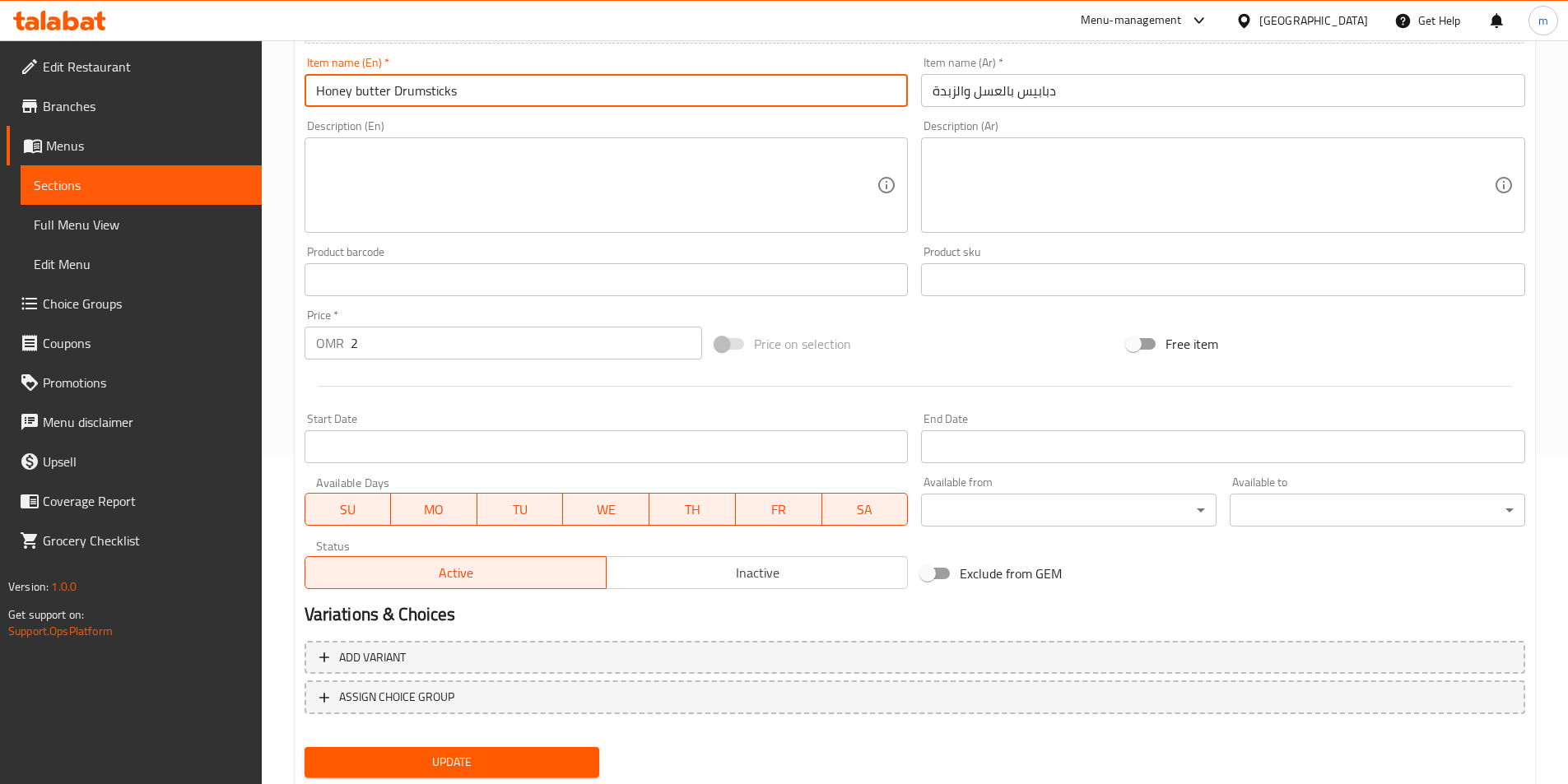
click at [444, 82] on input "Honey butter Drumsticks" at bounding box center [607, 90] width 604 height 33
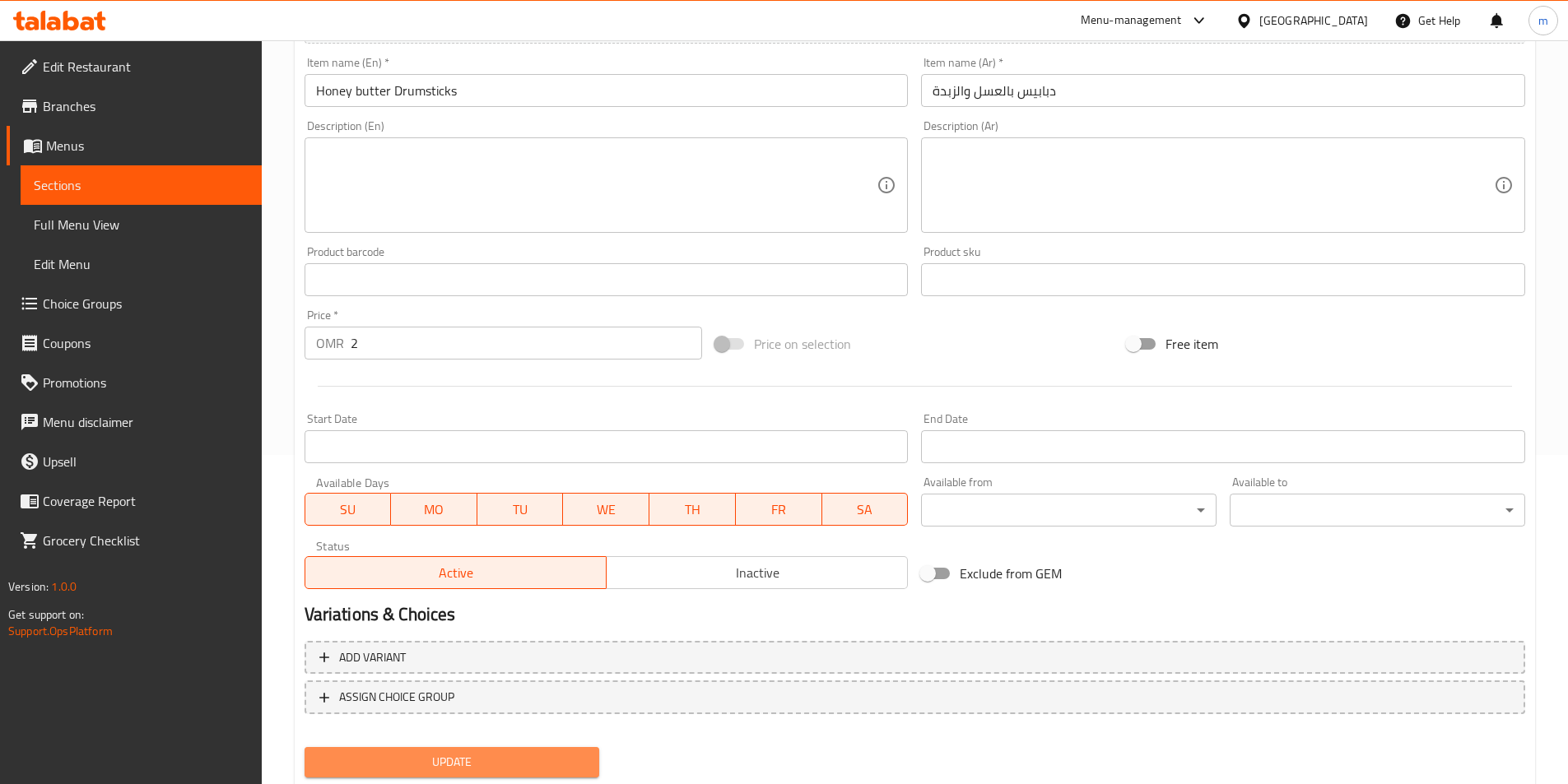
click at [465, 767] on span "Update" at bounding box center [452, 762] width 269 height 21
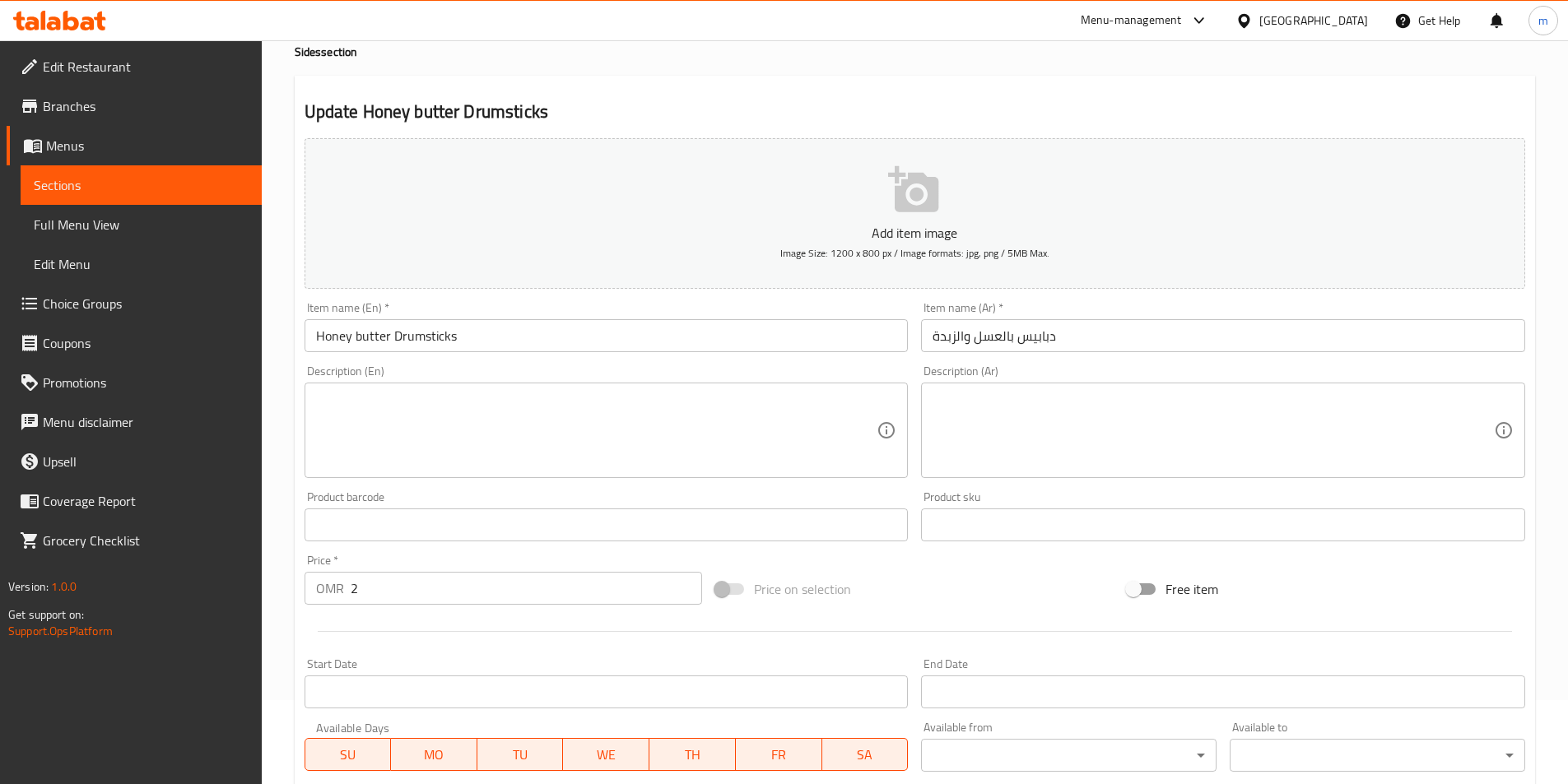
scroll to position [82, 0]
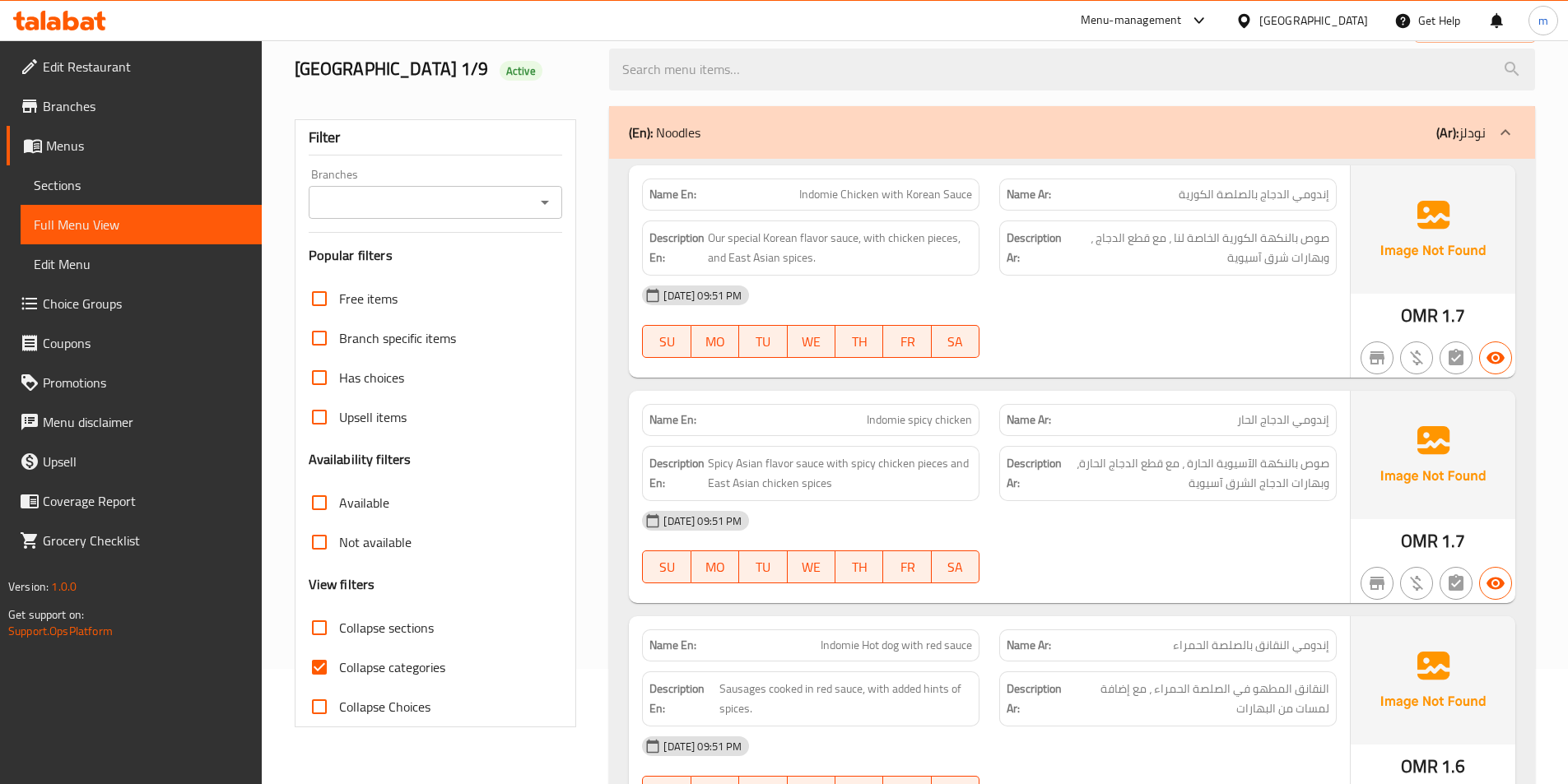
scroll to position [329, 0]
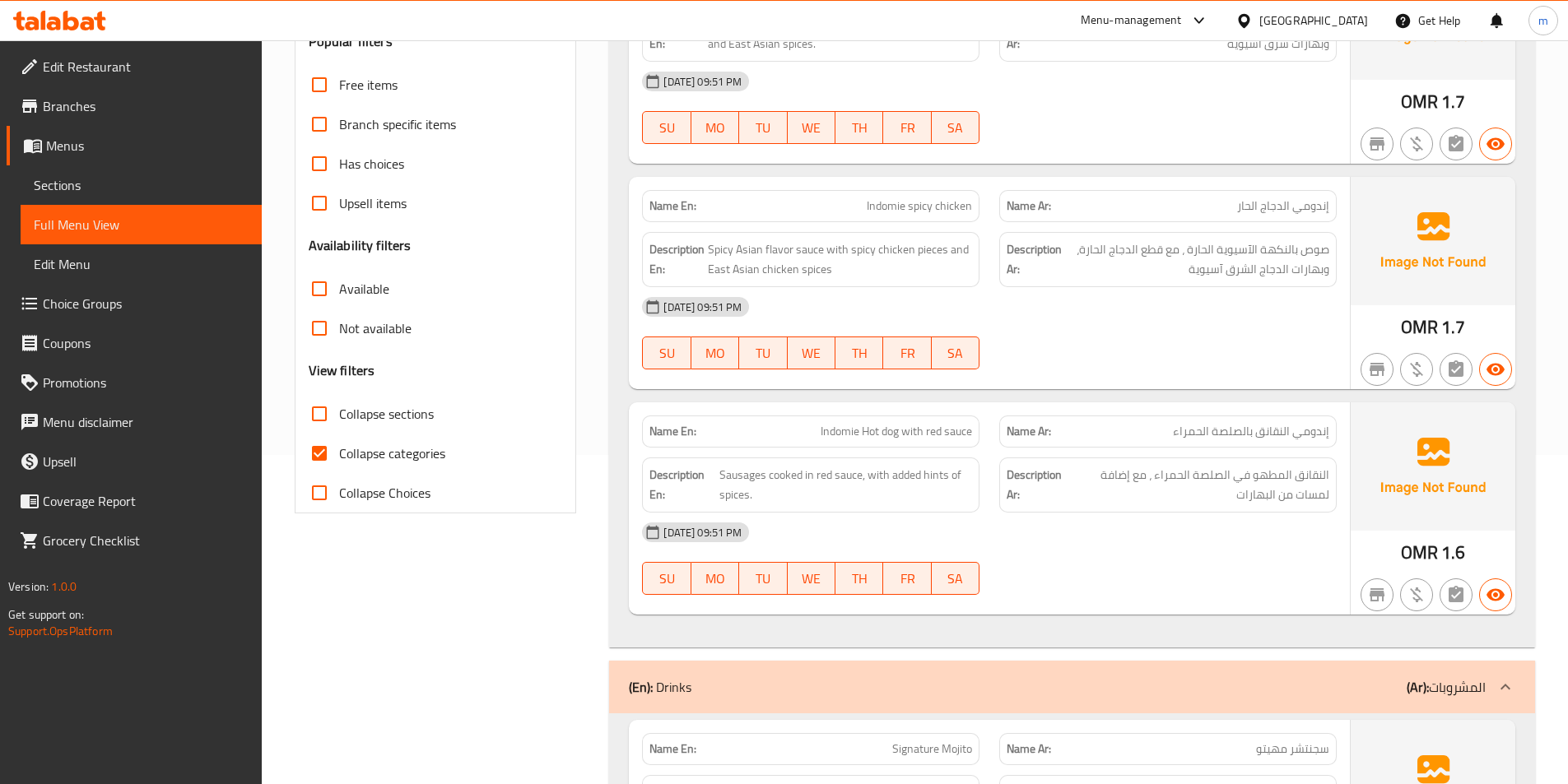
click at [352, 455] on span "Collapse categories" at bounding box center [392, 454] width 106 height 20
click at [340, 455] on input "Collapse categories" at bounding box center [319, 453] width 39 height 39
checkbox input "false"
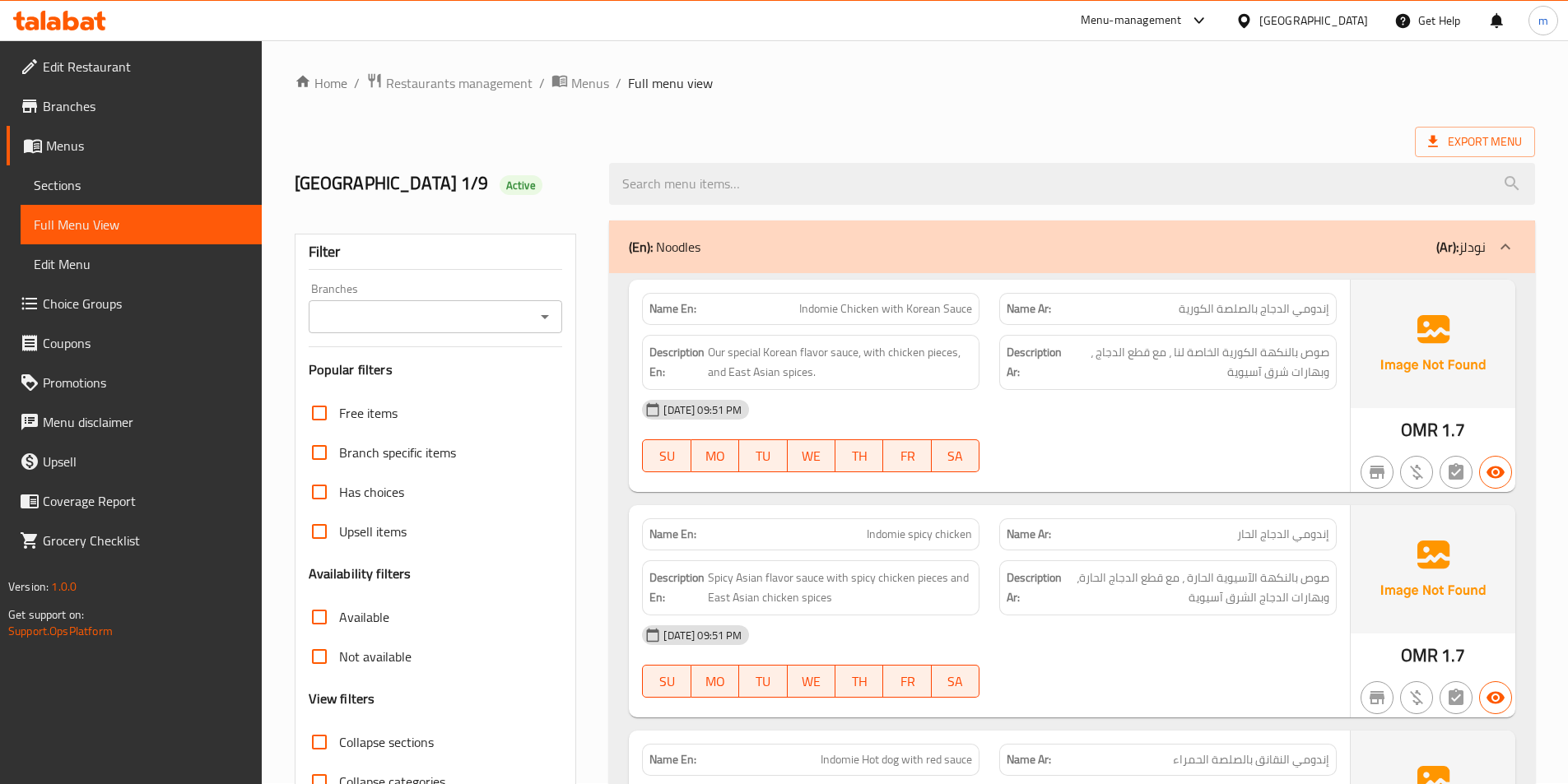
scroll to position [0, 0]
click at [1452, 151] on span "Export Menu" at bounding box center [1474, 142] width 94 height 21
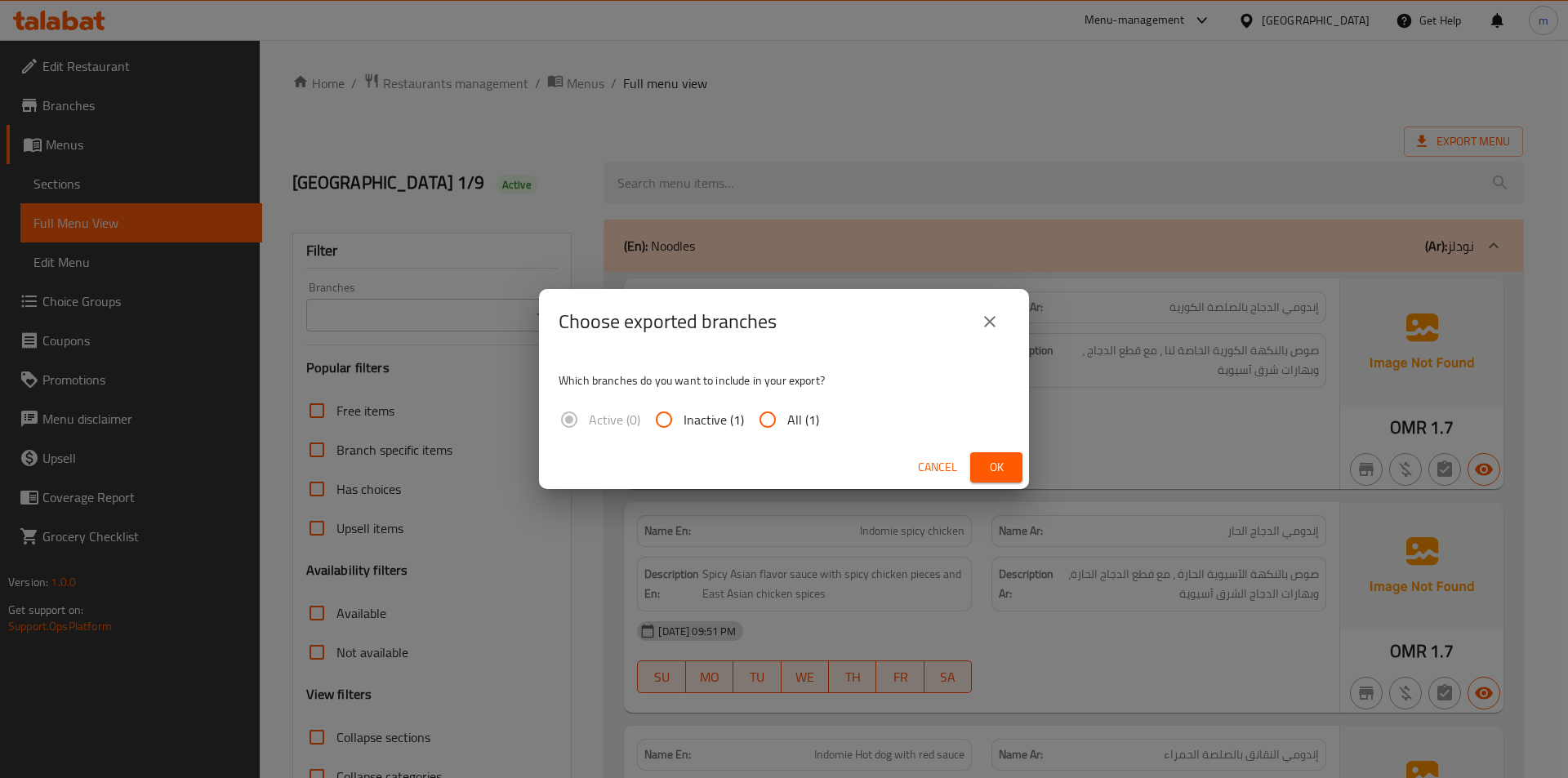
click at [794, 430] on span "All (1)" at bounding box center [803, 419] width 32 height 19
click at [787, 430] on input "All (1)" at bounding box center [768, 419] width 39 height 39
radio input "true"
click at [1014, 467] on button "Ok" at bounding box center [995, 467] width 52 height 30
